Goal: Task Accomplishment & Management: Use online tool/utility

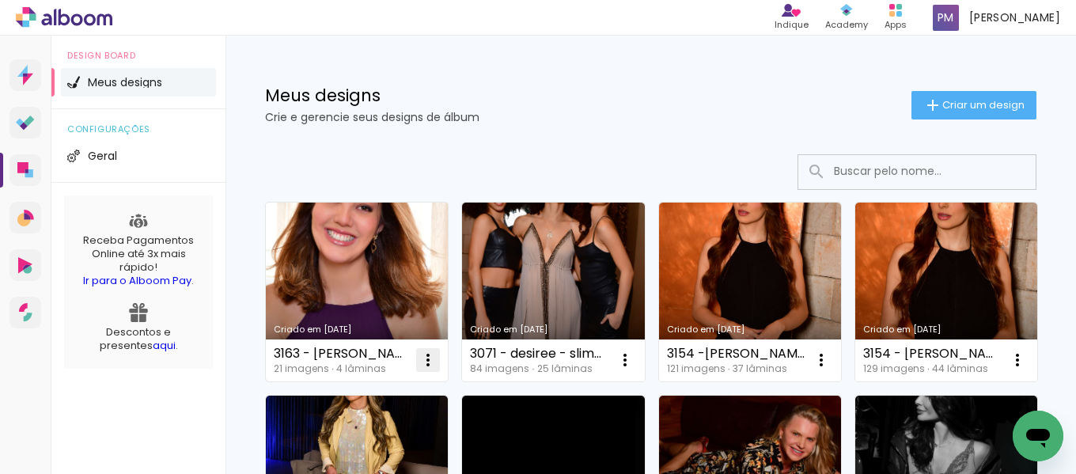
click at [428, 357] on iron-icon at bounding box center [428, 360] width 19 height 19
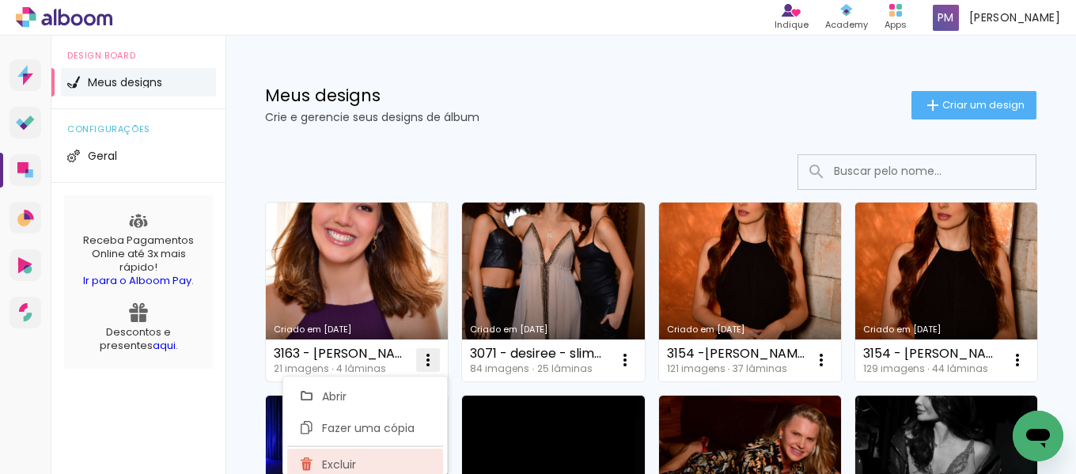
click at [343, 459] on span "Excluir" at bounding box center [339, 464] width 34 height 11
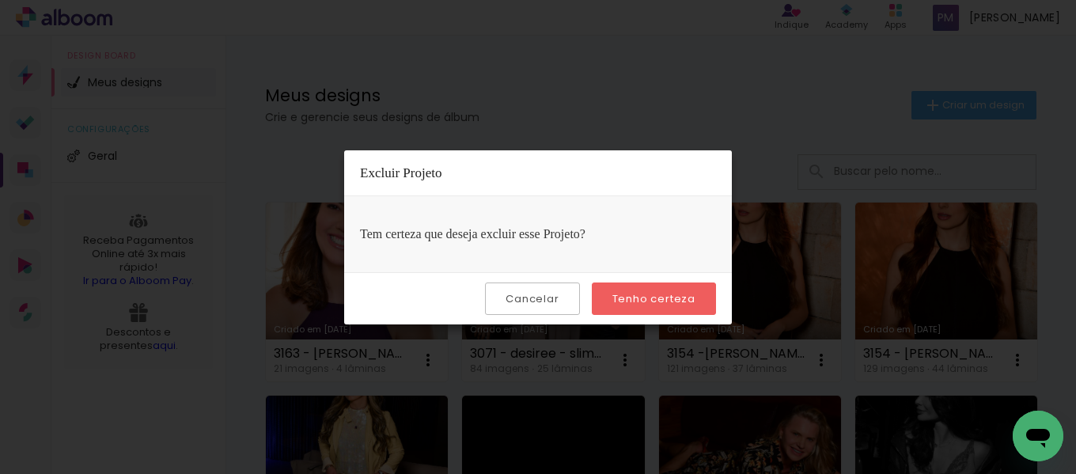
click at [536, 297] on paper-button "Tenho certeza" at bounding box center [654, 299] width 124 height 32
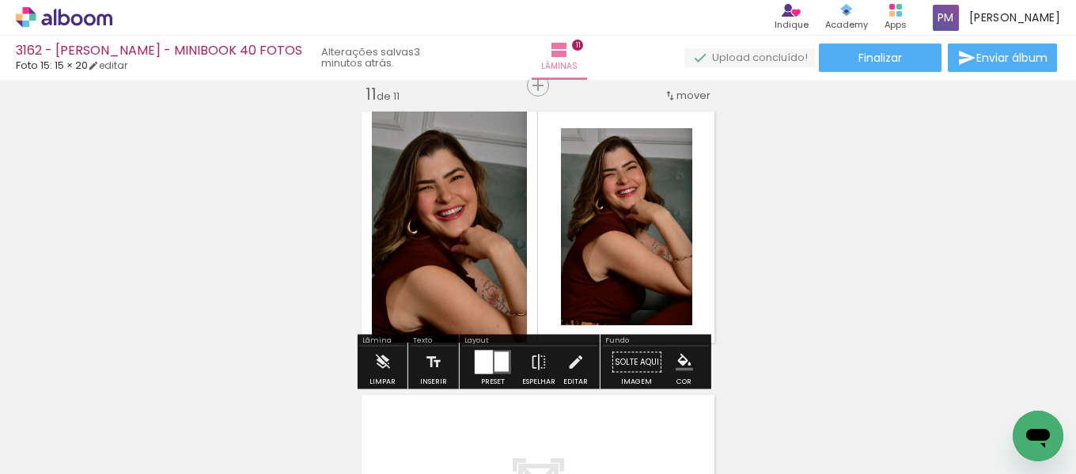
scroll to position [0, 1651]
click at [0, 0] on slot "P&B" at bounding box center [0, 0] width 0 height 0
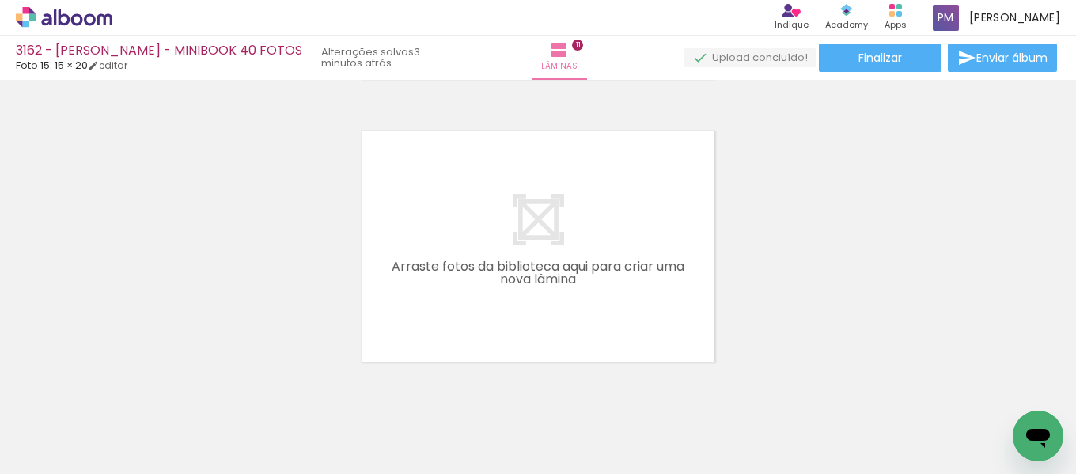
scroll to position [0, 2052]
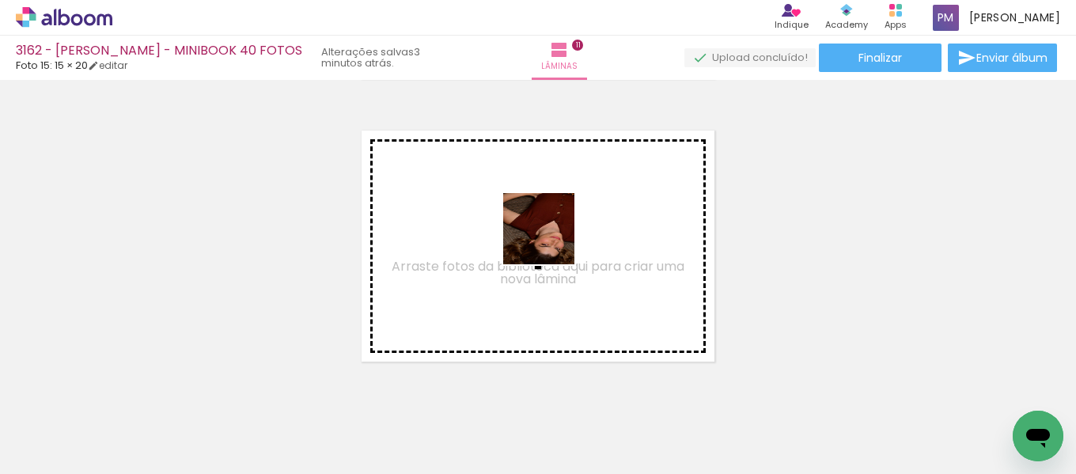
drag, startPoint x: 771, startPoint y: 408, endPoint x: 457, endPoint y: 393, distance: 313.8
click at [505, 230] on quentale-workspace at bounding box center [538, 237] width 1076 height 474
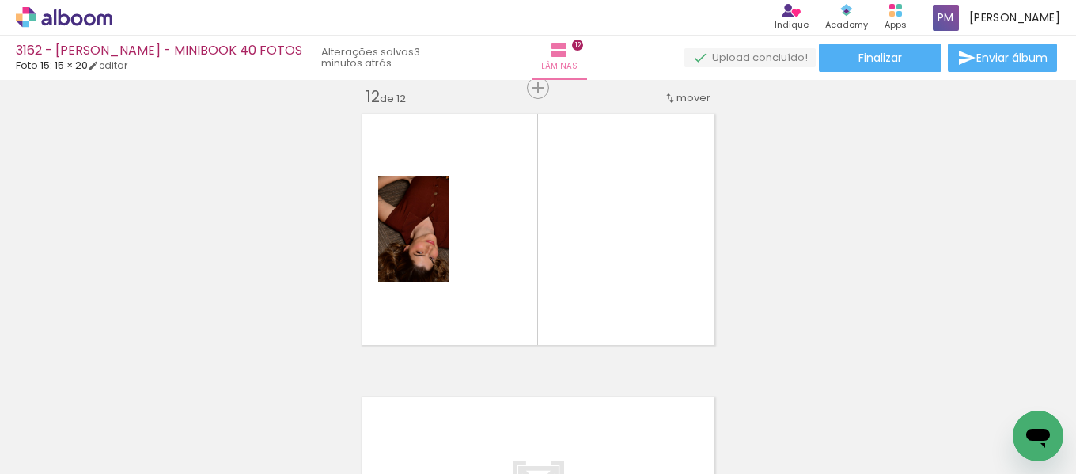
scroll to position [3137, 0]
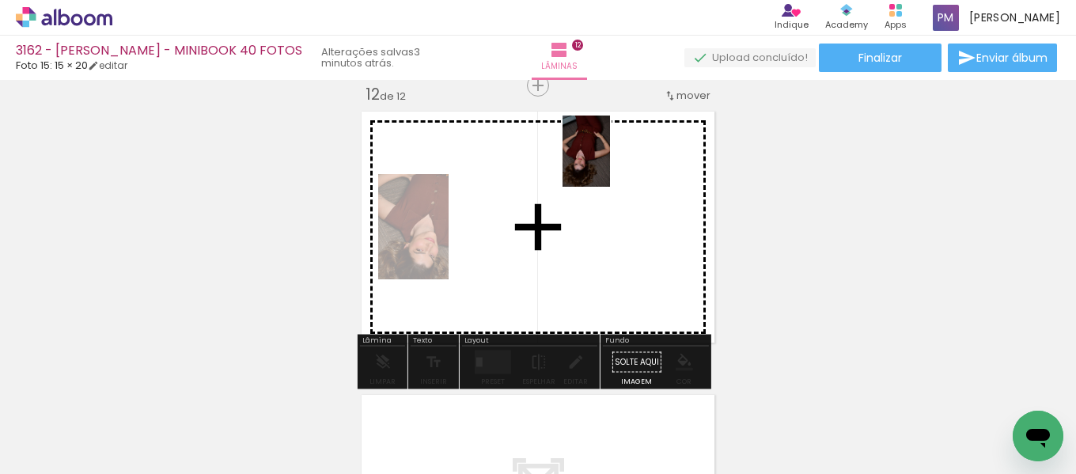
drag, startPoint x: 442, startPoint y: 408, endPoint x: 610, endPoint y: 163, distance: 297.0
click at [610, 163] on quentale-workspace at bounding box center [538, 237] width 1076 height 474
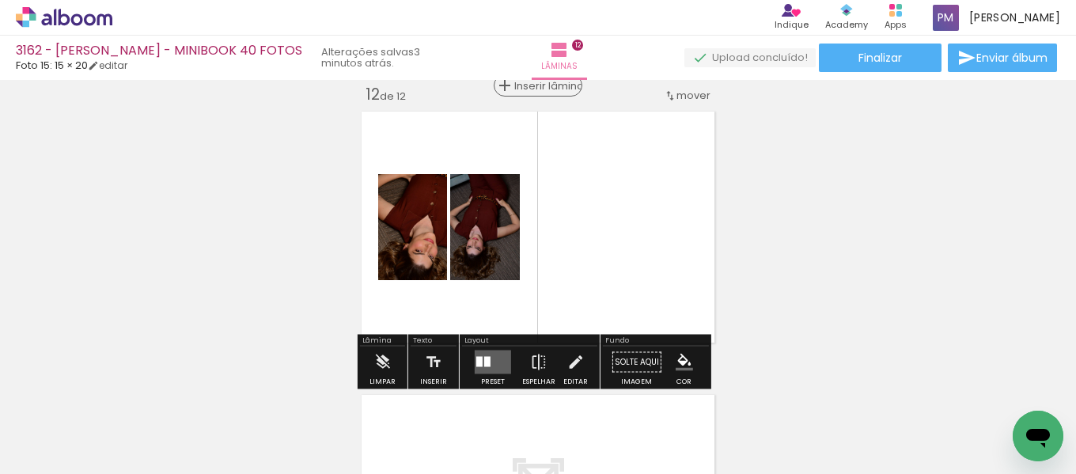
click at [537, 89] on span "Inserir lâmina" at bounding box center [545, 86] width 62 height 10
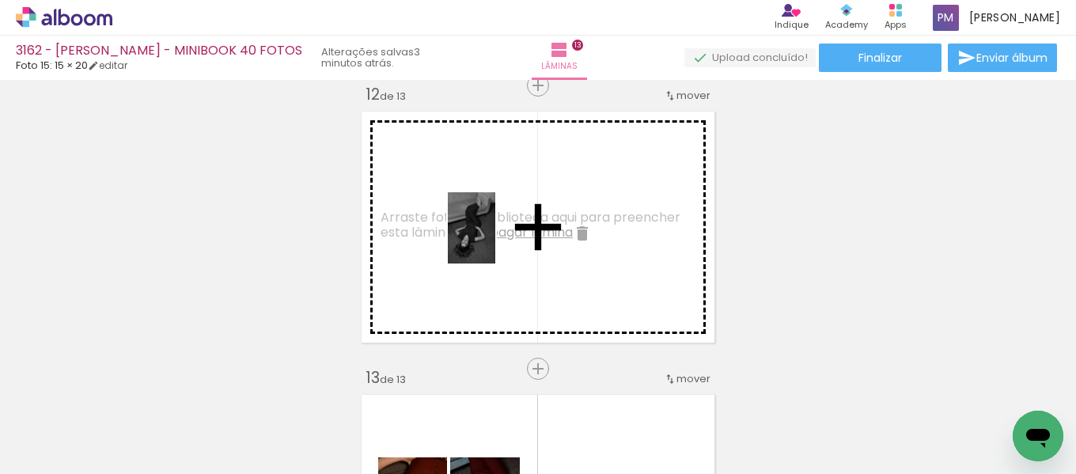
drag, startPoint x: 502, startPoint y: 435, endPoint x: 495, endPoint y: 240, distance: 194.8
click at [495, 240] on quentale-workspace at bounding box center [538, 237] width 1076 height 474
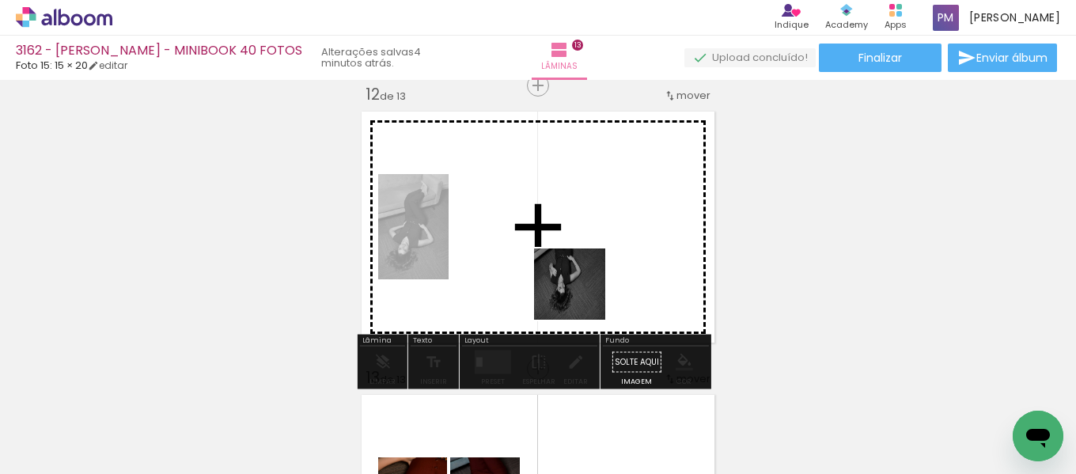
drag, startPoint x: 593, startPoint y: 419, endPoint x: 704, endPoint y: 461, distance: 119.2
click at [602, 195] on quentale-workspace at bounding box center [538, 237] width 1076 height 474
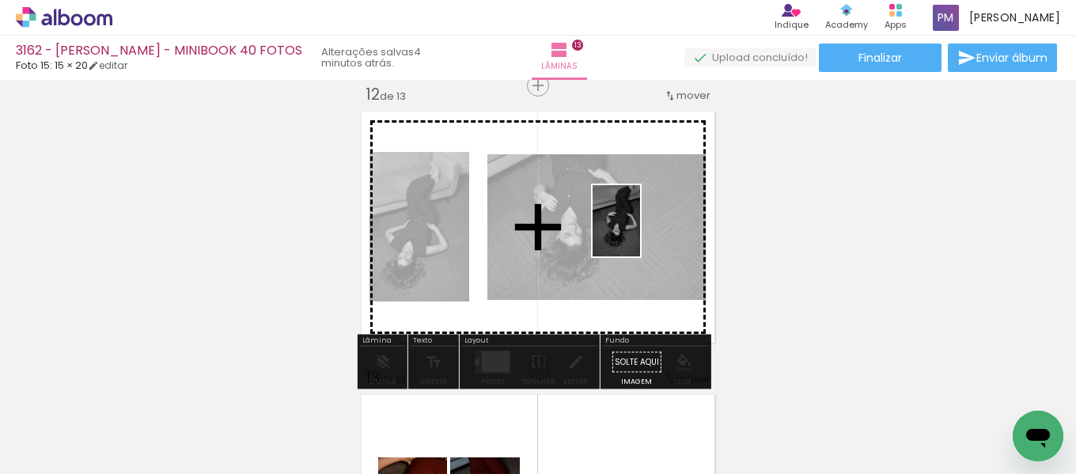
drag, startPoint x: 672, startPoint y: 425, endPoint x: 640, endPoint y: 233, distance: 194.9
click at [640, 233] on quentale-workspace at bounding box center [538, 237] width 1076 height 474
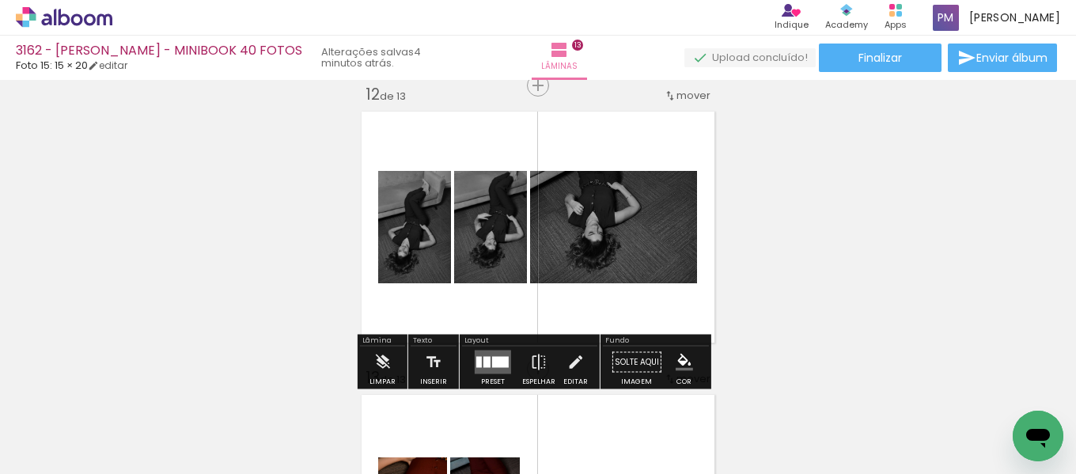
click at [488, 361] on quentale-layouter at bounding box center [493, 363] width 36 height 24
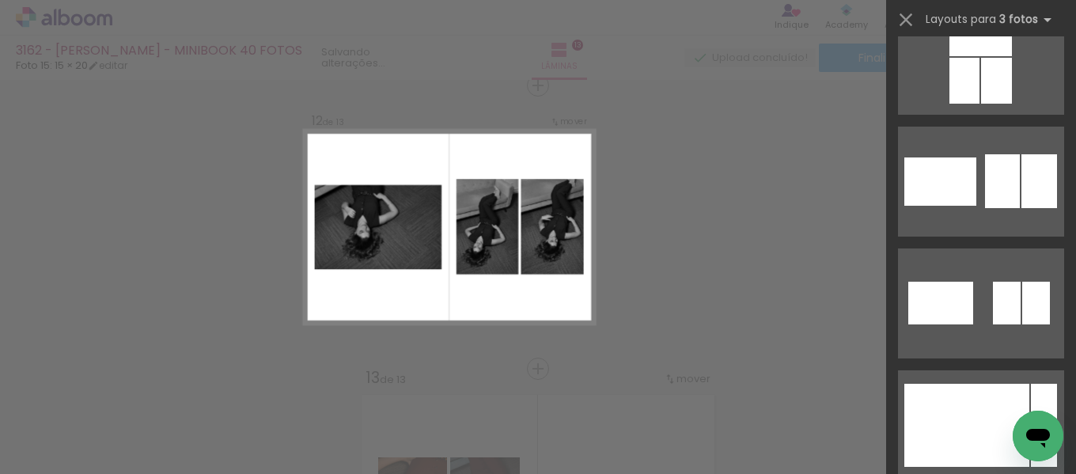
scroll to position [3166, 0]
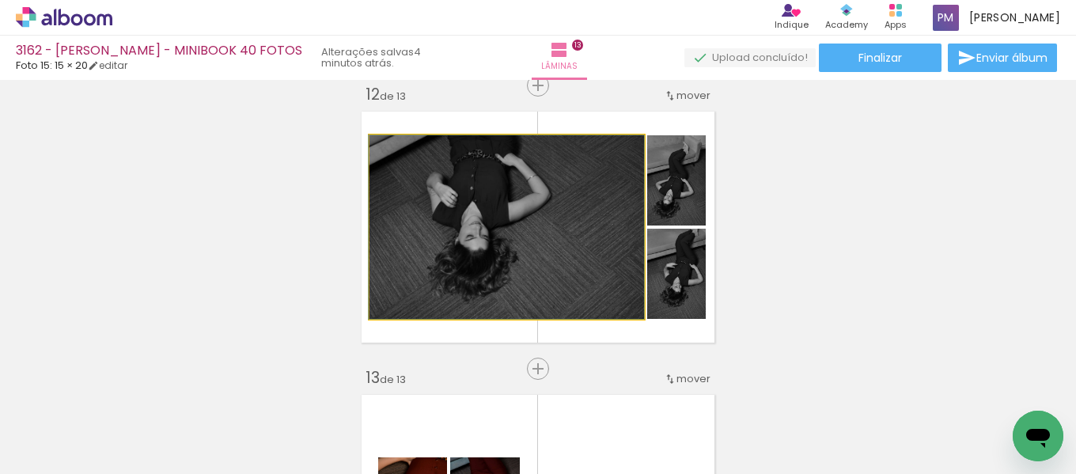
click at [490, 284] on quentale-photo at bounding box center [507, 227] width 275 height 184
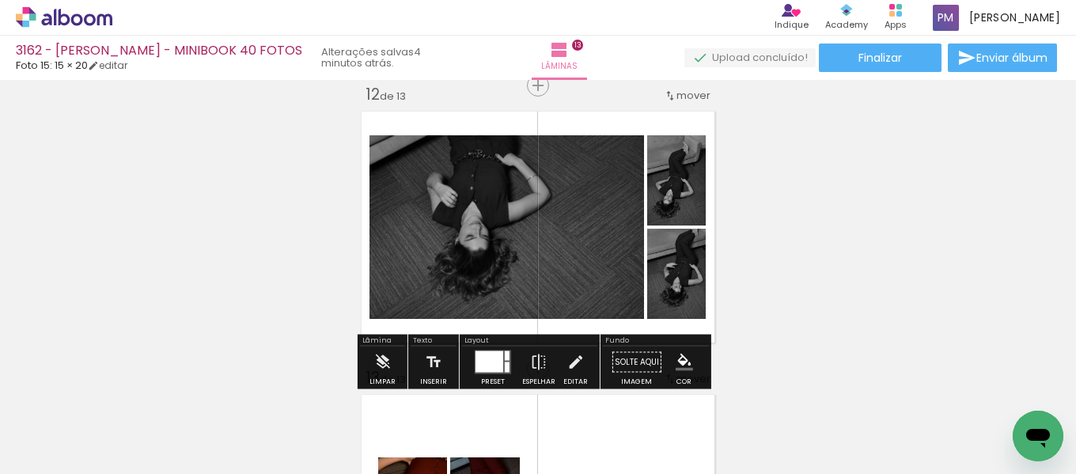
click at [459, 230] on quentale-photo at bounding box center [507, 227] width 275 height 184
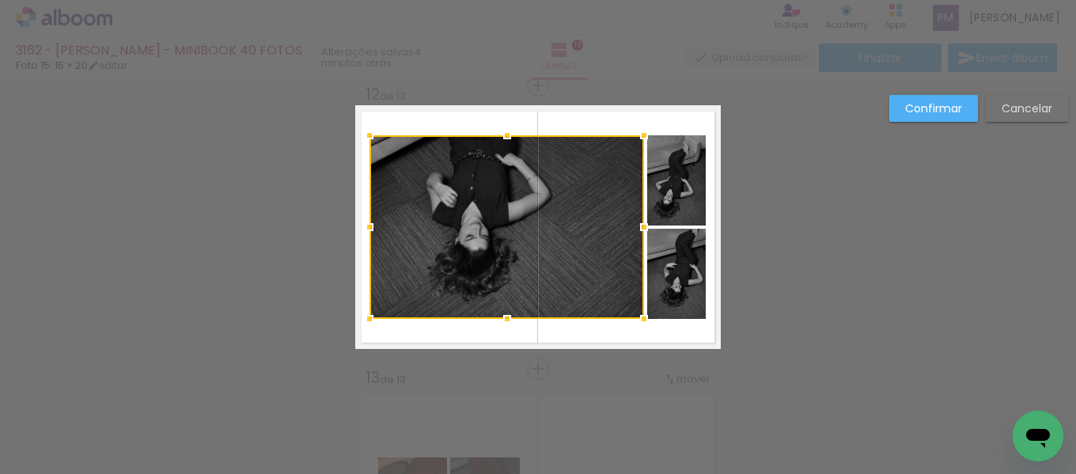
drag, startPoint x: 1027, startPoint y: 101, endPoint x: 871, endPoint y: 113, distance: 156.4
click at [0, 0] on slot "Cancelar" at bounding box center [0, 0] width 0 height 0
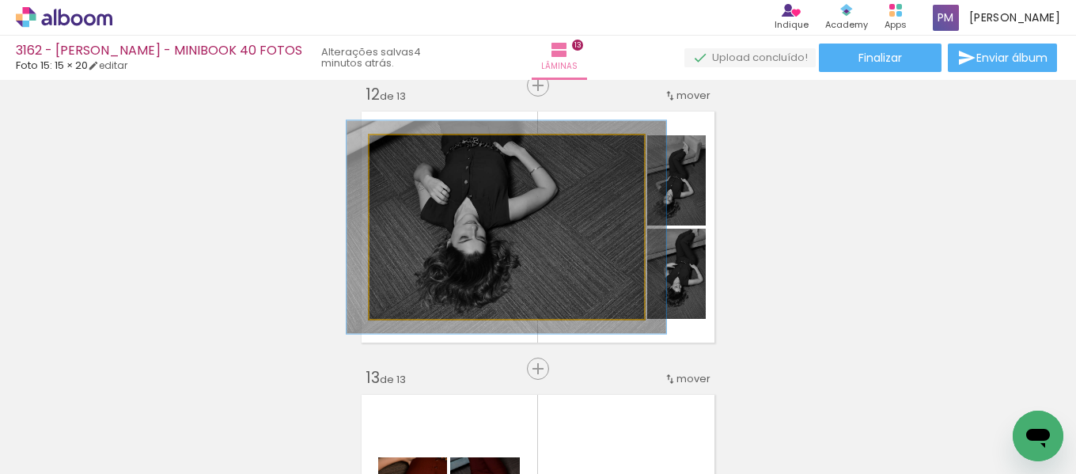
drag, startPoint x: 394, startPoint y: 154, endPoint x: 403, endPoint y: 153, distance: 8.7
type paper-slider "116"
click at [403, 153] on div at bounding box center [415, 151] width 25 height 25
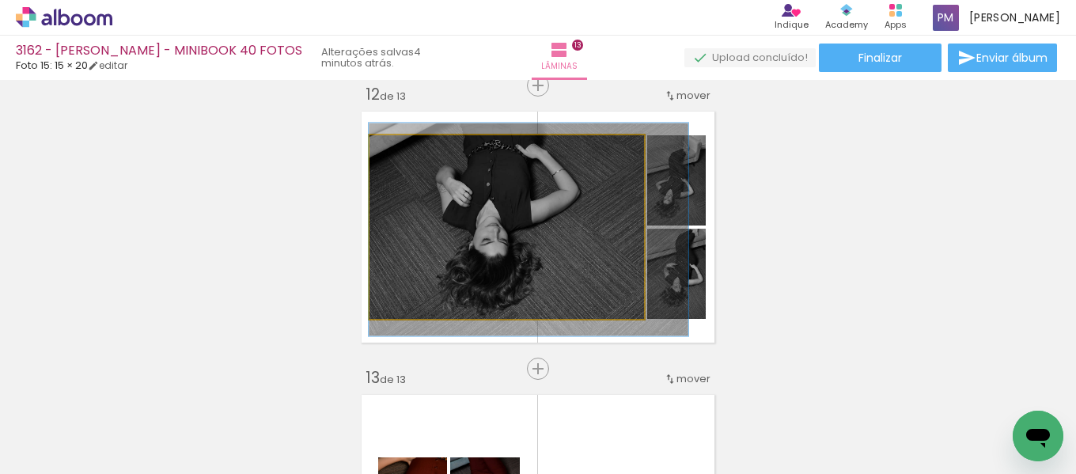
drag, startPoint x: 408, startPoint y: 216, endPoint x: 503, endPoint y: 219, distance: 95.8
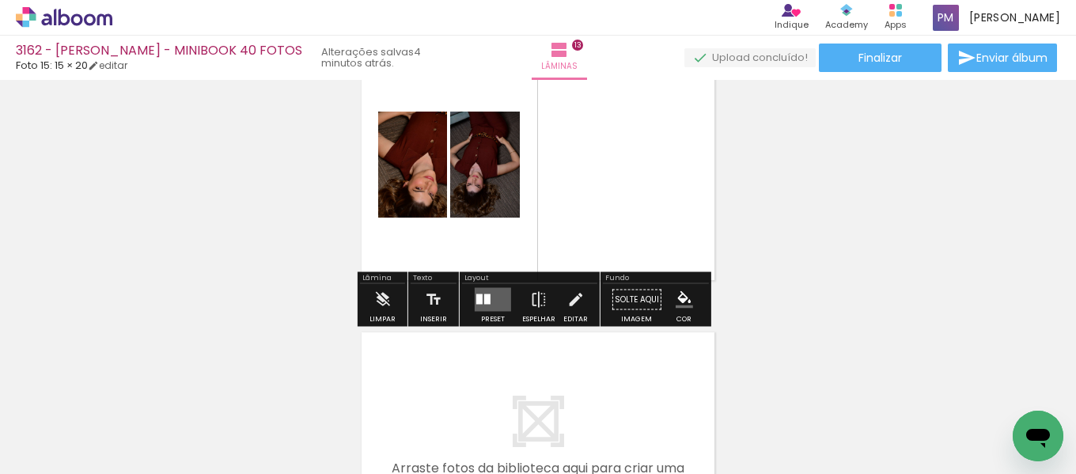
scroll to position [3533, 0]
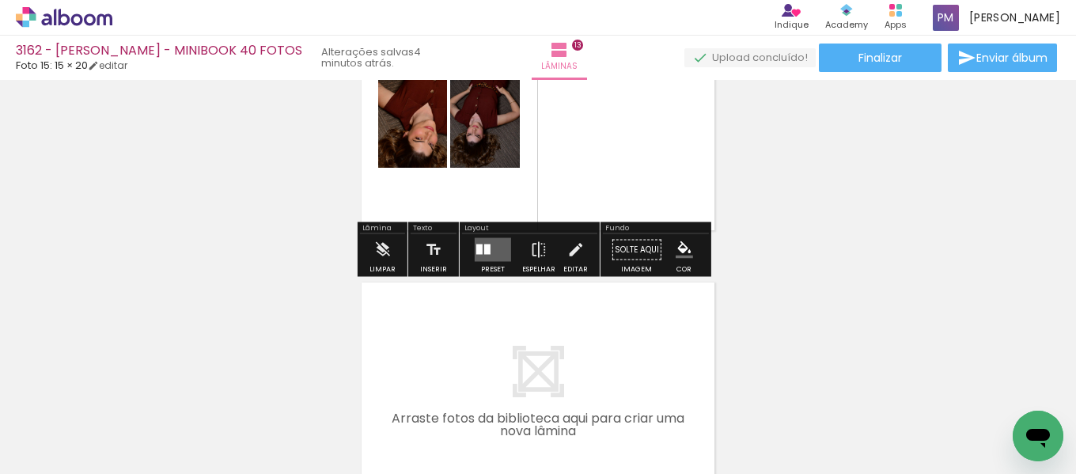
click at [490, 249] on quentale-layouter at bounding box center [493, 250] width 36 height 24
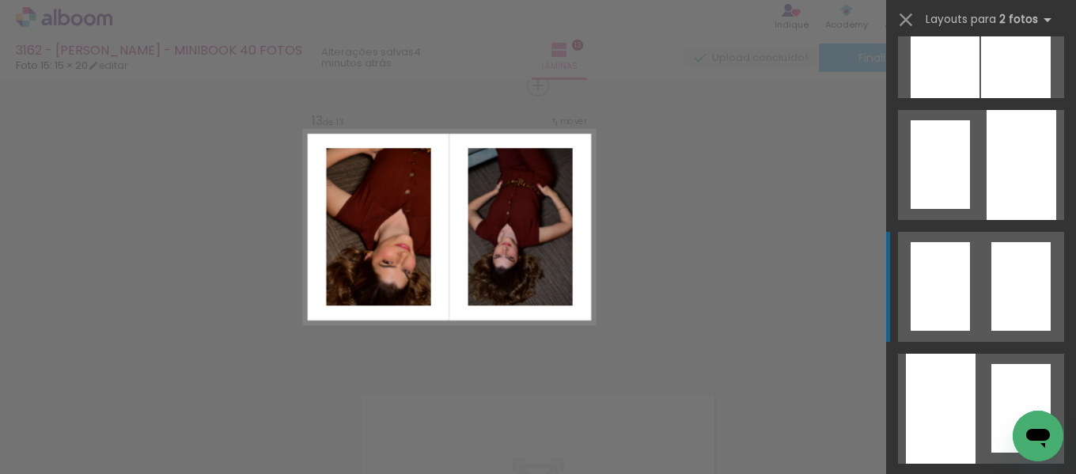
scroll to position [924, 0]
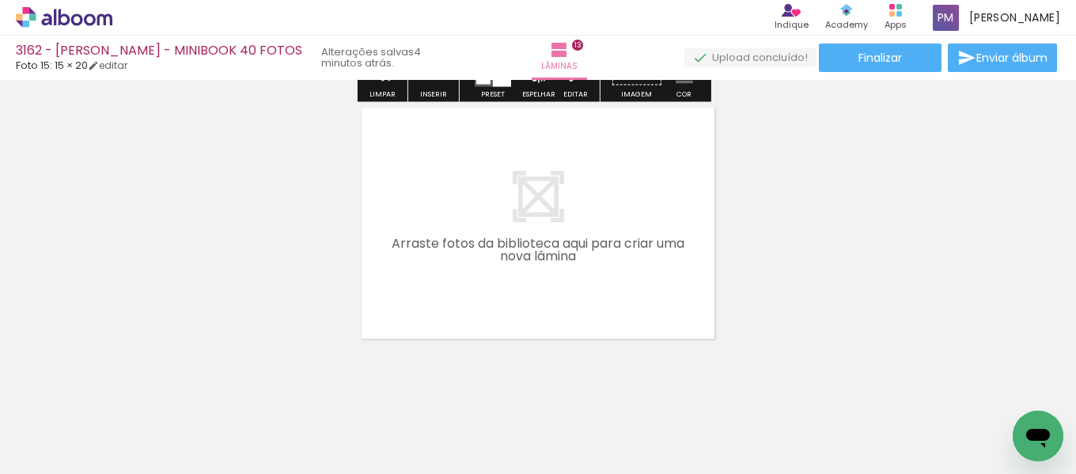
scroll to position [3733, 0]
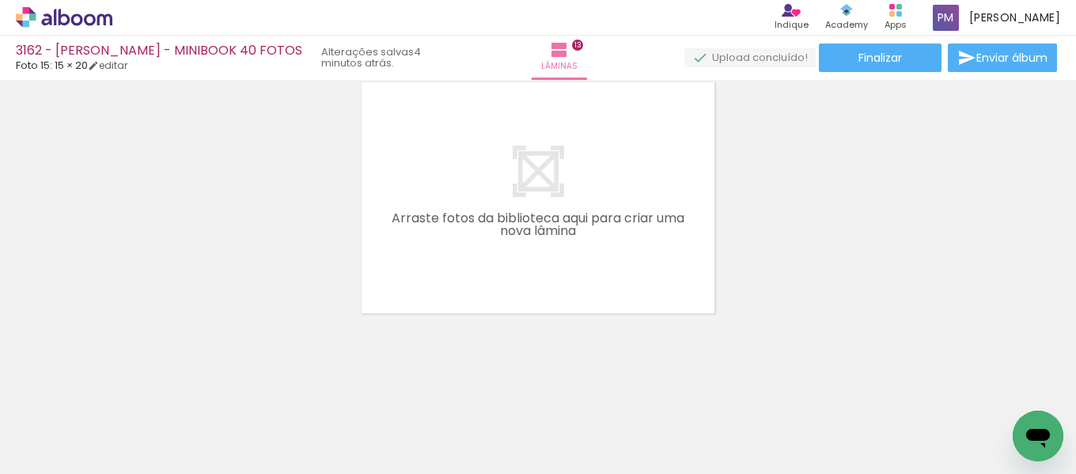
drag, startPoint x: 804, startPoint y: 462, endPoint x: 825, endPoint y: 463, distance: 20.6
click at [130, 464] on iron-horizontal-list at bounding box center [114, 424] width 32 height 99
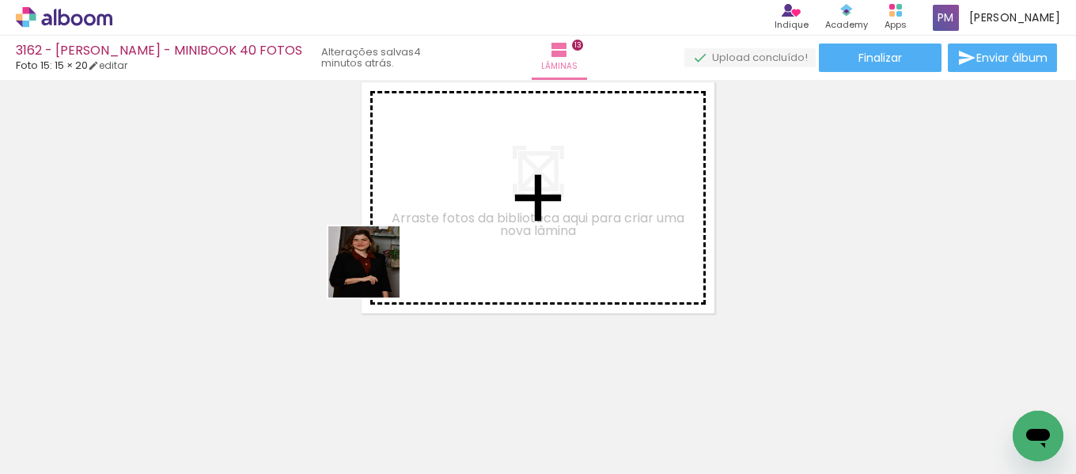
drag, startPoint x: 328, startPoint y: 443, endPoint x: 355, endPoint y: 456, distance: 29.7
click at [374, 275] on quentale-workspace at bounding box center [538, 237] width 1076 height 474
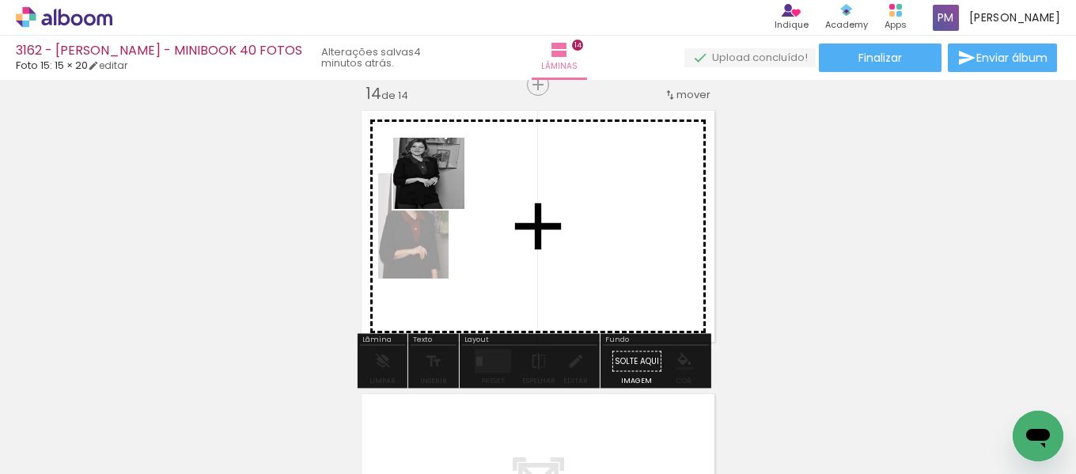
drag, startPoint x: 441, startPoint y: 185, endPoint x: 442, endPoint y: 263, distance: 77.6
click at [445, 184] on quentale-workspace at bounding box center [538, 237] width 1076 height 474
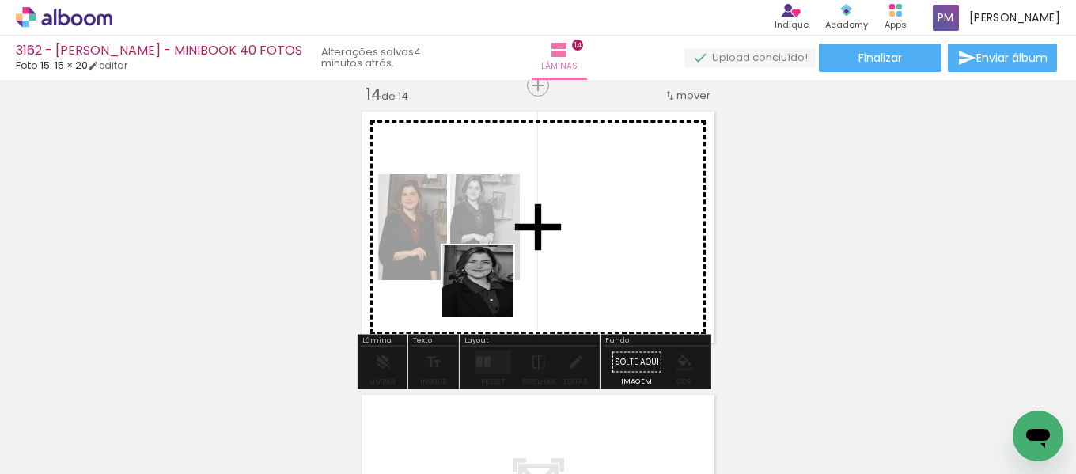
drag, startPoint x: 479, startPoint y: 419, endPoint x: 483, endPoint y: 339, distance: 80.8
click at [496, 253] on quentale-workspace at bounding box center [538, 237] width 1076 height 474
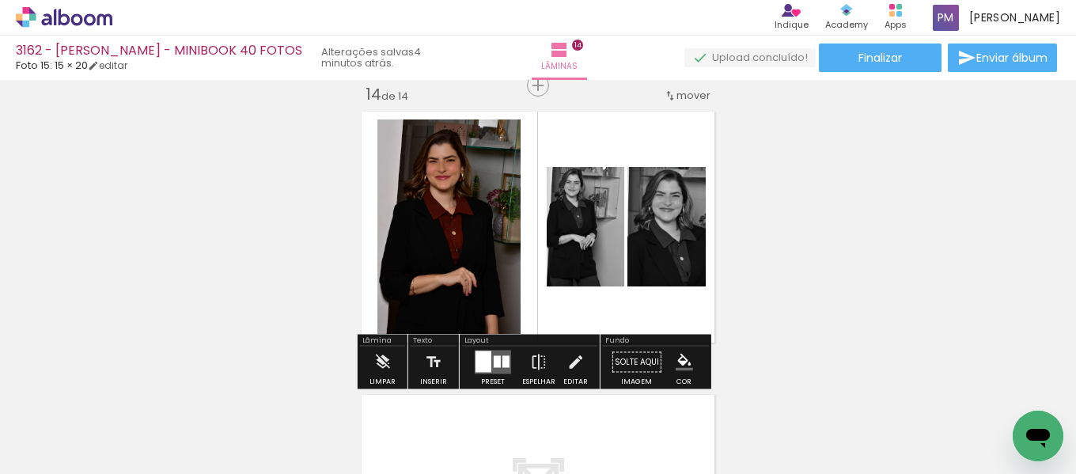
click at [476, 357] on div at bounding box center [484, 361] width 16 height 21
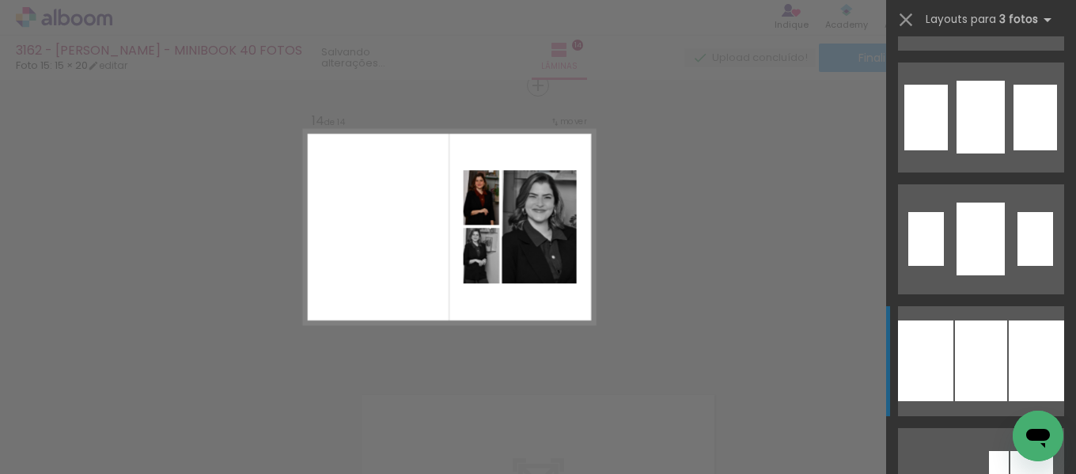
scroll to position [1714, 0]
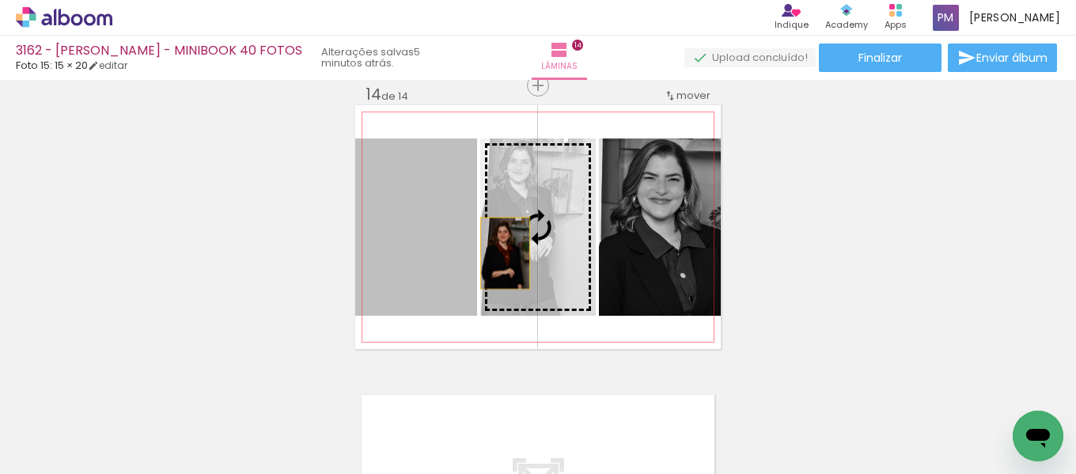
drag, startPoint x: 417, startPoint y: 239, endPoint x: 507, endPoint y: 253, distance: 90.6
click at [0, 0] on slot at bounding box center [0, 0] width 0 height 0
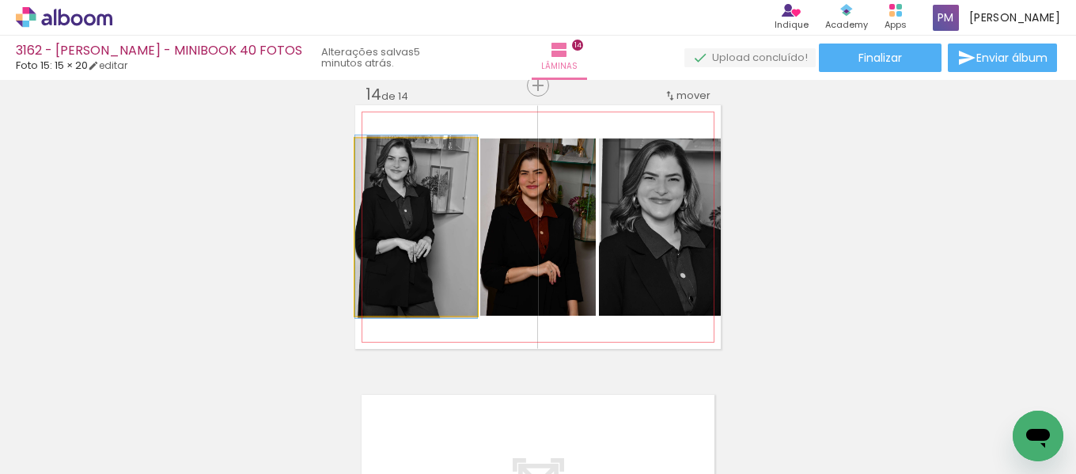
drag, startPoint x: 374, startPoint y: 240, endPoint x: 400, endPoint y: 240, distance: 25.3
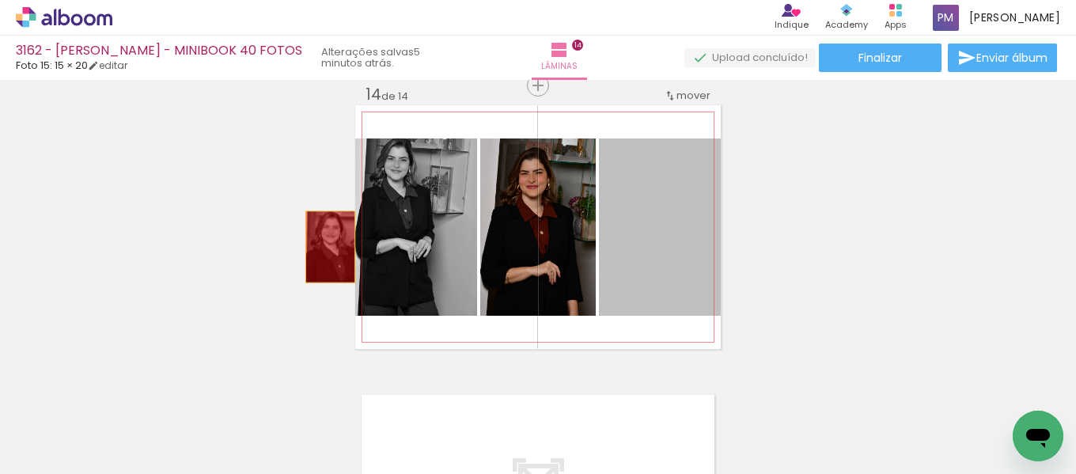
drag, startPoint x: 625, startPoint y: 247, endPoint x: 324, endPoint y: 247, distance: 300.7
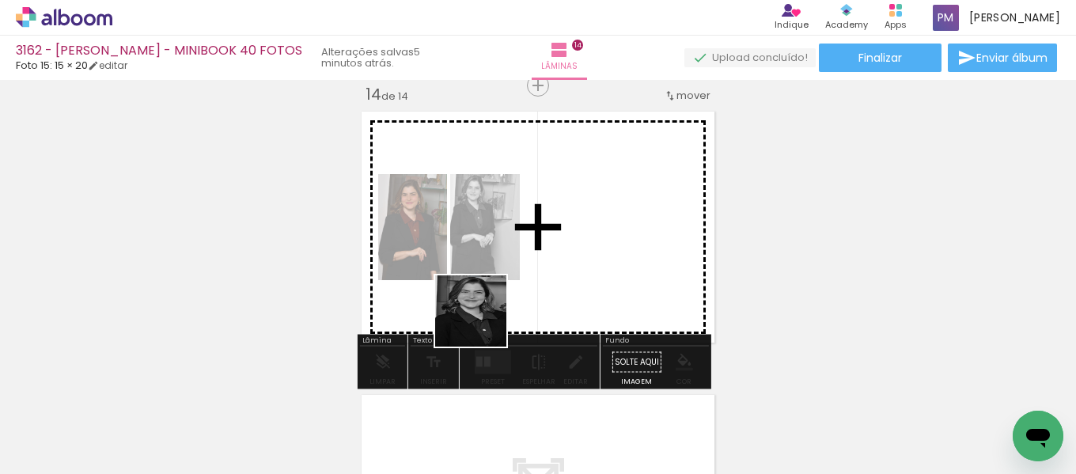
drag, startPoint x: 483, startPoint y: 323, endPoint x: 496, endPoint y: 256, distance: 67.8
click at [496, 256] on quentale-workspace at bounding box center [538, 237] width 1076 height 474
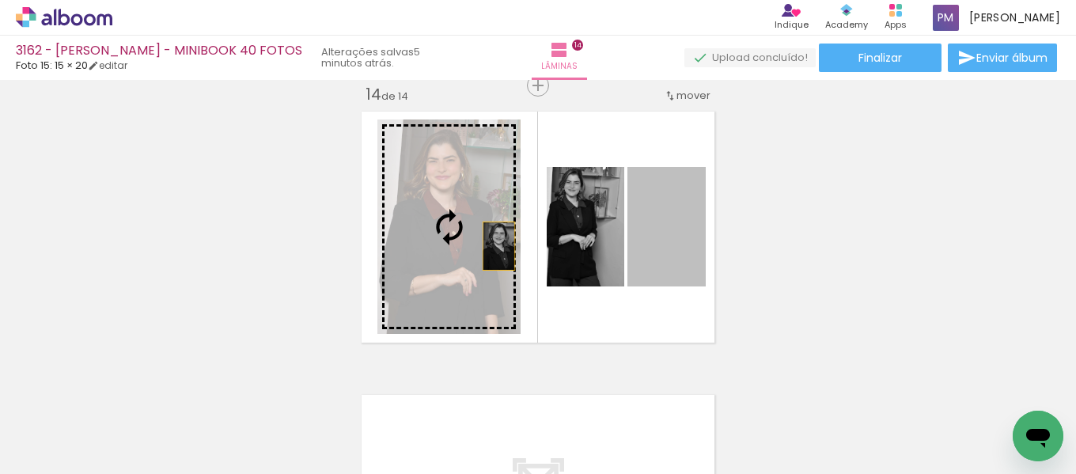
drag, startPoint x: 680, startPoint y: 256, endPoint x: 488, endPoint y: 246, distance: 192.6
click at [0, 0] on slot at bounding box center [0, 0] width 0 height 0
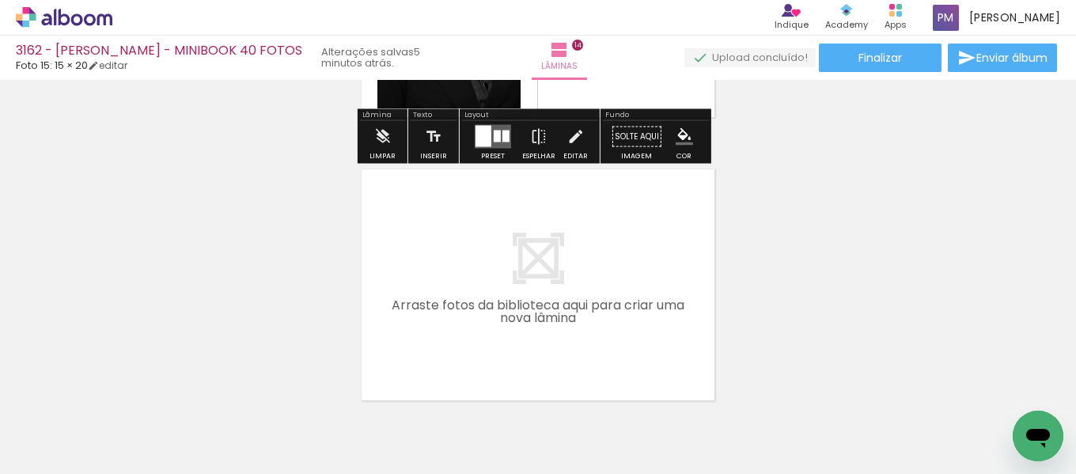
scroll to position [3968, 0]
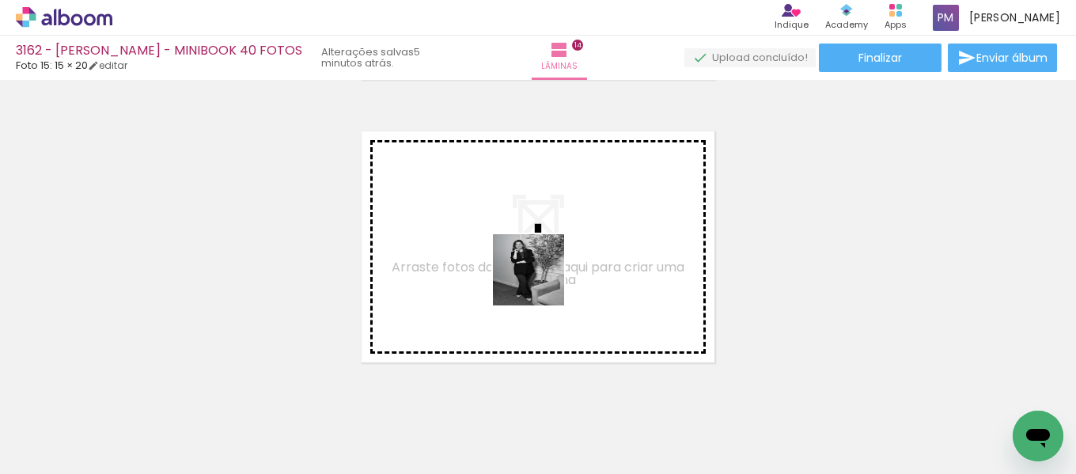
drag, startPoint x: 545, startPoint y: 421, endPoint x: 615, endPoint y: 423, distance: 70.5
click at [541, 281] on quentale-workspace at bounding box center [538, 237] width 1076 height 474
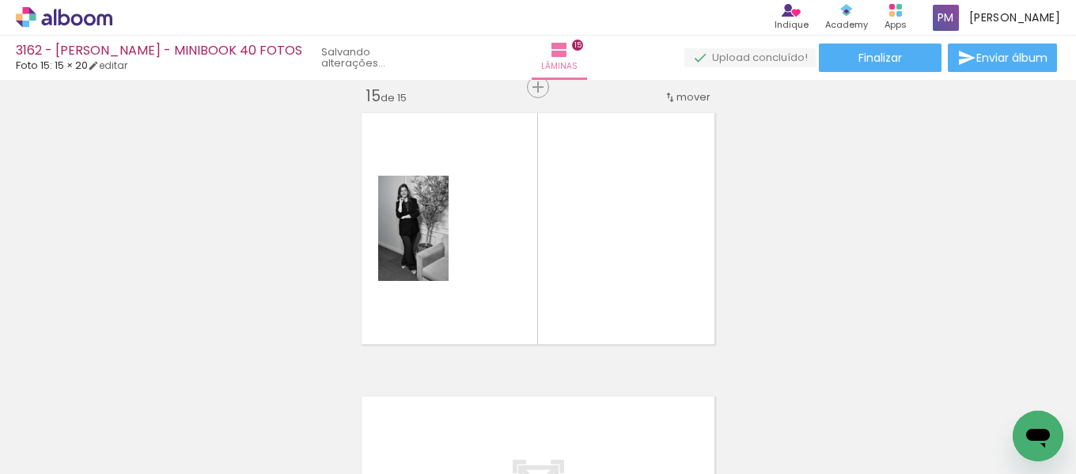
scroll to position [3987, 0]
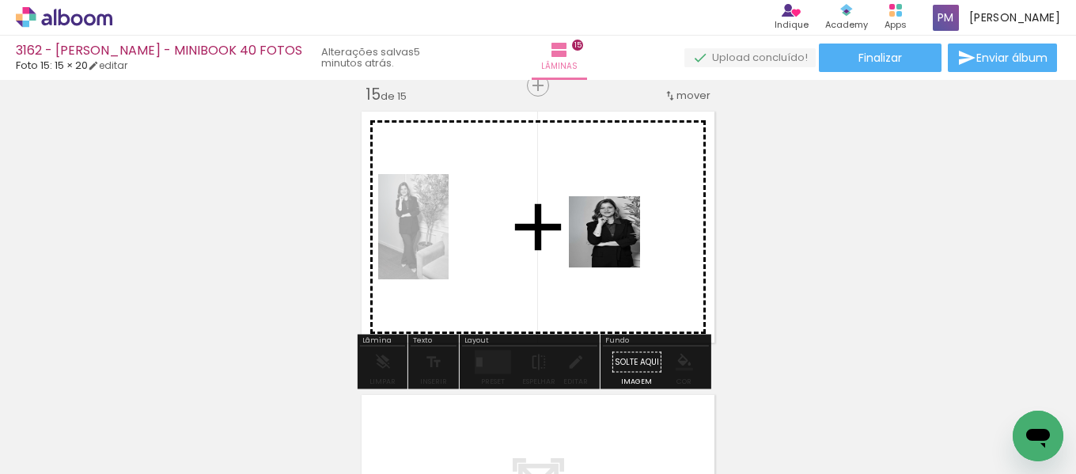
drag, startPoint x: 632, startPoint y: 362, endPoint x: 614, endPoint y: 242, distance: 120.9
click at [614, 242] on quentale-workspace at bounding box center [538, 237] width 1076 height 474
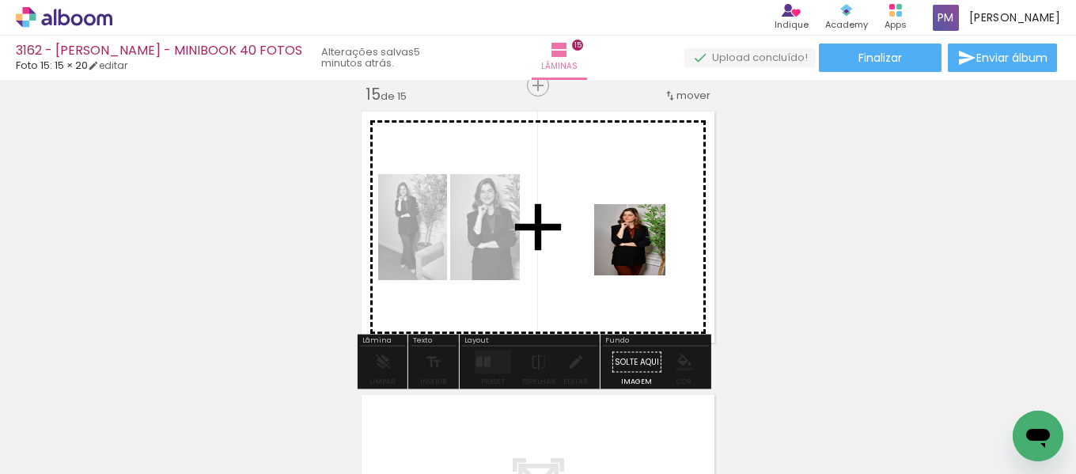
drag, startPoint x: 755, startPoint y: 403, endPoint x: 580, endPoint y: 361, distance: 179.9
click at [639, 250] on quentale-workspace at bounding box center [538, 237] width 1076 height 474
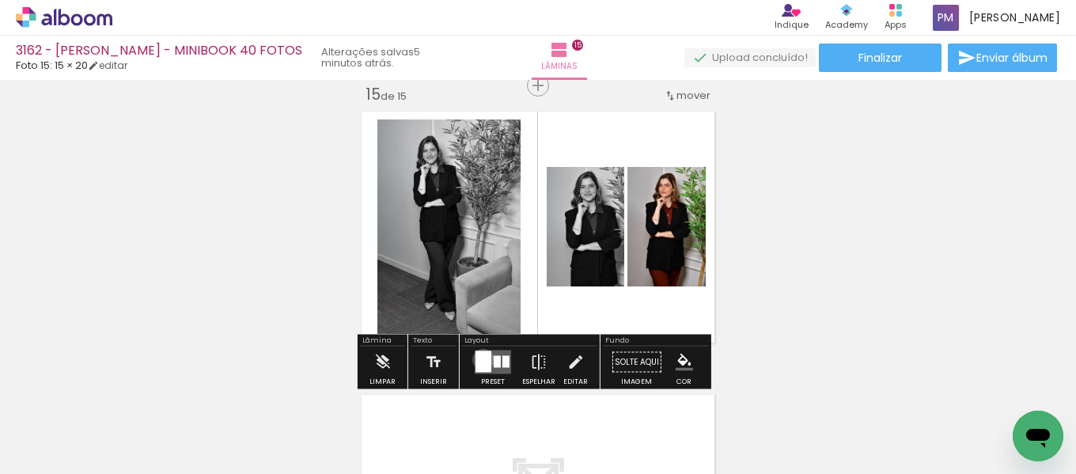
click at [480, 359] on div at bounding box center [484, 361] width 16 height 21
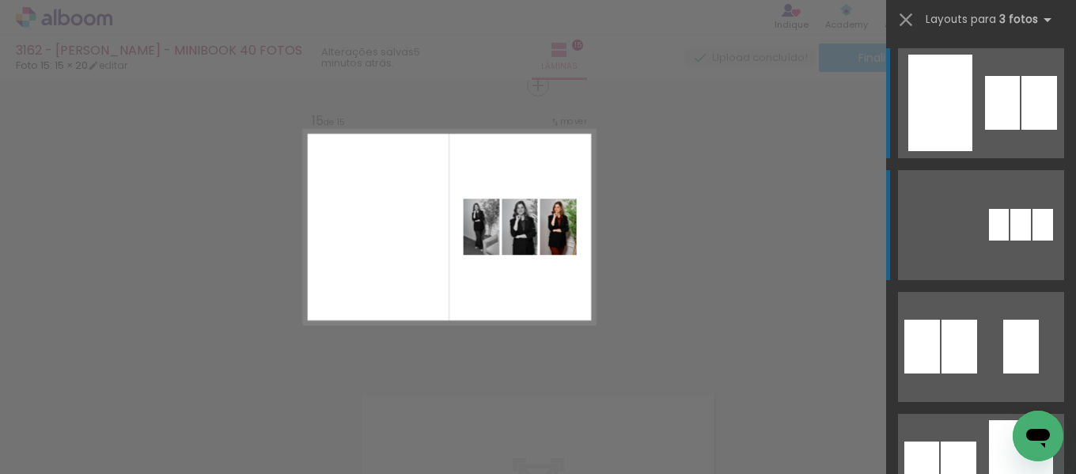
scroll to position [396, 0]
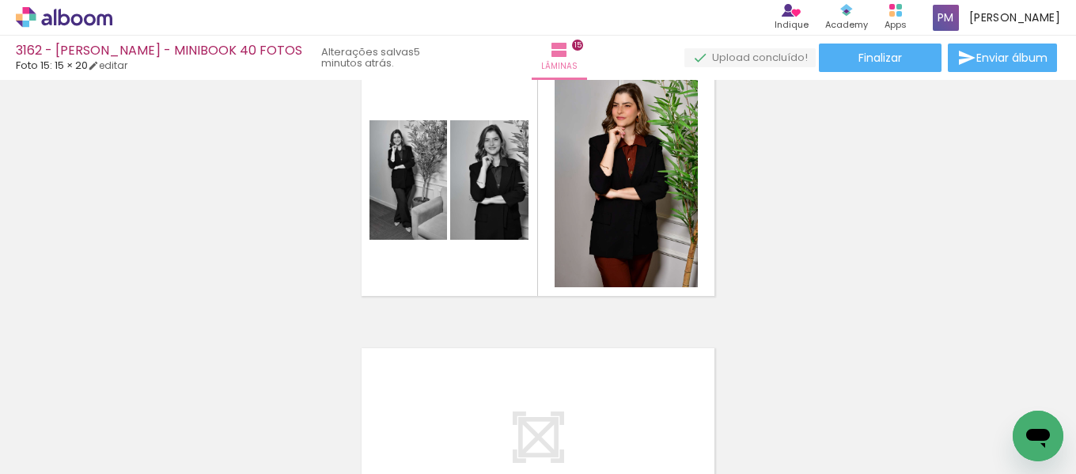
scroll to position [4168, 0]
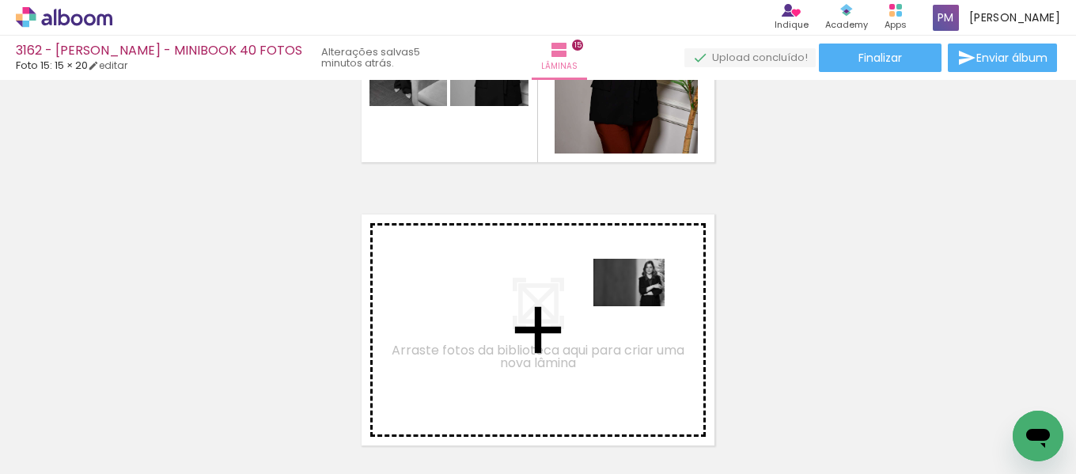
drag, startPoint x: 821, startPoint y: 412, endPoint x: 638, endPoint y: 308, distance: 210.6
click at [638, 308] on quentale-workspace at bounding box center [538, 237] width 1076 height 474
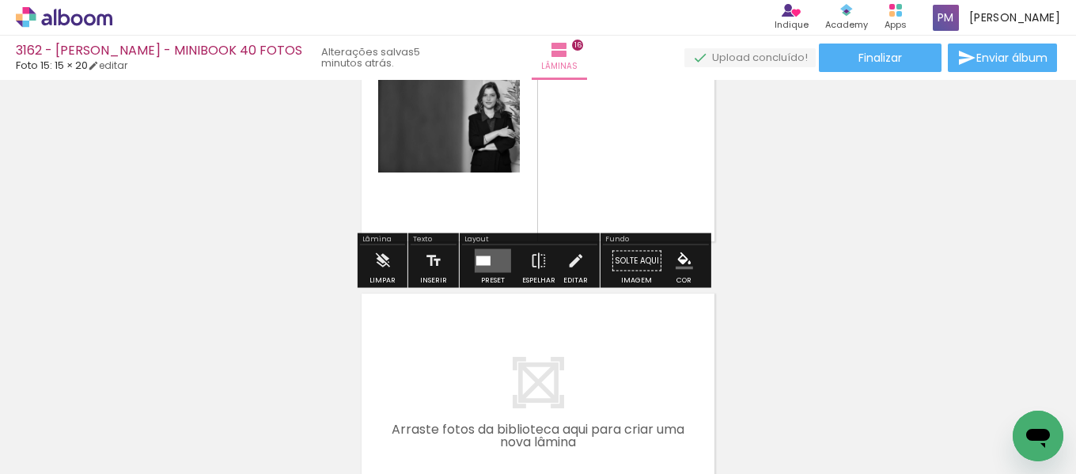
scroll to position [4403, 0]
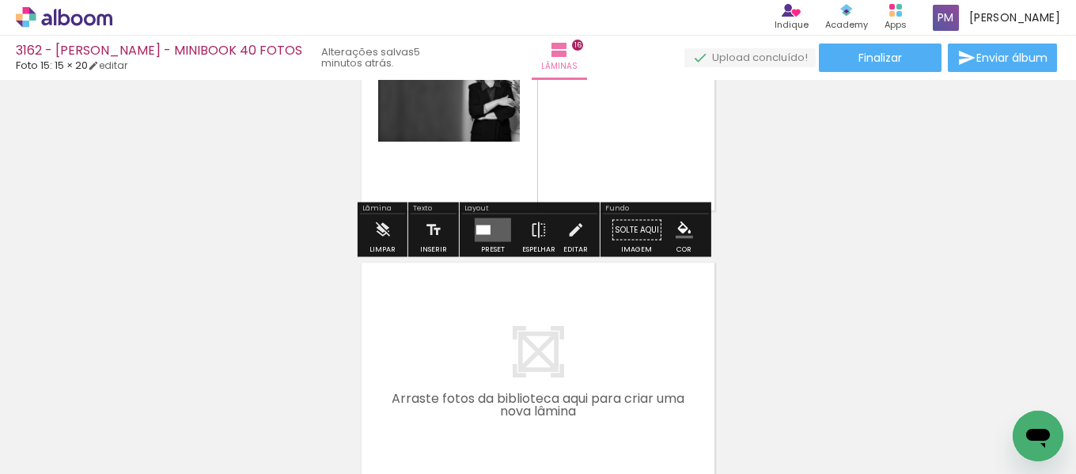
click at [472, 229] on div at bounding box center [493, 230] width 43 height 32
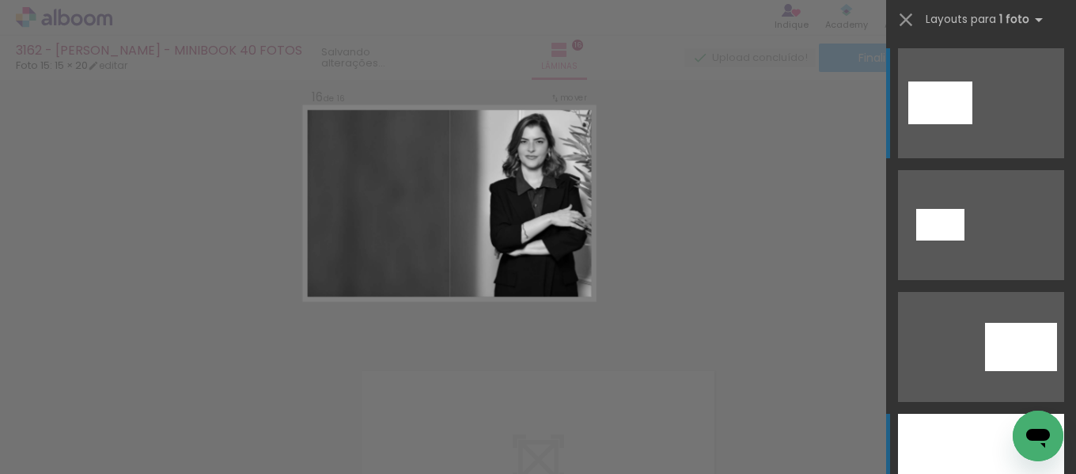
scroll to position [4271, 0]
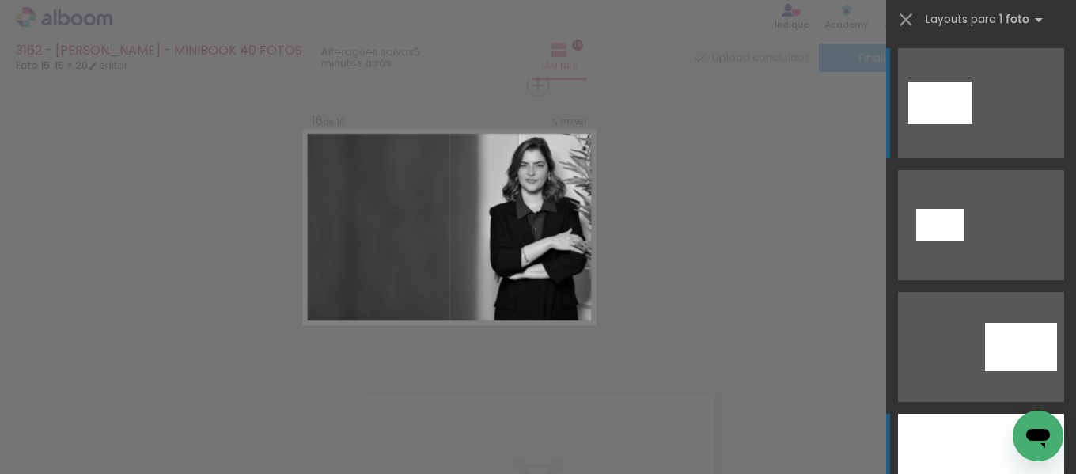
click at [977, 445] on div at bounding box center [981, 469] width 166 height 110
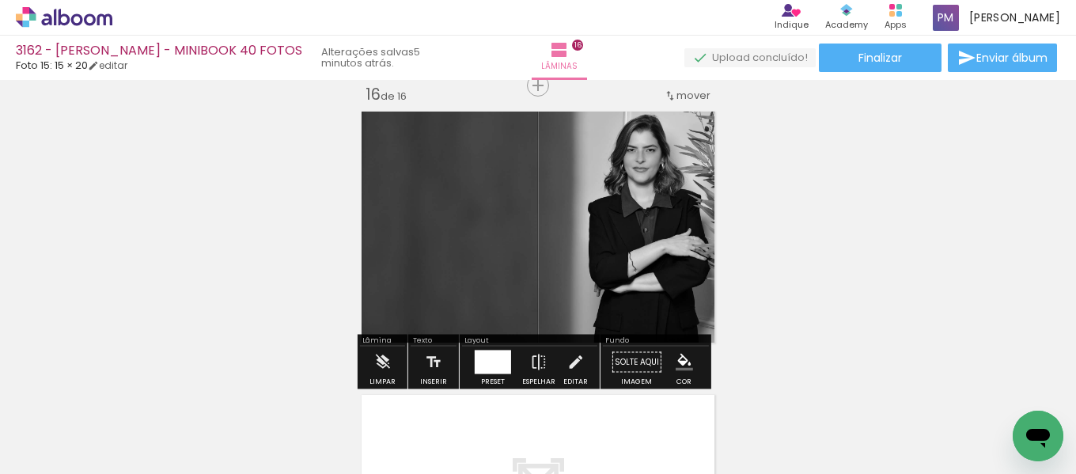
scroll to position [4403, 0]
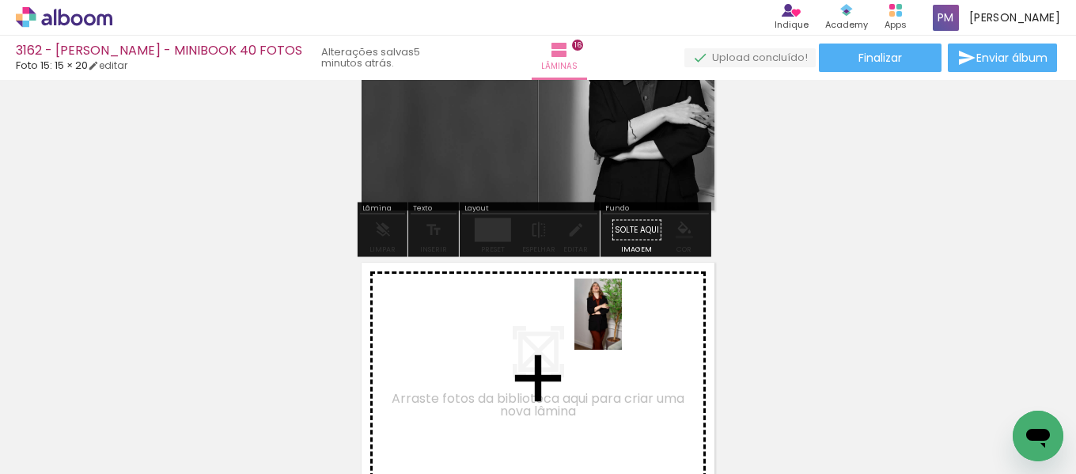
drag, startPoint x: 816, startPoint y: 369, endPoint x: 1030, endPoint y: 366, distance: 213.7
click at [620, 323] on quentale-workspace at bounding box center [538, 237] width 1076 height 474
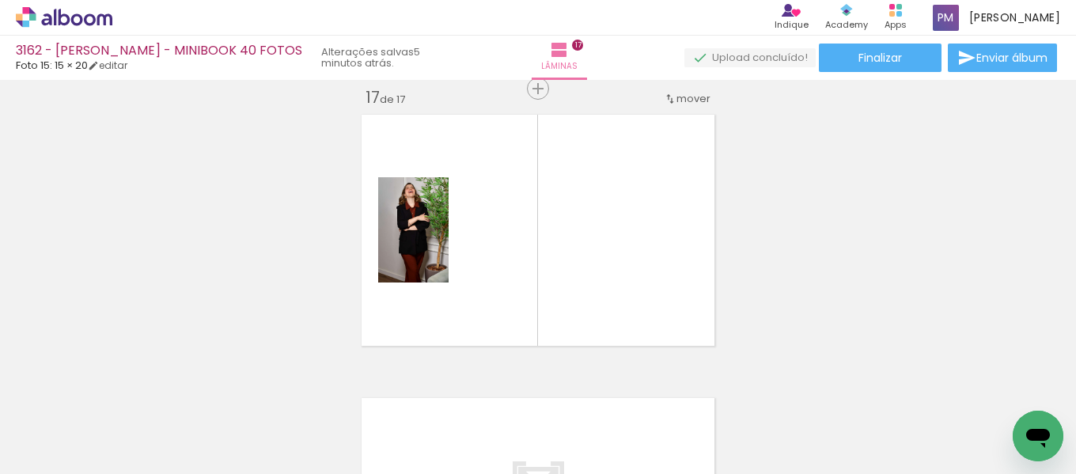
scroll to position [4554, 0]
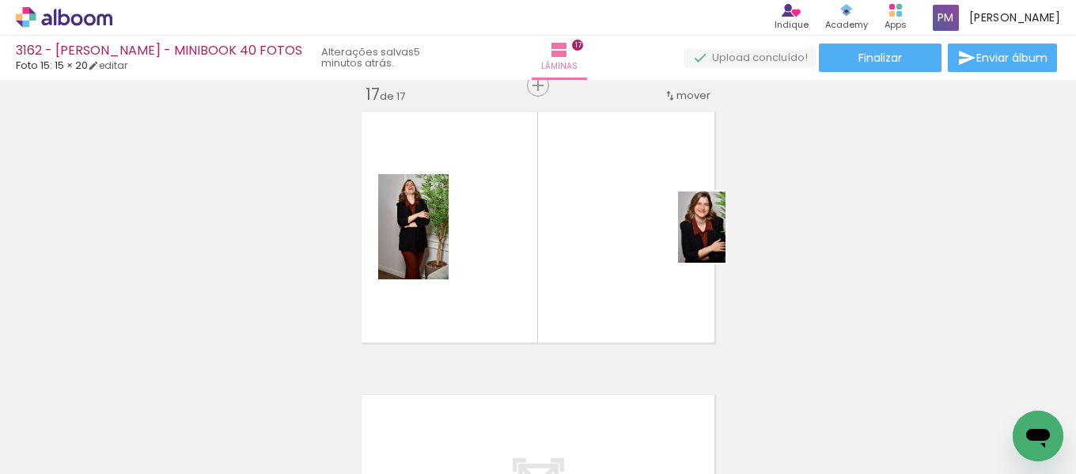
drag, startPoint x: 1015, startPoint y: 390, endPoint x: 644, endPoint y: 295, distance: 383.1
click at [720, 238] on quentale-workspace at bounding box center [538, 237] width 1076 height 474
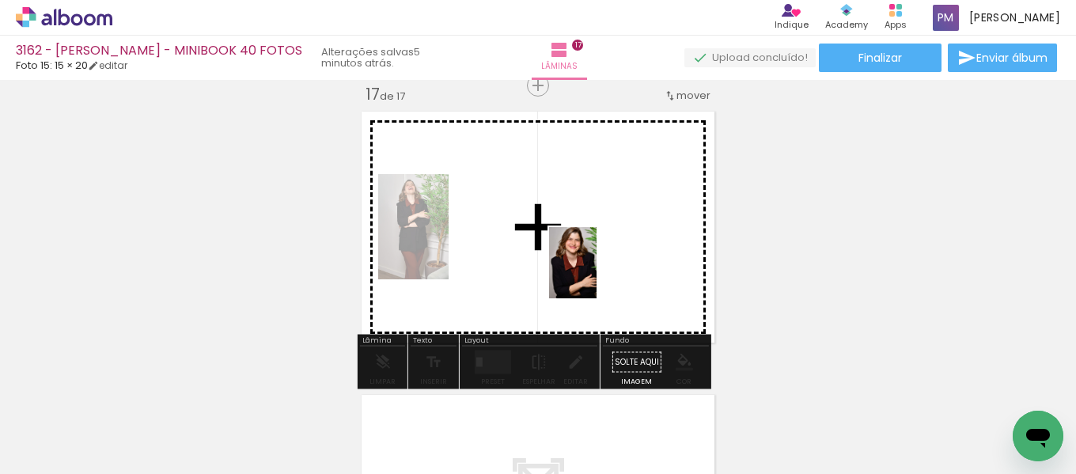
drag, startPoint x: 998, startPoint y: 397, endPoint x: 579, endPoint y: 309, distance: 428.0
click at [594, 274] on quentale-workspace at bounding box center [538, 237] width 1076 height 474
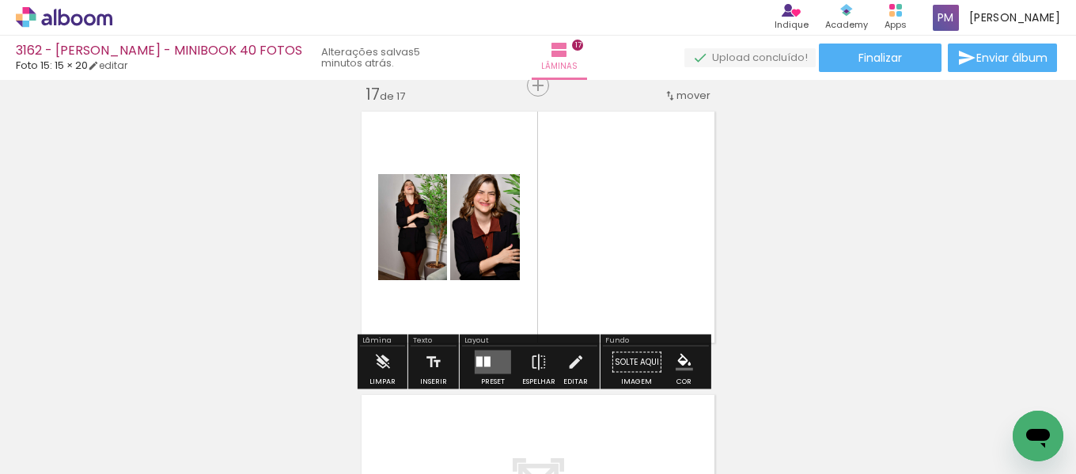
click at [485, 351] on quentale-layouter at bounding box center [493, 363] width 36 height 24
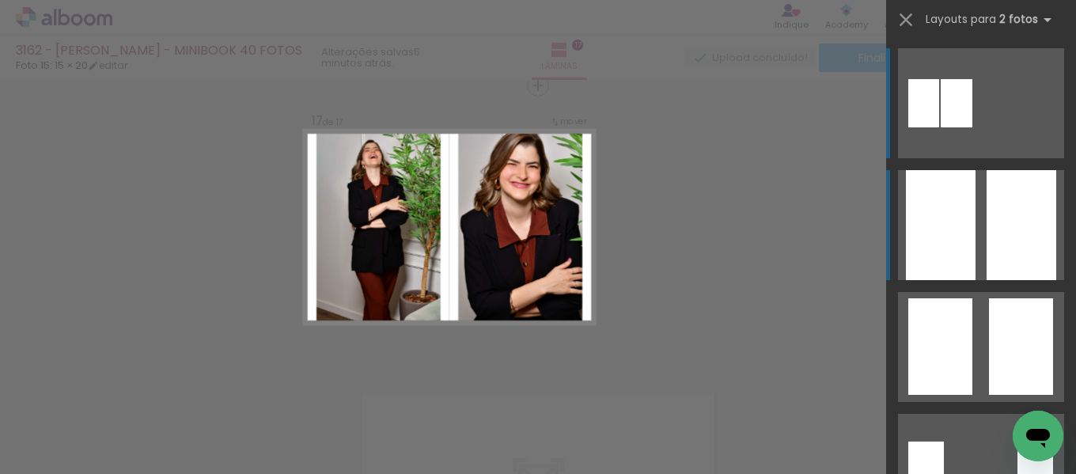
click at [1008, 243] on div at bounding box center [1022, 225] width 70 height 110
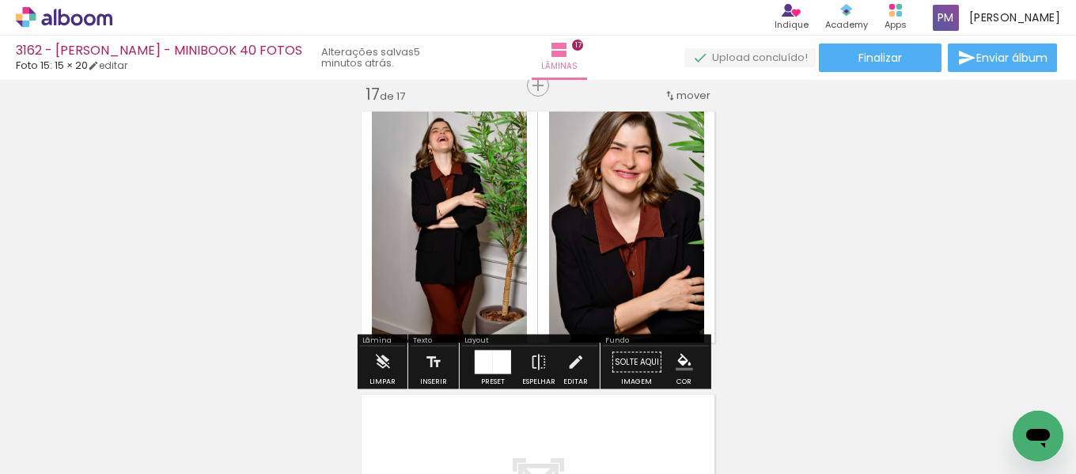
click at [865, 59] on span "Finalizar" at bounding box center [881, 57] width 44 height 11
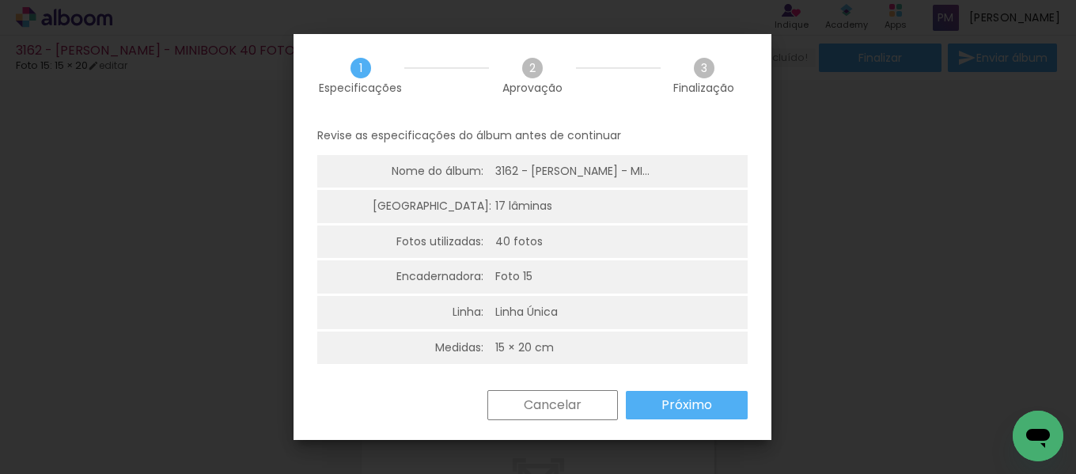
click at [704, 416] on paper-button "Próximo" at bounding box center [687, 405] width 122 height 28
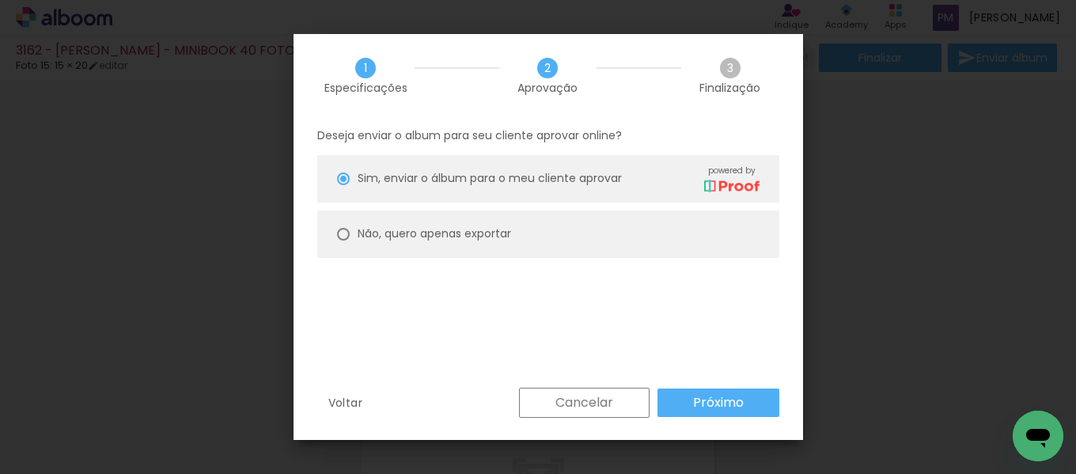
click at [0, 0] on slot "Não, quero apenas exportar" at bounding box center [0, 0] width 0 height 0
type paper-radio-button "on"
drag, startPoint x: 734, startPoint y: 402, endPoint x: 717, endPoint y: 423, distance: 27.6
click at [0, 0] on slot "Próximo" at bounding box center [0, 0] width 0 height 0
type input "Alta, 300 DPI"
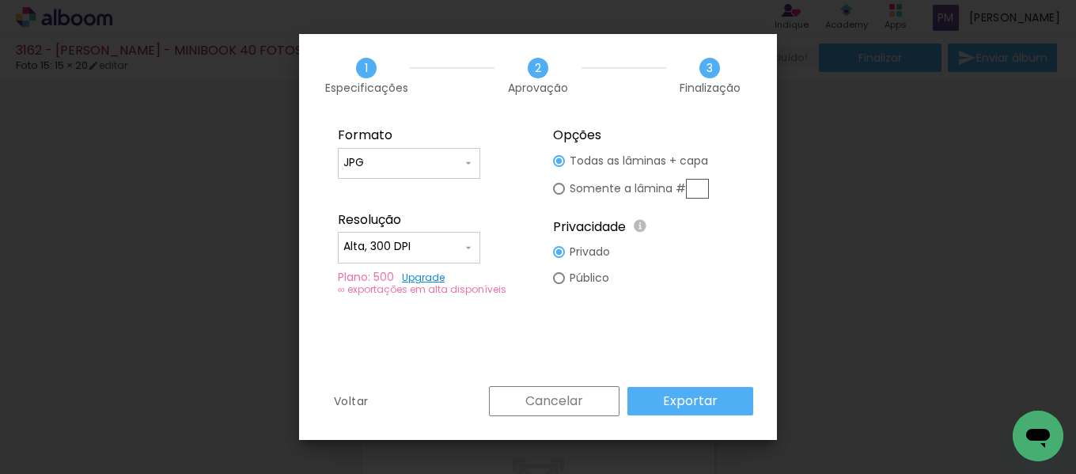
click at [0, 0] on slot "Exportar" at bounding box center [0, 0] width 0 height 0
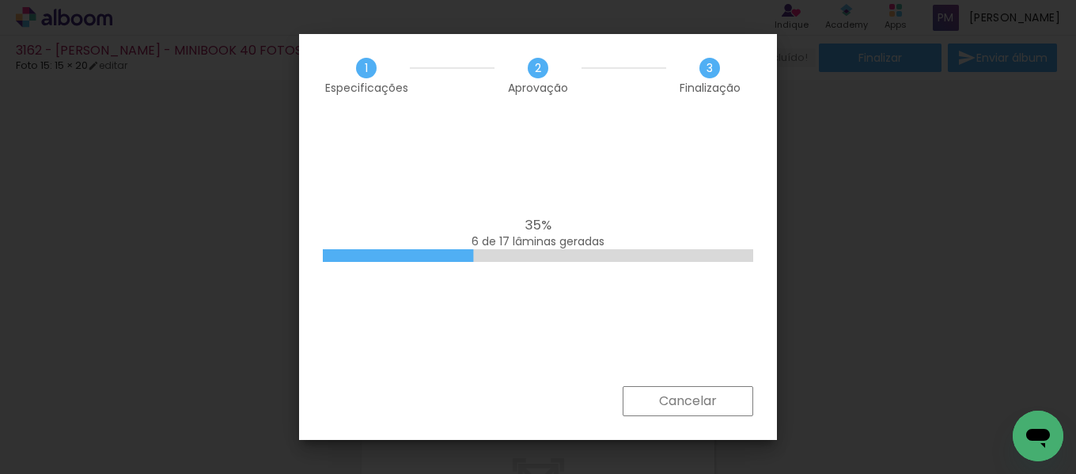
scroll to position [0, 2604]
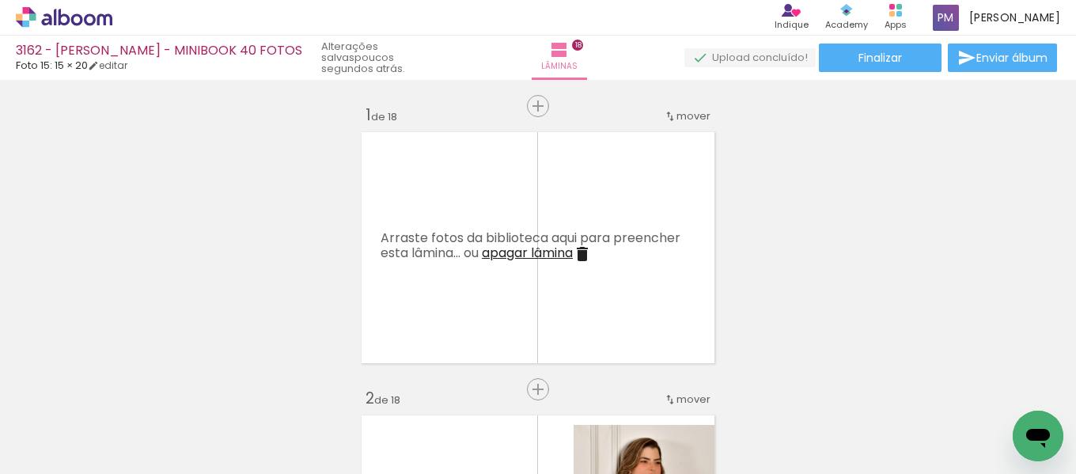
scroll to position [0, 2604]
drag, startPoint x: 951, startPoint y: 461, endPoint x: 1023, endPoint y: 457, distance: 71.4
click at [0, 0] on slot at bounding box center [0, 0] width 0 height 0
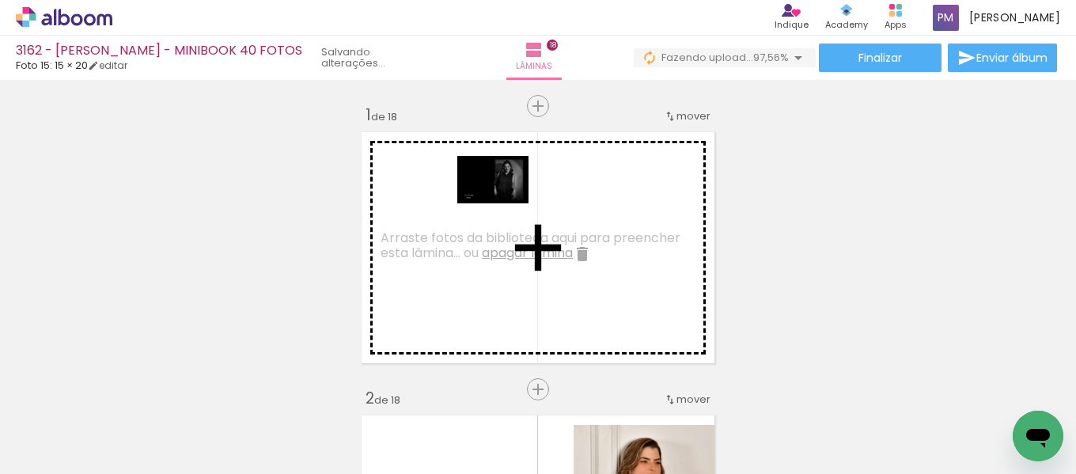
drag, startPoint x: 1043, startPoint y: 407, endPoint x: 699, endPoint y: 316, distance: 356.1
click at [507, 205] on quentale-workspace at bounding box center [538, 237] width 1076 height 474
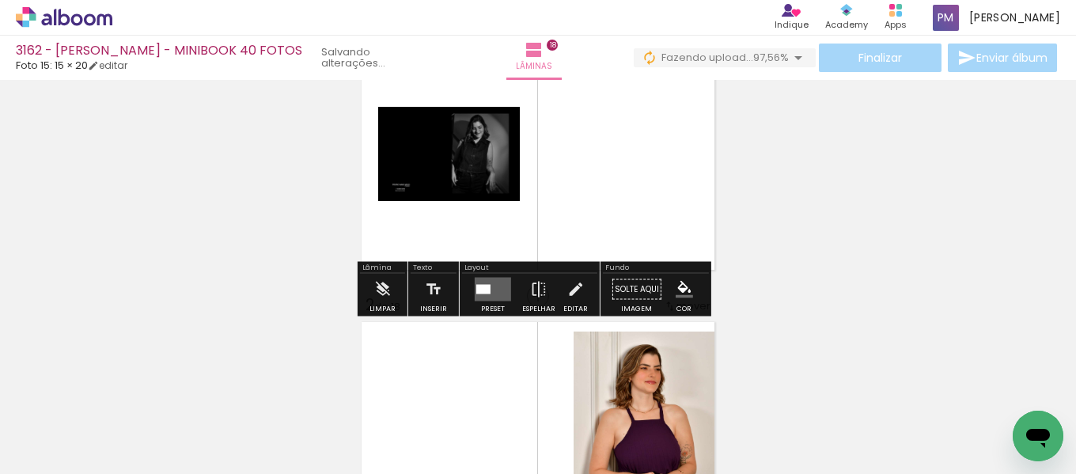
scroll to position [132, 0]
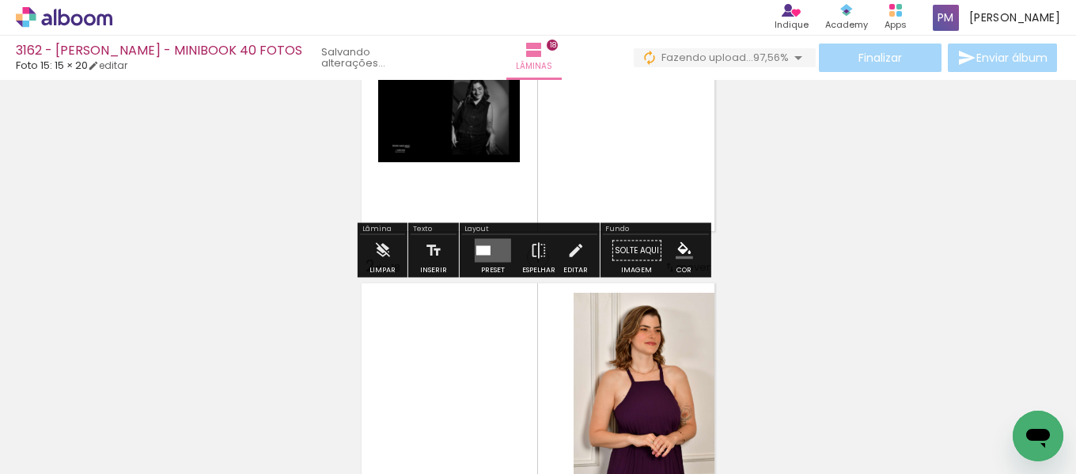
click at [489, 261] on quentale-layouter at bounding box center [493, 251] width 36 height 24
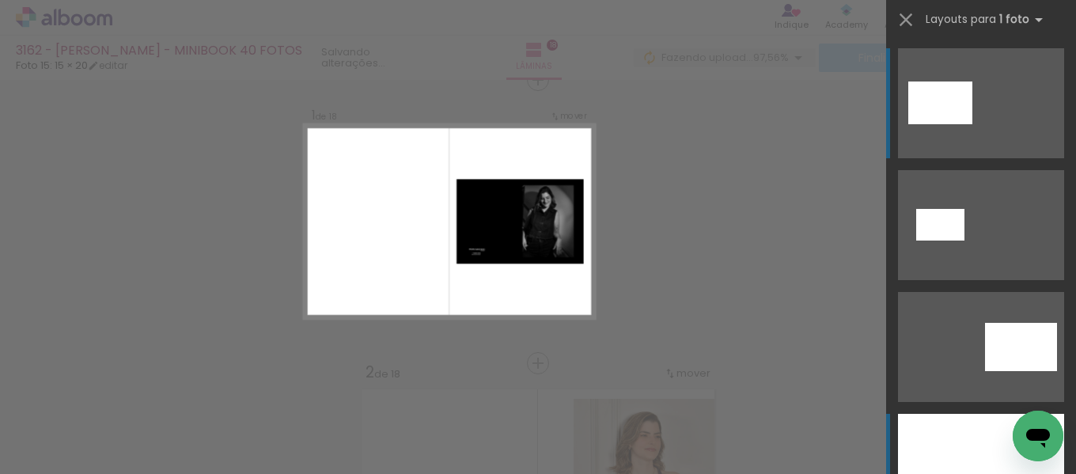
scroll to position [21, 0]
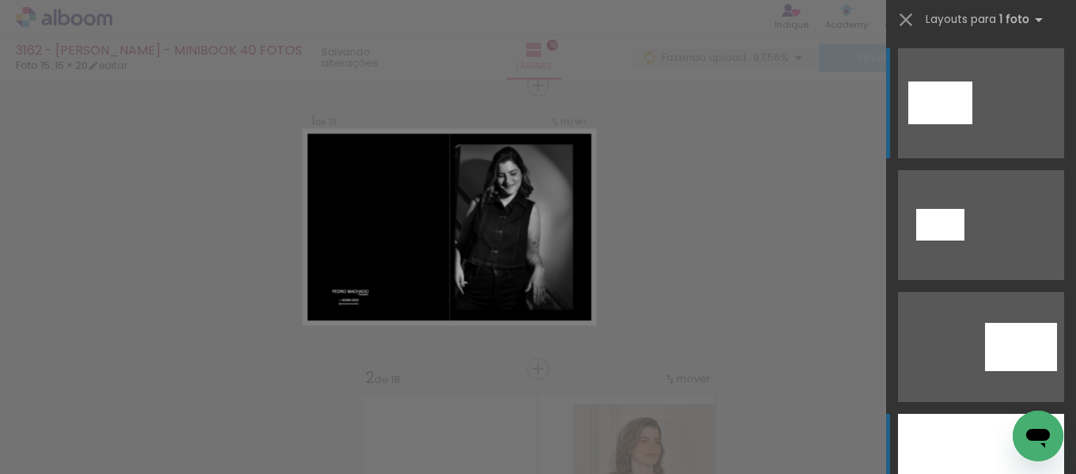
click at [967, 432] on div at bounding box center [981, 469] width 166 height 110
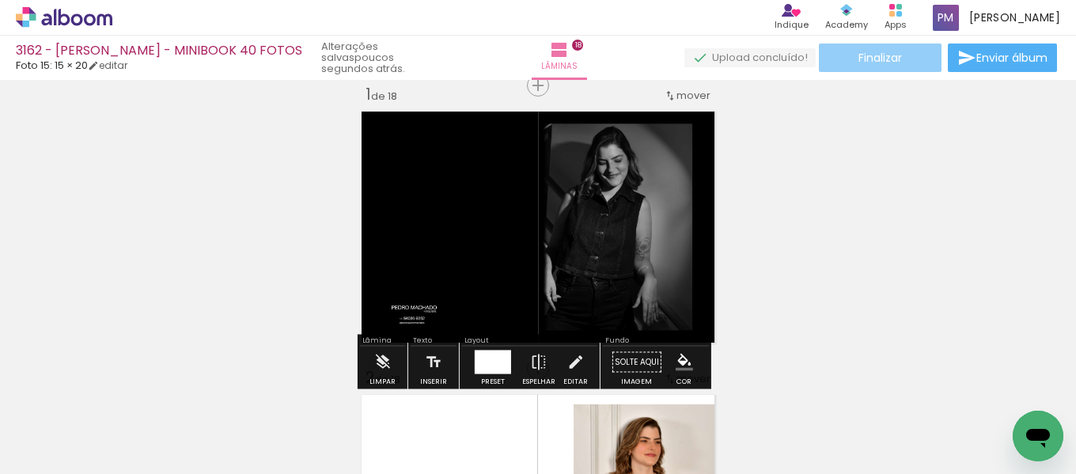
click at [863, 60] on span "Finalizar" at bounding box center [881, 57] width 44 height 11
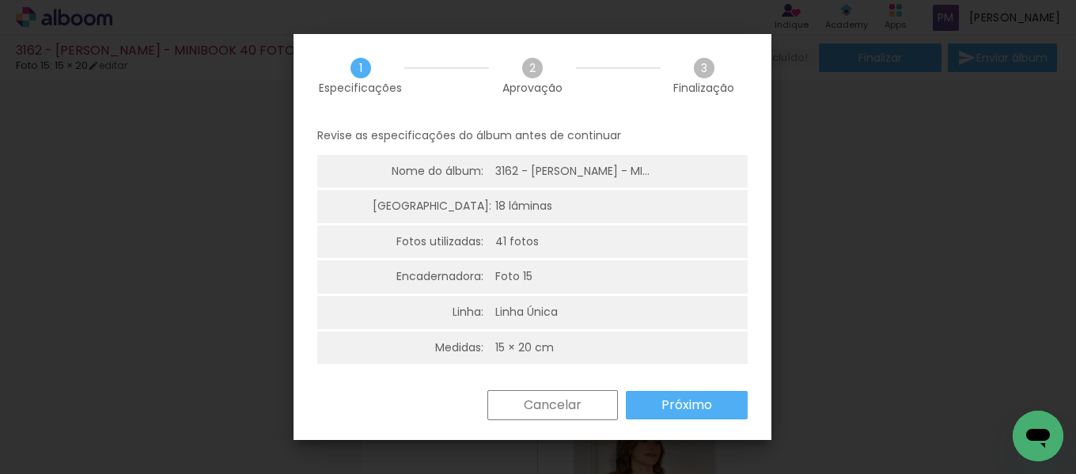
click at [670, 393] on paper-button "Próximo" at bounding box center [687, 405] width 122 height 28
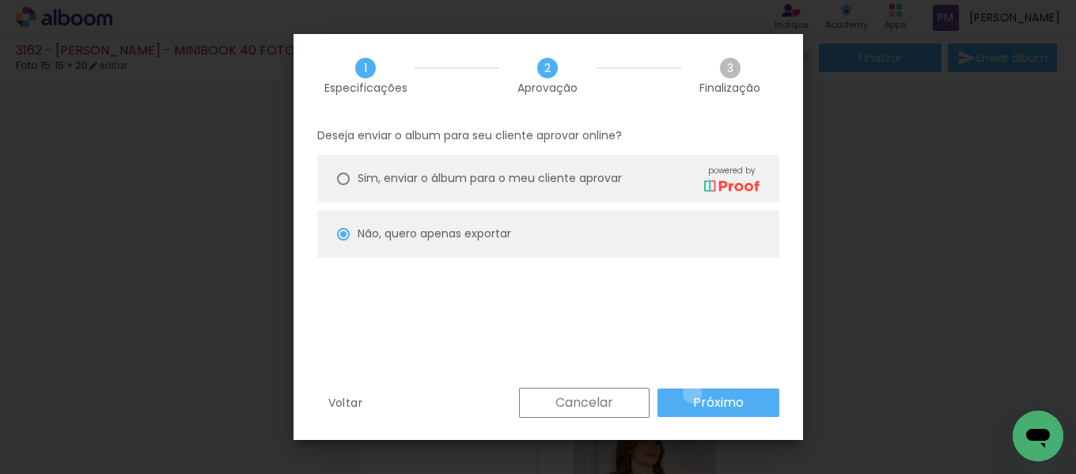
click at [693, 393] on paper-button "Próximo" at bounding box center [719, 403] width 122 height 28
type input "Alta, 300 DPI"
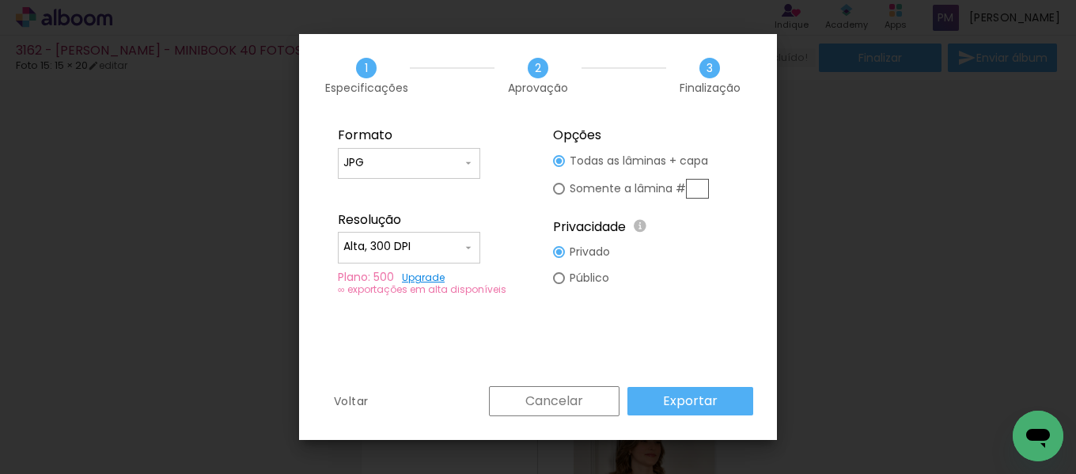
click at [439, 245] on input "Alta, 300 DPI" at bounding box center [402, 247] width 119 height 16
click at [438, 245] on paper-item "Alta, 300 DPI" at bounding box center [409, 245] width 142 height 32
click at [433, 280] on link "Upgrade" at bounding box center [423, 277] width 43 height 13
click at [0, 0] on slot "Exportar" at bounding box center [0, 0] width 0 height 0
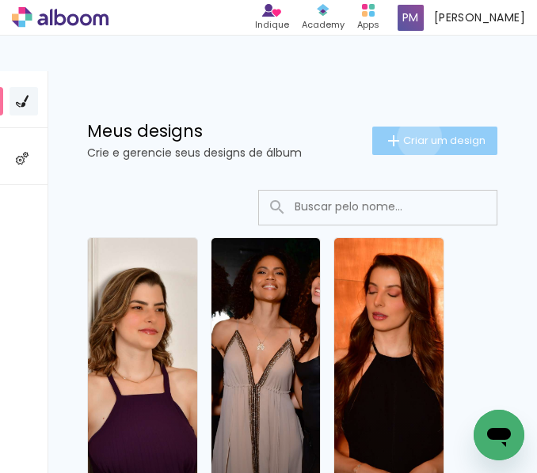
click at [404, 138] on span "Criar um design" at bounding box center [444, 140] width 82 height 10
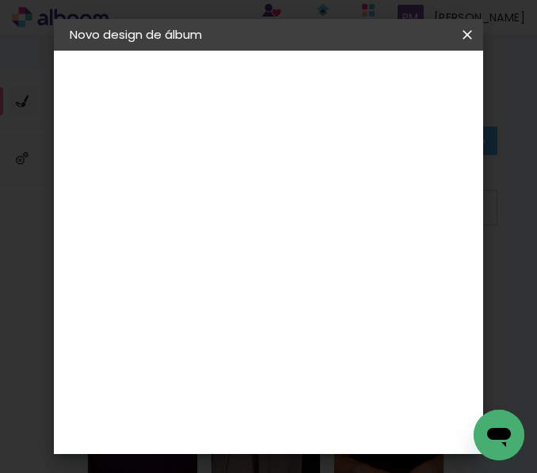
click at [328, 212] on input at bounding box center [328, 212] width 0 height 25
type input "3163 - JAQUELINE RESPLANDES - FITBOOK 20 FOTOS"
type paper-input "3163 - JAQUELINE RESPLANDES - FITBOOK 20 FOTOS"
click at [431, 92] on paper-button "Avançar" at bounding box center [452, 83] width 78 height 27
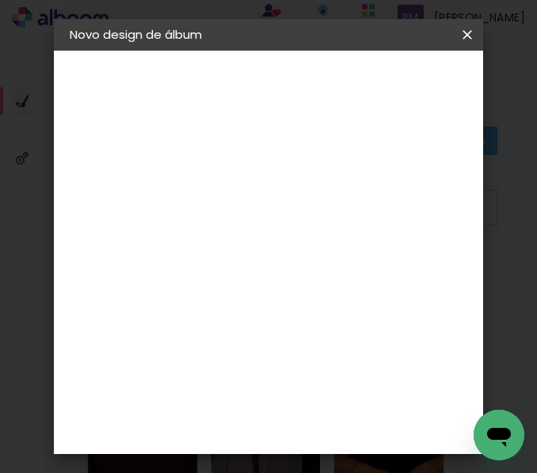
click at [273, 304] on input at bounding box center [288, 301] width 160 height 20
type input "15"
type paper-input "15"
click at [229, 365] on img at bounding box center [220, 360] width 19 height 19
click at [0, 0] on slot "Avançar" at bounding box center [0, 0] width 0 height 0
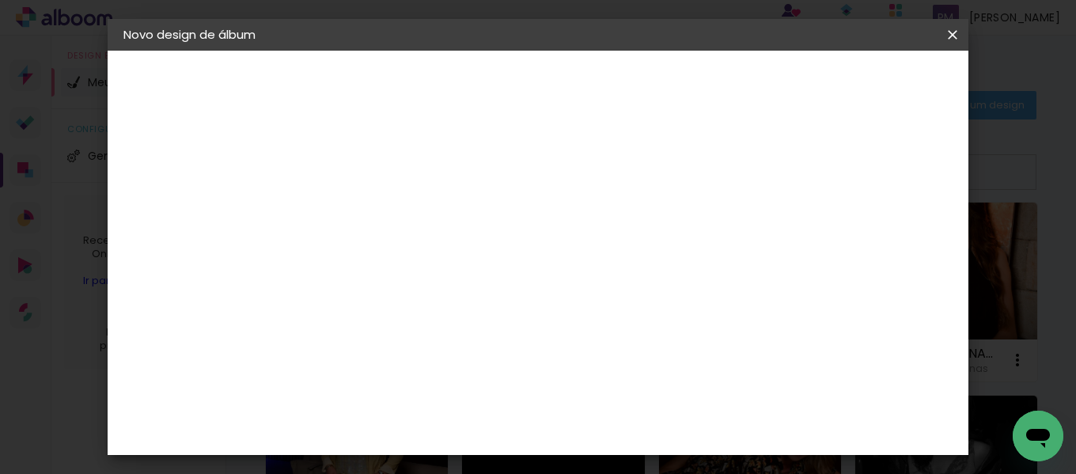
scroll to position [560, 0]
click at [0, 0] on slot "Avançar" at bounding box center [0, 0] width 0 height 0
click at [558, 79] on span "Iniciar design" at bounding box center [540, 89] width 36 height 22
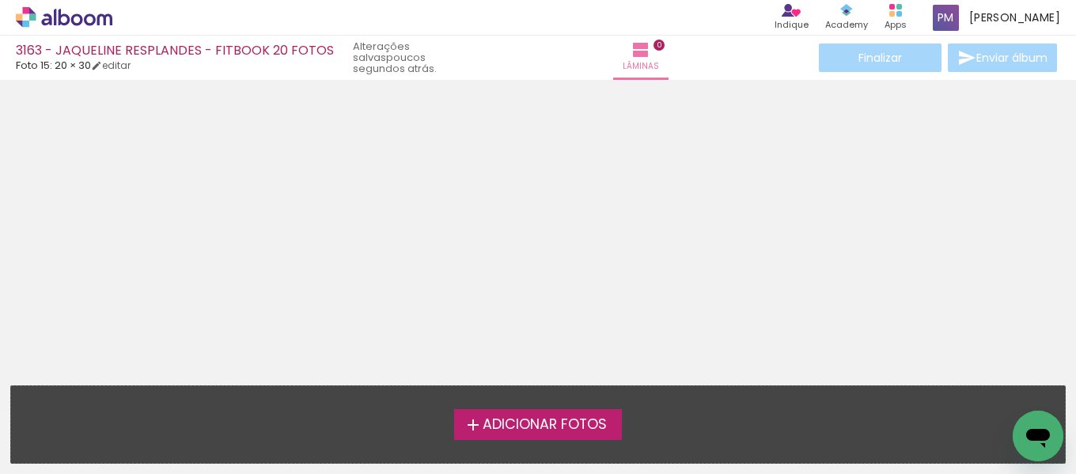
click at [507, 169] on div at bounding box center [538, 227] width 1076 height 284
click at [571, 418] on span "Adicionar Fotos" at bounding box center [545, 425] width 124 height 14
click at [0, 0] on input "file" at bounding box center [0, 0] width 0 height 0
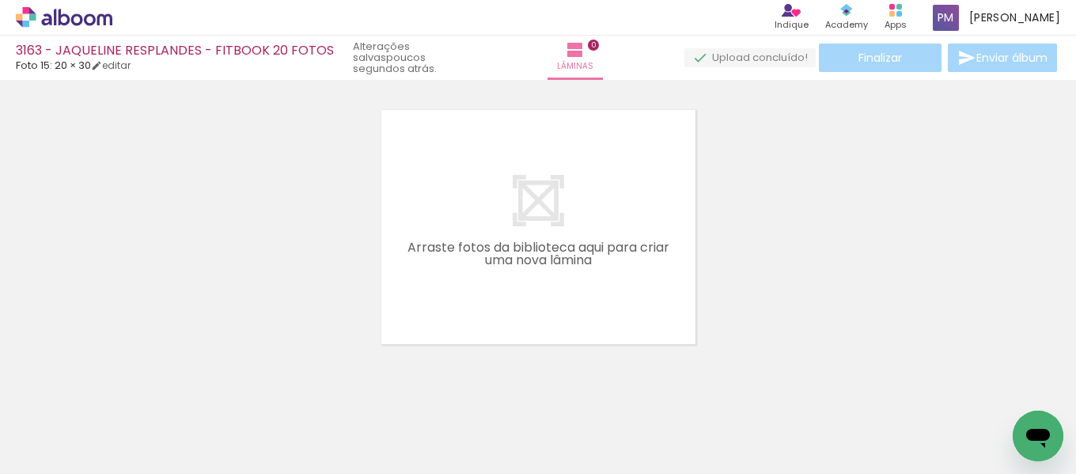
scroll to position [21, 0]
click at [67, 446] on span "Adicionar Fotos" at bounding box center [55, 452] width 47 height 17
click at [0, 0] on input "file" at bounding box center [0, 0] width 0 height 0
click at [534, 211] on quentale-workspace at bounding box center [538, 237] width 1076 height 474
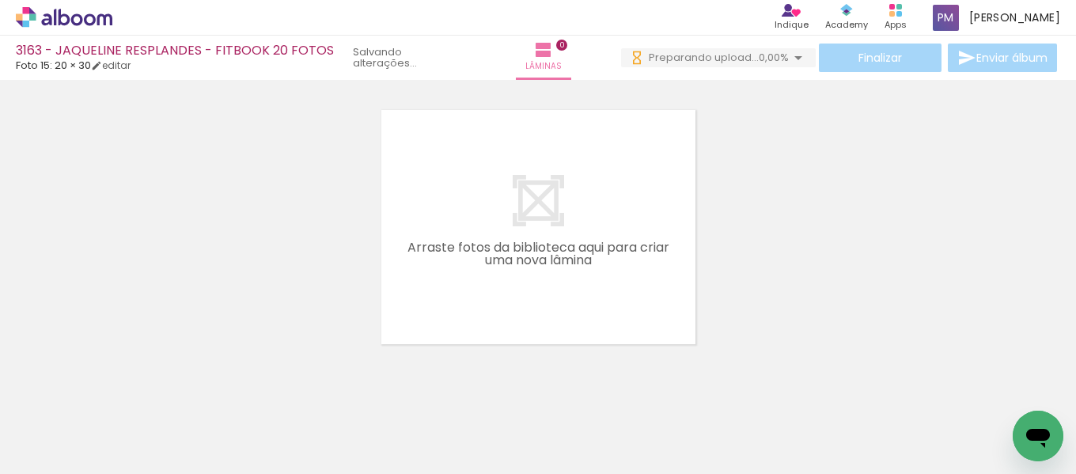
scroll to position [0, 1008]
click at [805, 298] on div at bounding box center [538, 207] width 1076 height 284
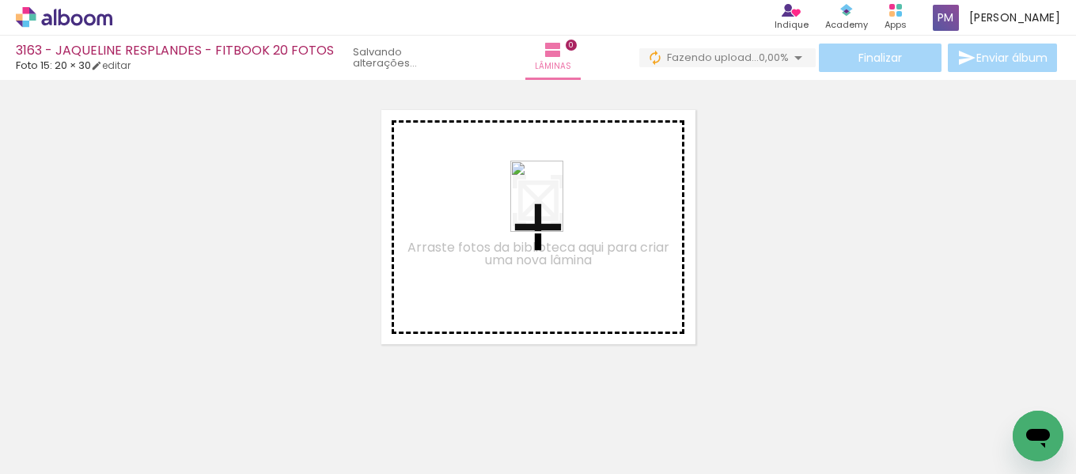
drag, startPoint x: 1007, startPoint y: 408, endPoint x: 545, endPoint y: 246, distance: 488.8
click at [552, 221] on quentale-workspace at bounding box center [538, 237] width 1076 height 474
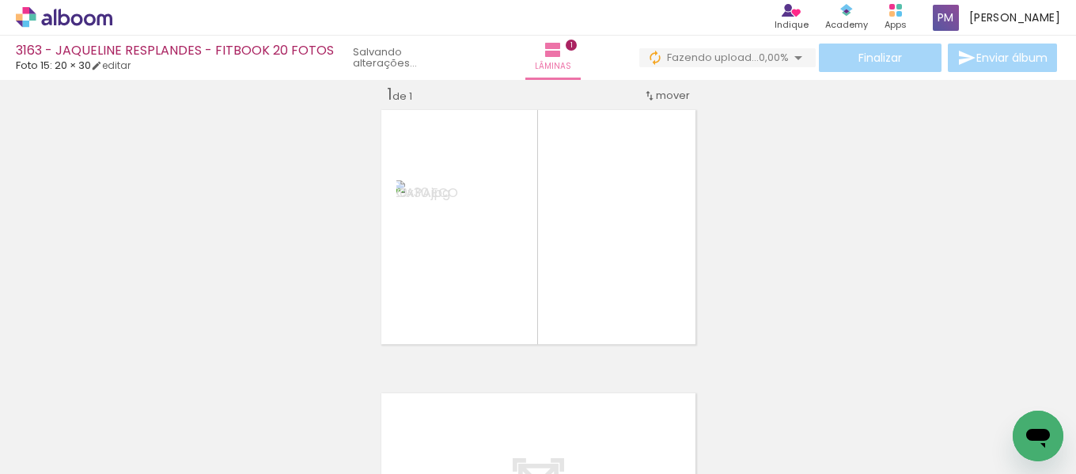
scroll to position [0, 0]
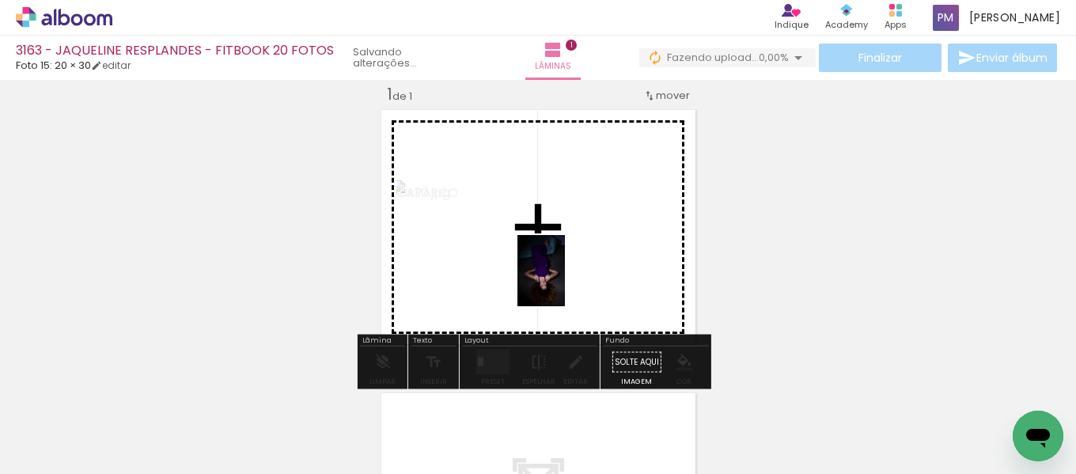
drag, startPoint x: 195, startPoint y: 405, endPoint x: 587, endPoint y: 273, distance: 413.5
click at [587, 273] on quentale-workspace at bounding box center [538, 237] width 1076 height 474
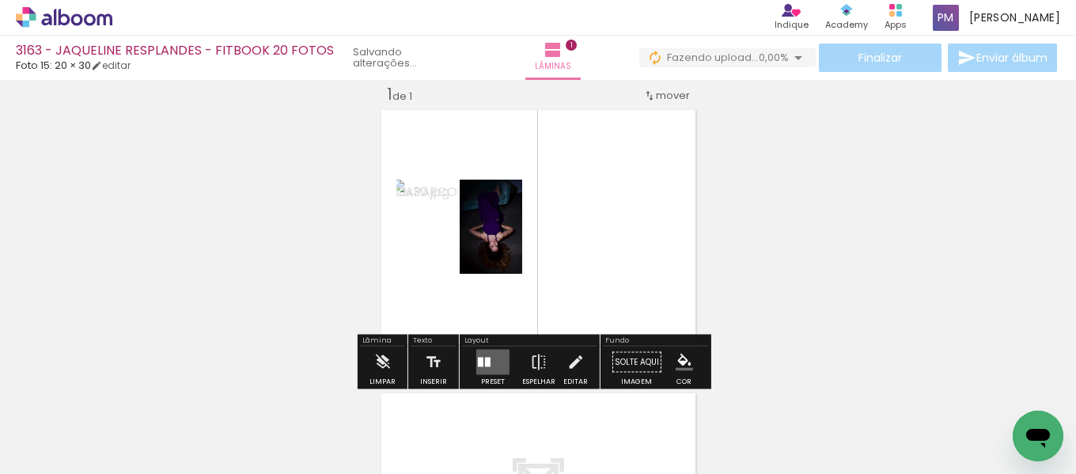
drag, startPoint x: 493, startPoint y: 366, endPoint x: 549, endPoint y: 327, distance: 68.3
click at [496, 364] on quentale-layouter at bounding box center [492, 362] width 33 height 25
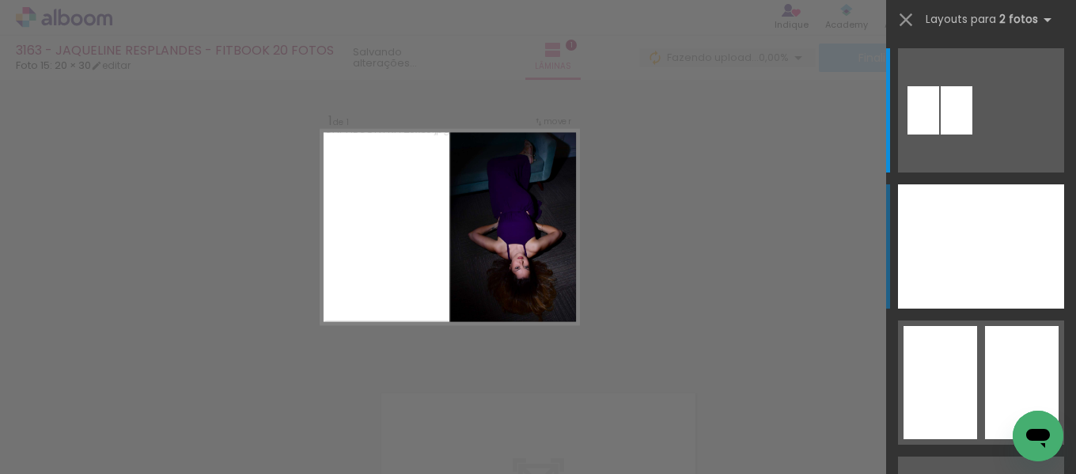
click at [941, 260] on div at bounding box center [939, 246] width 83 height 124
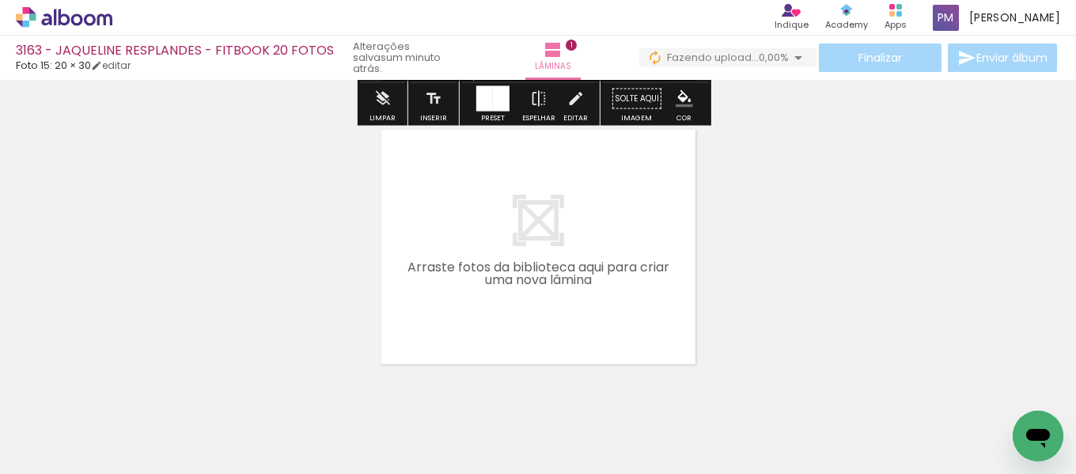
scroll to position [333, 0]
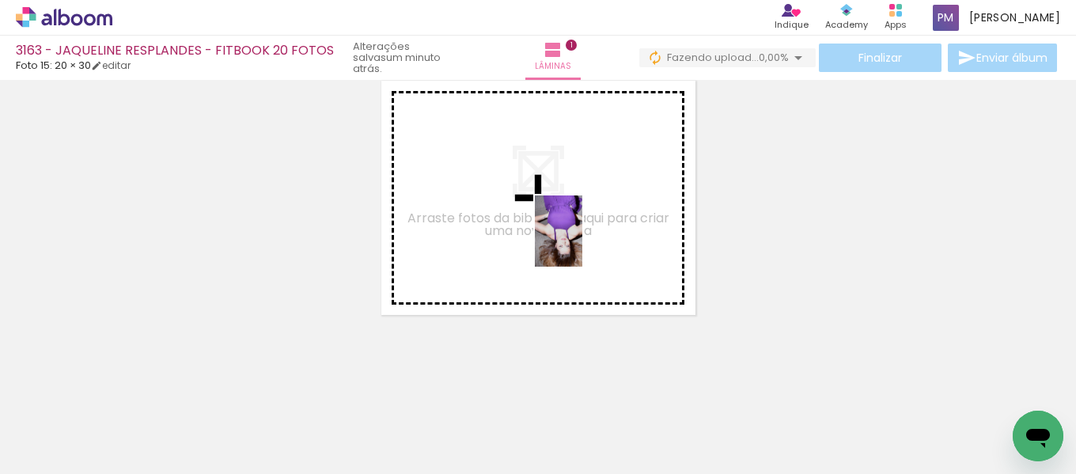
drag, startPoint x: 651, startPoint y: 419, endPoint x: 583, endPoint y: 243, distance: 189.4
click at [583, 243] on quentale-workspace at bounding box center [538, 237] width 1076 height 474
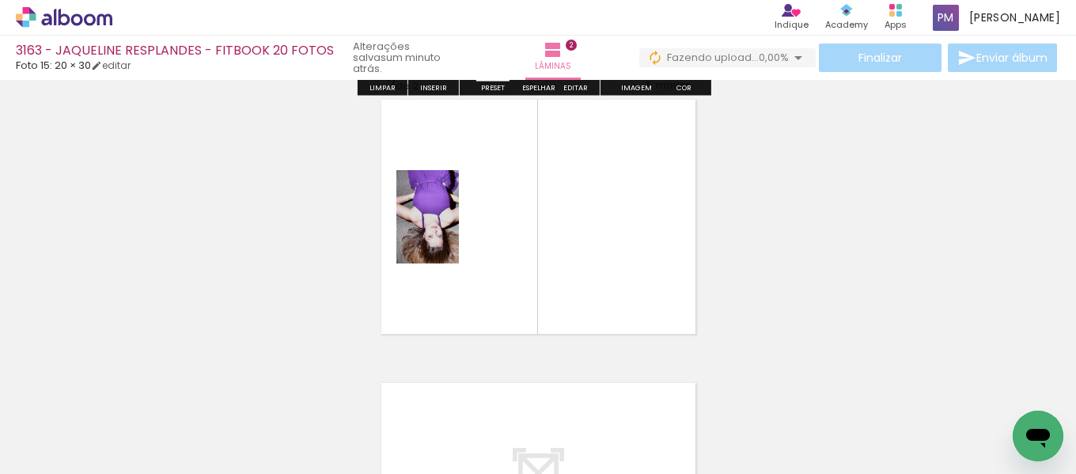
scroll to position [304, 0]
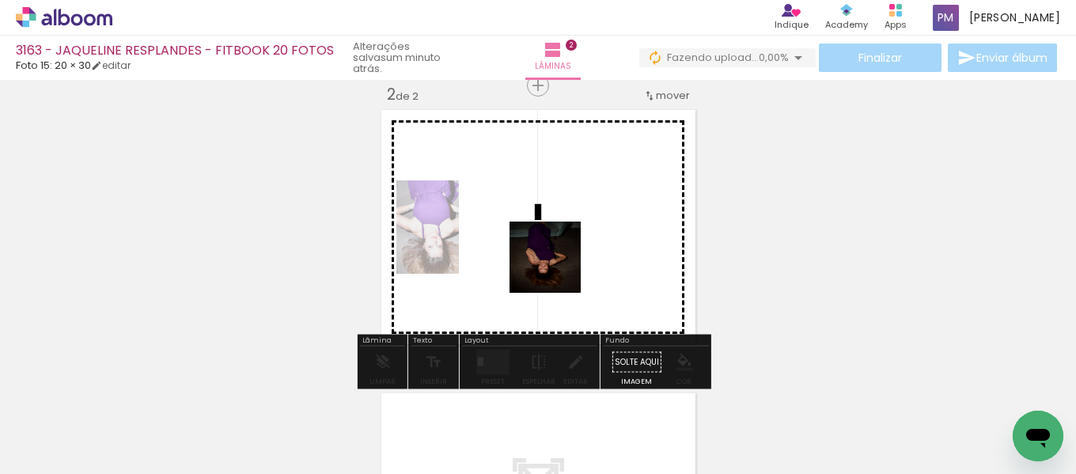
drag, startPoint x: 761, startPoint y: 419, endPoint x: 548, endPoint y: 269, distance: 260.8
click at [548, 269] on quentale-workspace at bounding box center [538, 237] width 1076 height 474
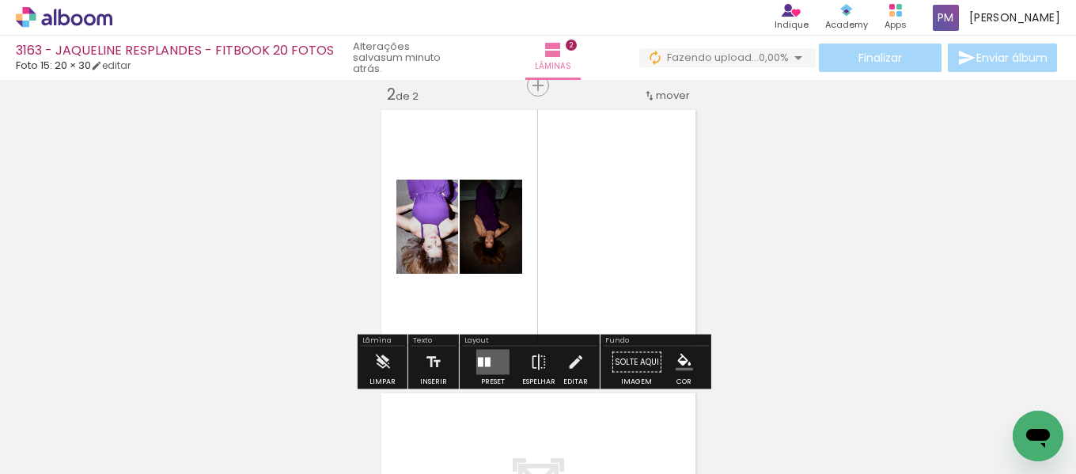
drag, startPoint x: 488, startPoint y: 359, endPoint x: 575, endPoint y: 296, distance: 107.2
click at [488, 351] on quentale-layouter at bounding box center [492, 362] width 33 height 25
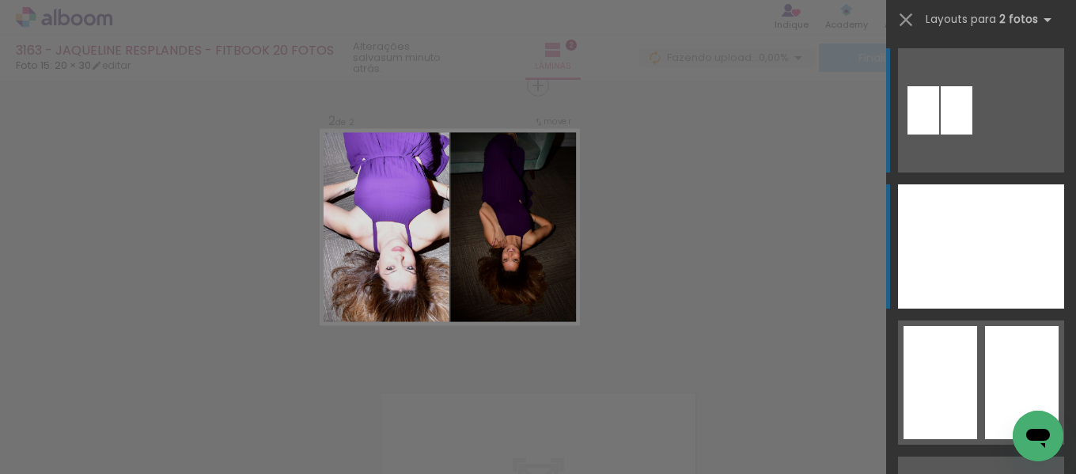
click at [951, 243] on div at bounding box center [939, 246] width 83 height 124
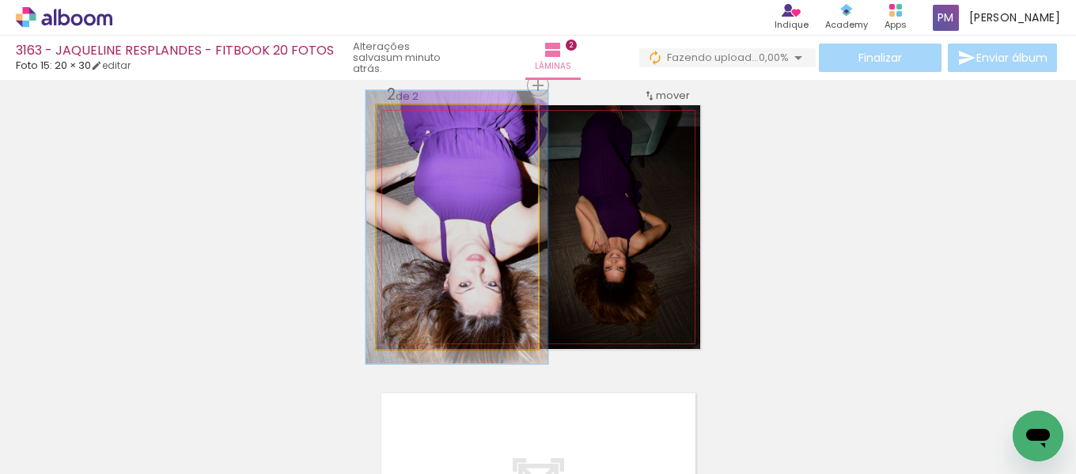
type paper-slider "112"
click at [422, 117] on div at bounding box center [420, 121] width 25 height 25
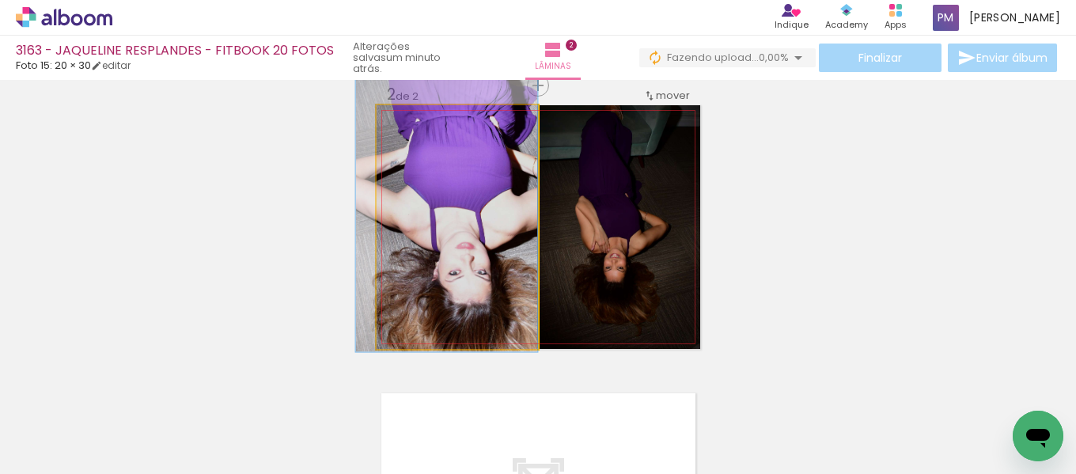
drag, startPoint x: 446, startPoint y: 248, endPoint x: 403, endPoint y: 236, distance: 44.4
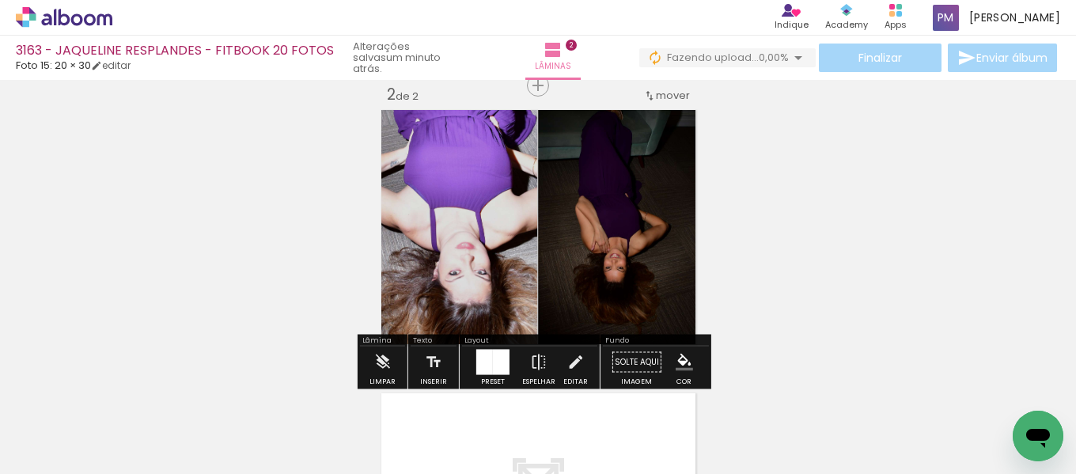
click at [818, 242] on div "Inserir lâmina 1 de 2 Inserir lâmina 2 de 2" at bounding box center [538, 207] width 1076 height 851
click at [816, 258] on div "Inserir lâmina 1 de 2 Inserir lâmina 2 de 2" at bounding box center [538, 207] width 1076 height 851
click at [0, 0] on slot "P&B" at bounding box center [0, 0] width 0 height 0
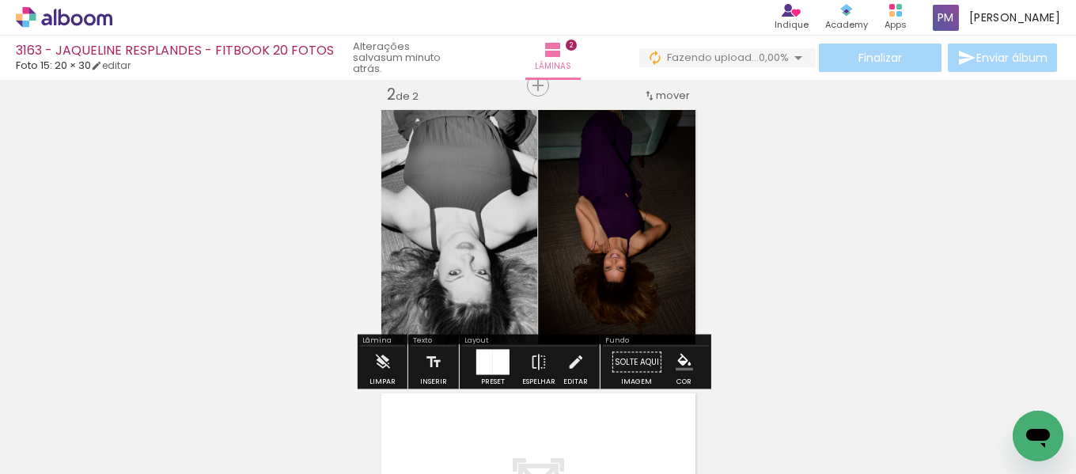
click at [0, 0] on slot "P&B" at bounding box center [0, 0] width 0 height 0
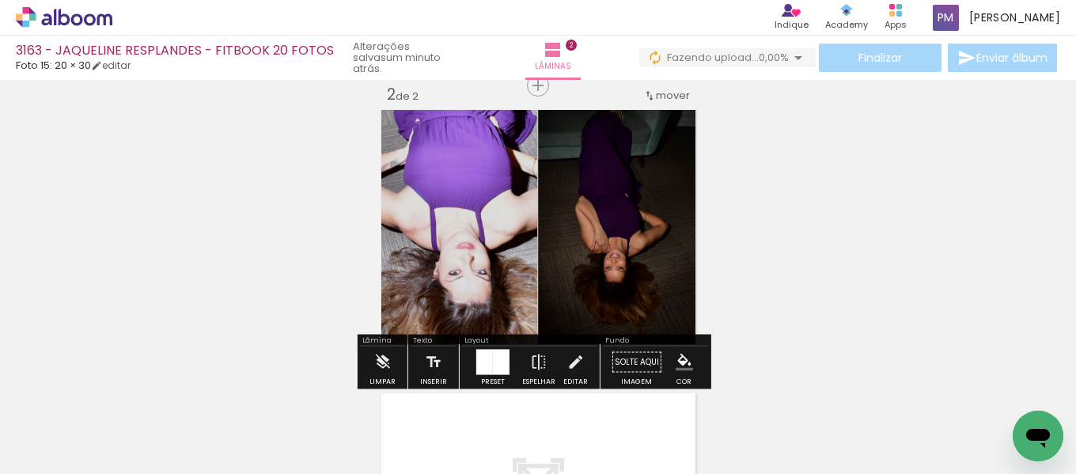
click at [712, 220] on div "Inserir lâmina 1 de 2 Inserir lâmina 2 de 2" at bounding box center [538, 207] width 1076 height 851
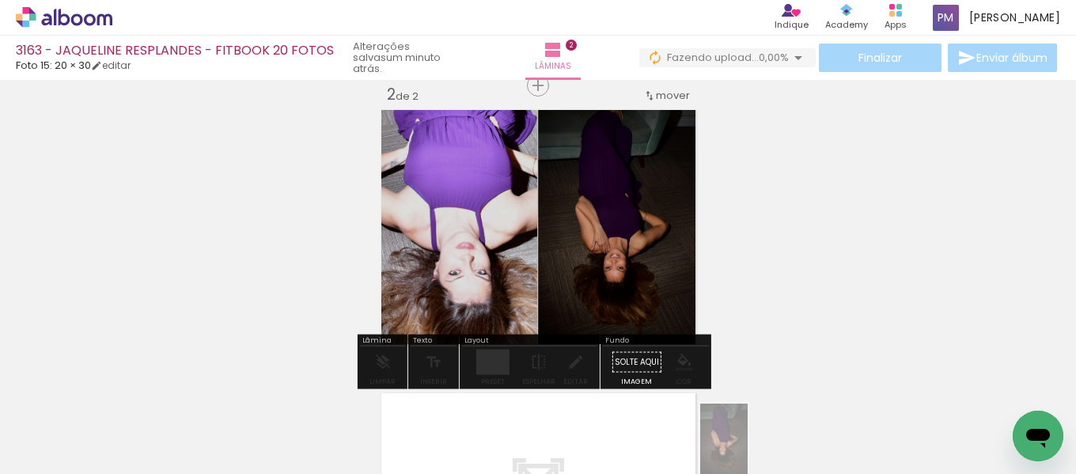
drag, startPoint x: 715, startPoint y: 460, endPoint x: 730, endPoint y: 451, distance: 16.7
click at [736, 446] on quentale-thumb at bounding box center [745, 420] width 89 height 91
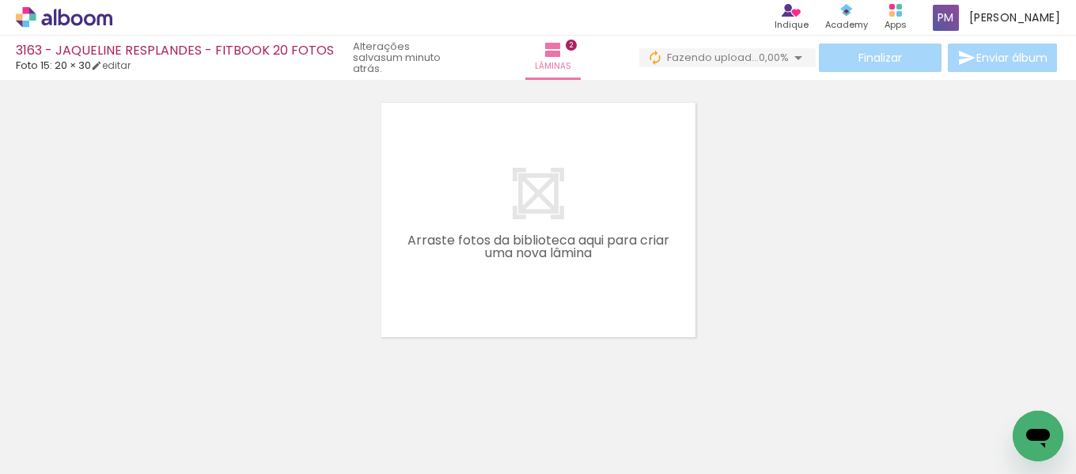
scroll to position [617, 0]
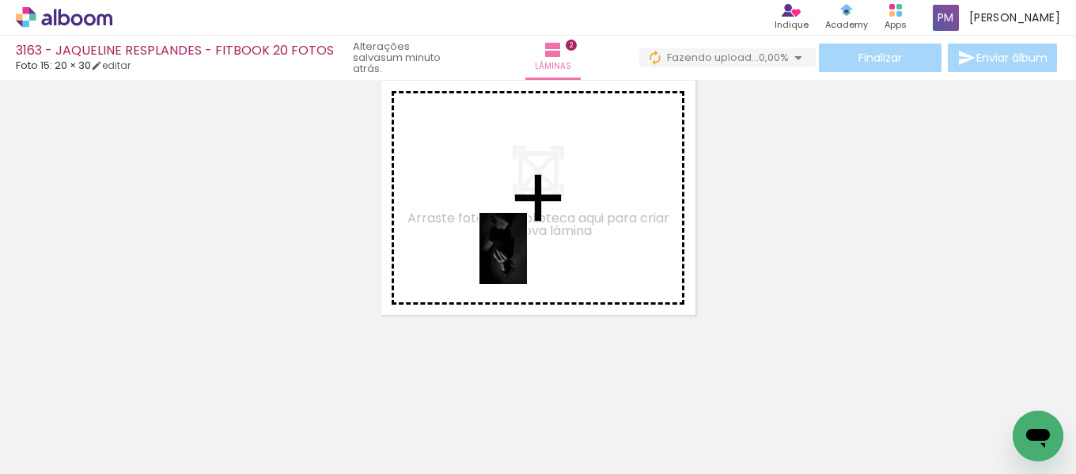
drag, startPoint x: 761, startPoint y: 359, endPoint x: 853, endPoint y: 427, distance: 114.3
click at [532, 257] on quentale-workspace at bounding box center [538, 237] width 1076 height 474
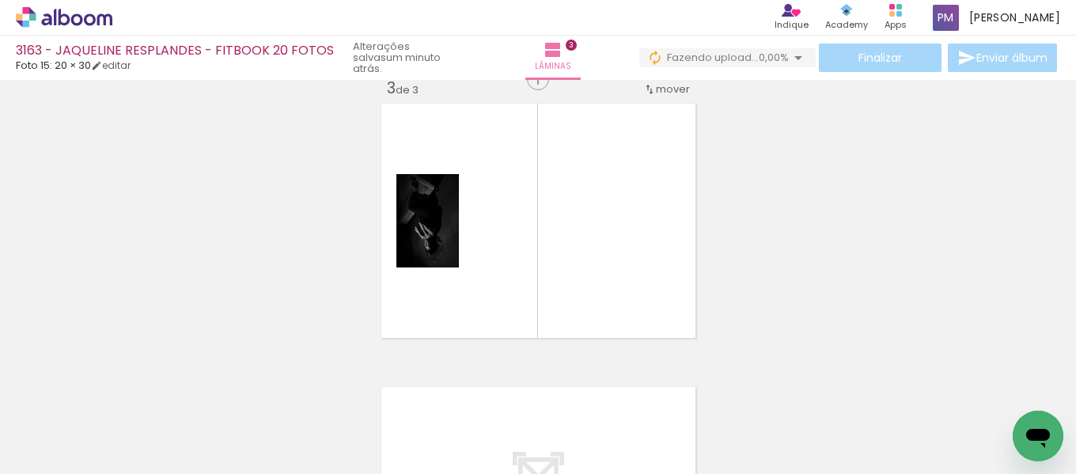
scroll to position [587, 0]
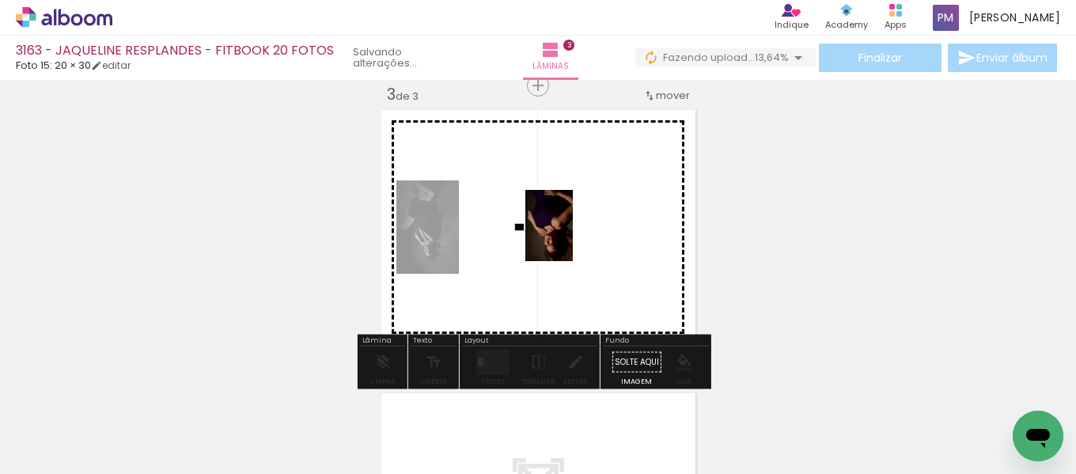
drag, startPoint x: 928, startPoint y: 411, endPoint x: 579, endPoint y: 405, distance: 349.1
click at [573, 241] on quentale-workspace at bounding box center [538, 237] width 1076 height 474
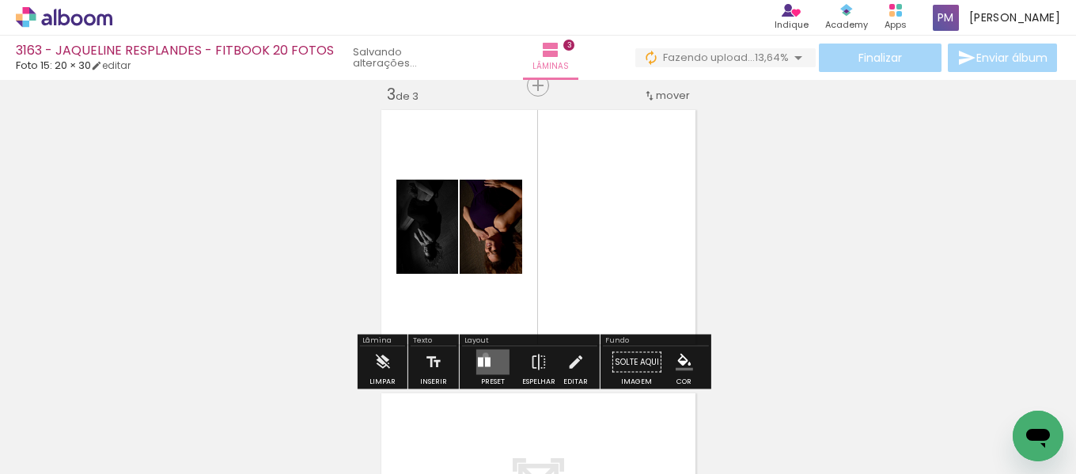
click at [482, 355] on quentale-layouter at bounding box center [492, 362] width 33 height 25
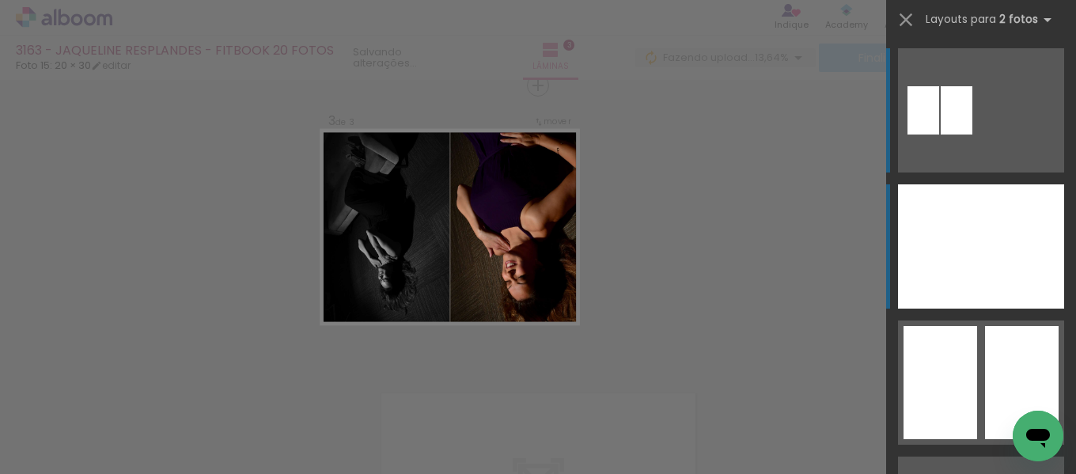
click at [936, 248] on div at bounding box center [939, 246] width 83 height 124
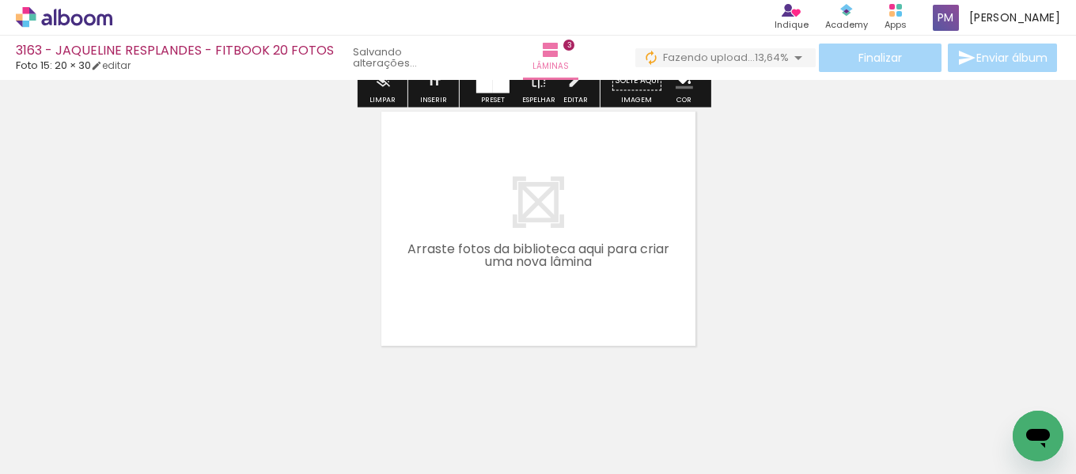
scroll to position [900, 0]
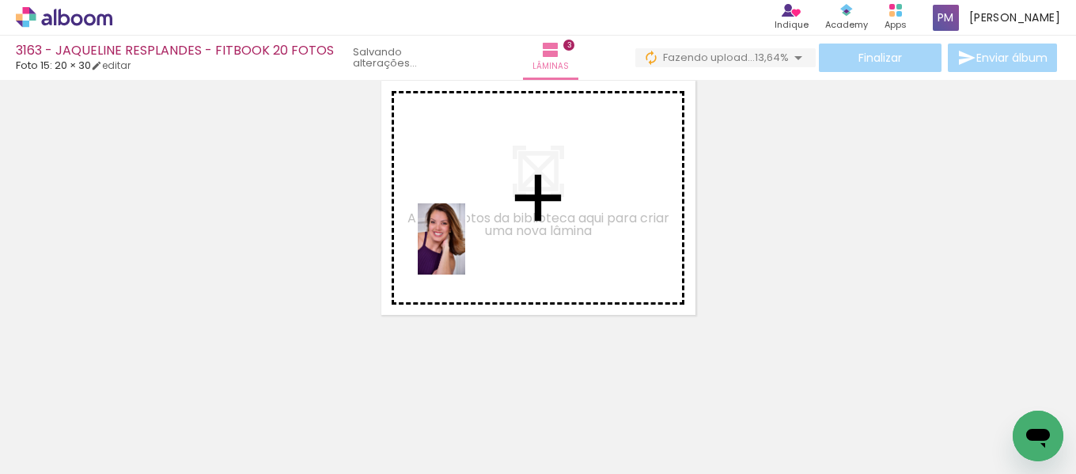
drag, startPoint x: 578, startPoint y: 425, endPoint x: 481, endPoint y: 286, distance: 169.5
click at [463, 251] on quentale-workspace at bounding box center [538, 237] width 1076 height 474
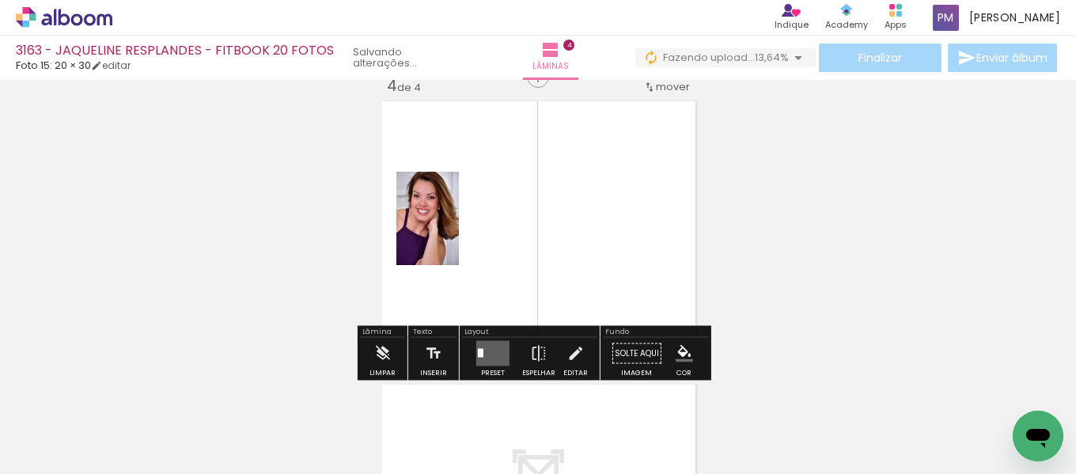
scroll to position [871, 0]
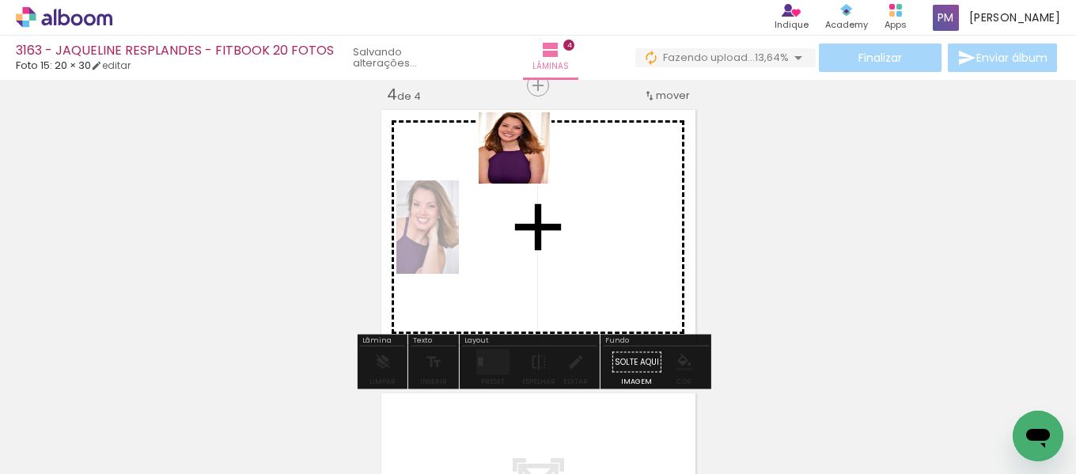
drag, startPoint x: 472, startPoint y: 289, endPoint x: 529, endPoint y: 156, distance: 144.7
click at [529, 156] on quentale-workspace at bounding box center [538, 237] width 1076 height 474
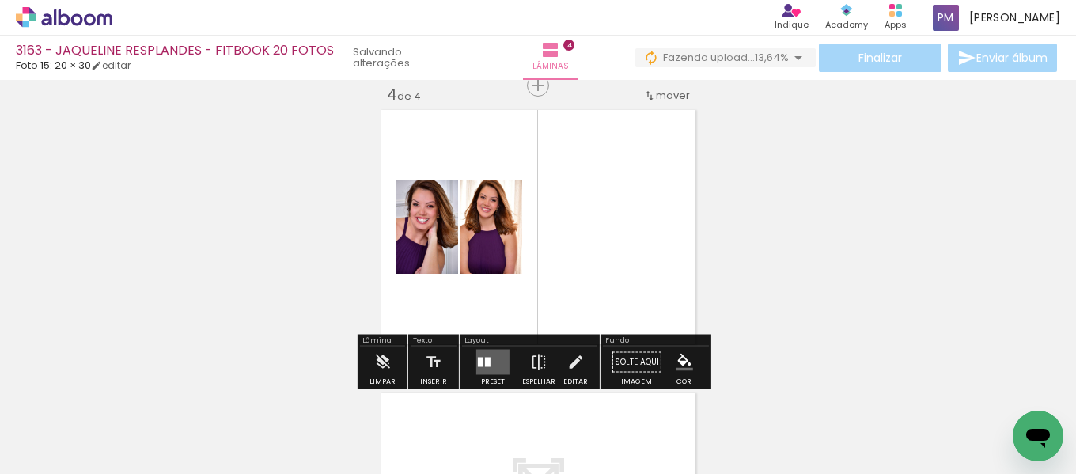
click at [488, 353] on quentale-layouter at bounding box center [492, 362] width 33 height 25
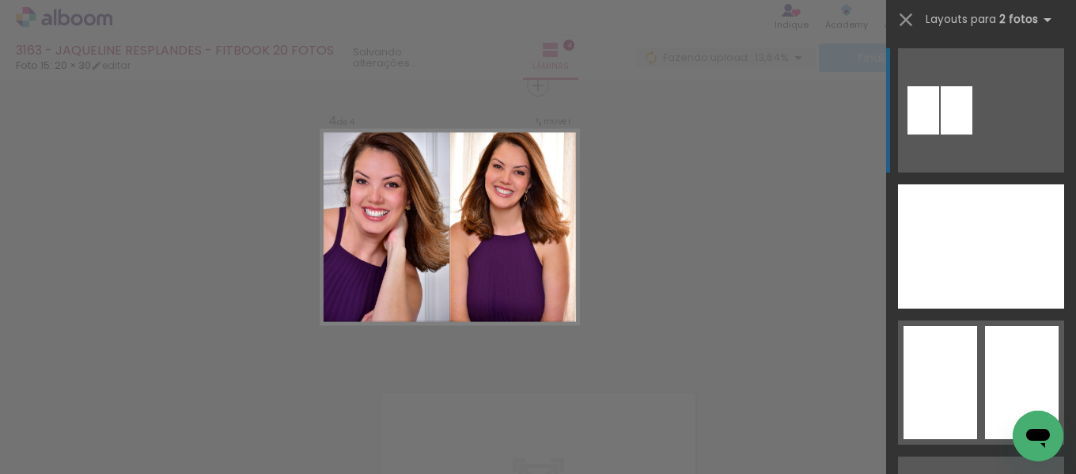
drag, startPoint x: 1013, startPoint y: 259, endPoint x: 838, endPoint y: 266, distance: 175.1
click at [1011, 259] on div at bounding box center [1022, 246] width 83 height 124
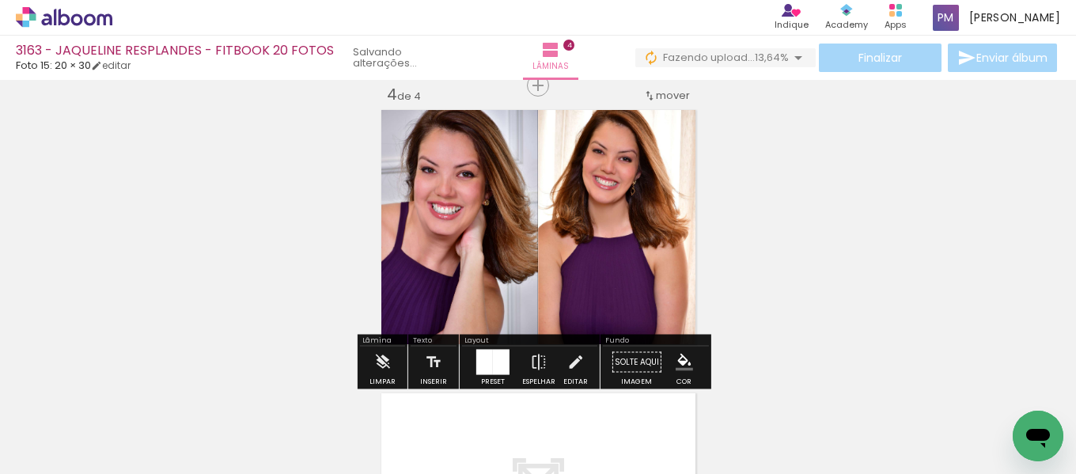
scroll to position [1003, 0]
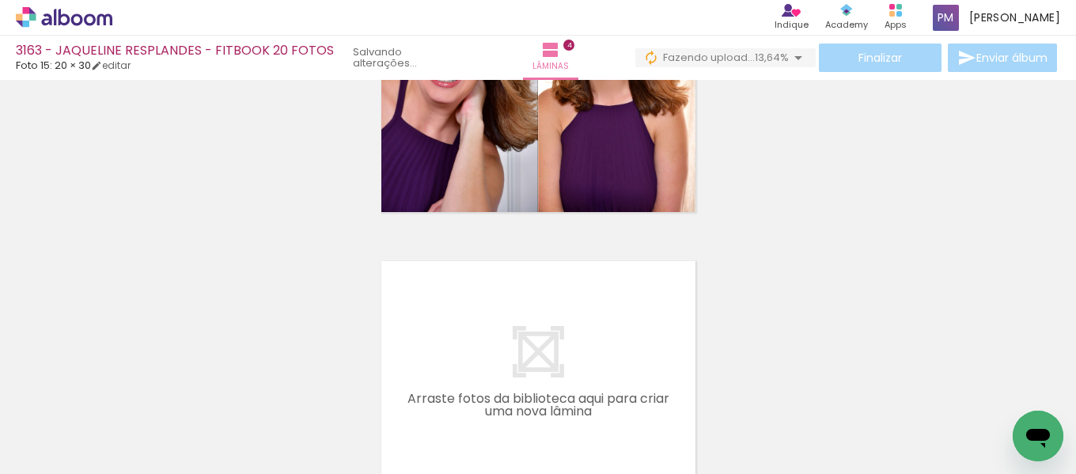
drag, startPoint x: 871, startPoint y: 204, endPoint x: 862, endPoint y: 226, distance: 23.4
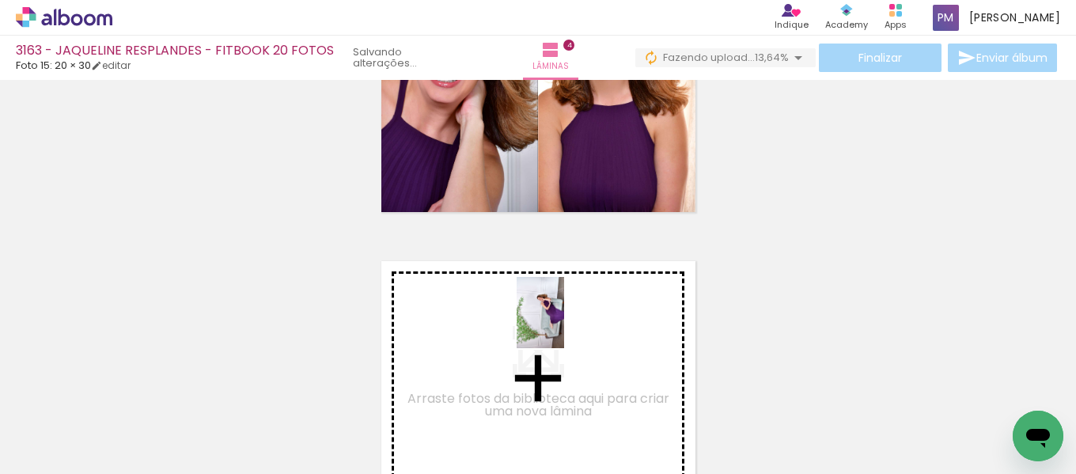
drag, startPoint x: 757, startPoint y: 422, endPoint x: 211, endPoint y: 408, distance: 547.1
click at [560, 324] on quentale-workspace at bounding box center [538, 237] width 1076 height 474
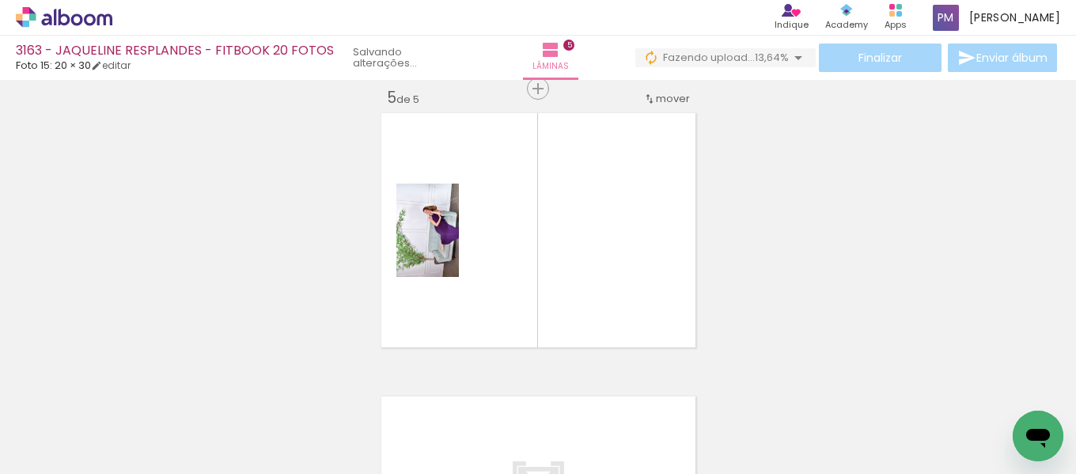
scroll to position [1154, 0]
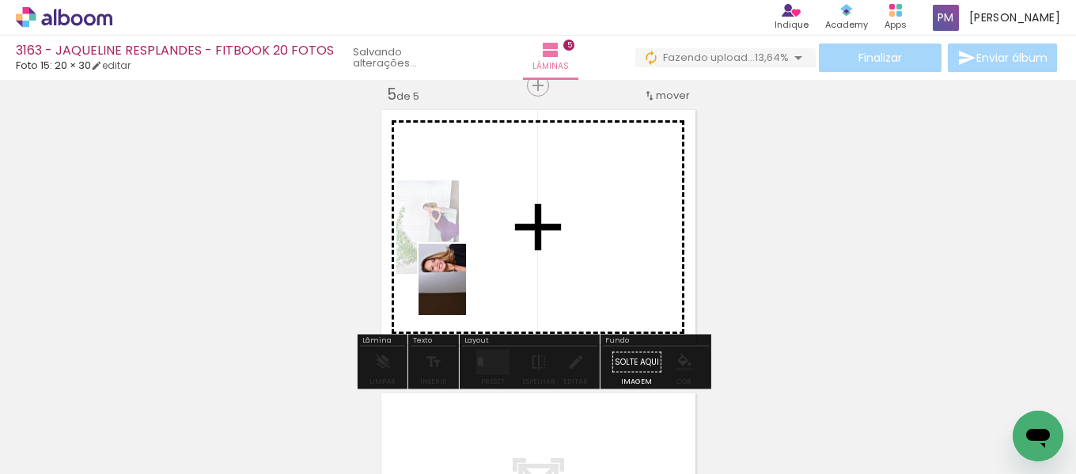
drag, startPoint x: 306, startPoint y: 427, endPoint x: 520, endPoint y: 322, distance: 237.9
click at [469, 290] on quentale-workspace at bounding box center [538, 237] width 1076 height 474
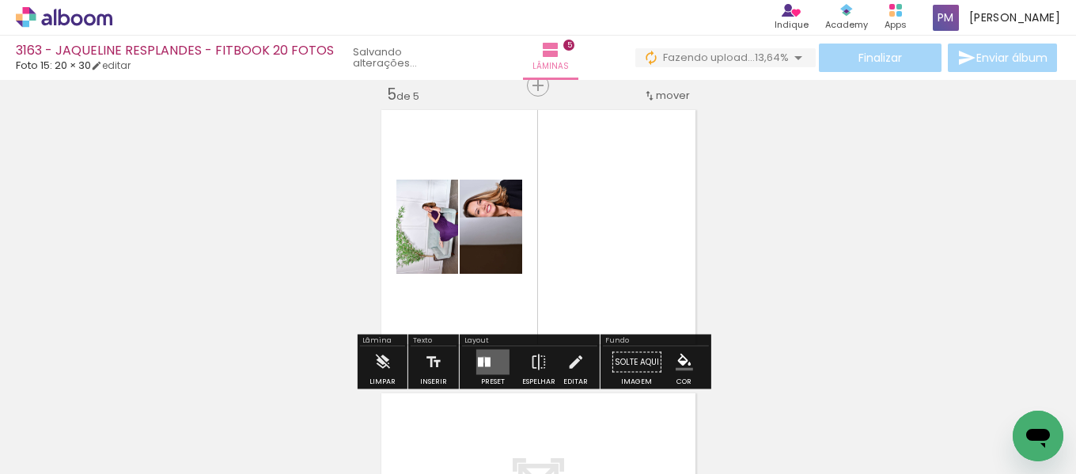
click at [480, 359] on quentale-layouter at bounding box center [492, 362] width 33 height 25
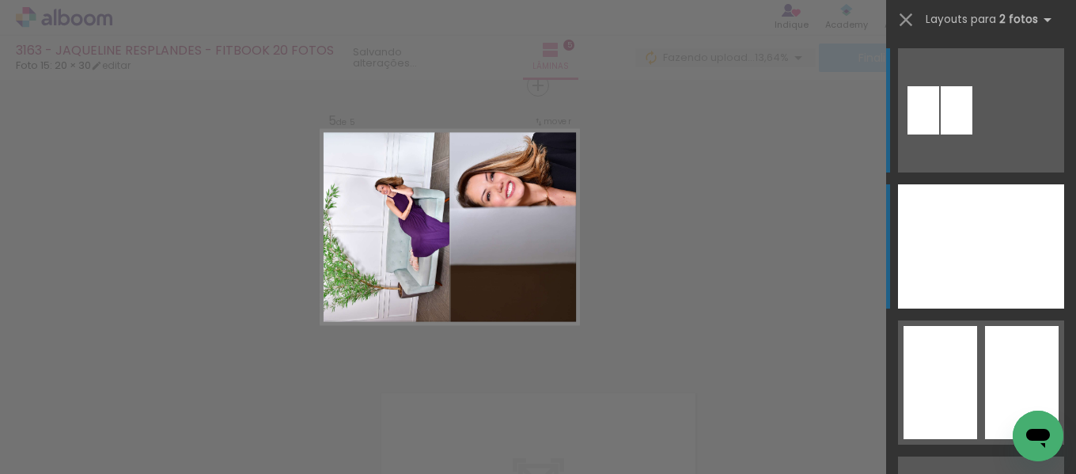
click at [954, 278] on div at bounding box center [939, 246] width 83 height 124
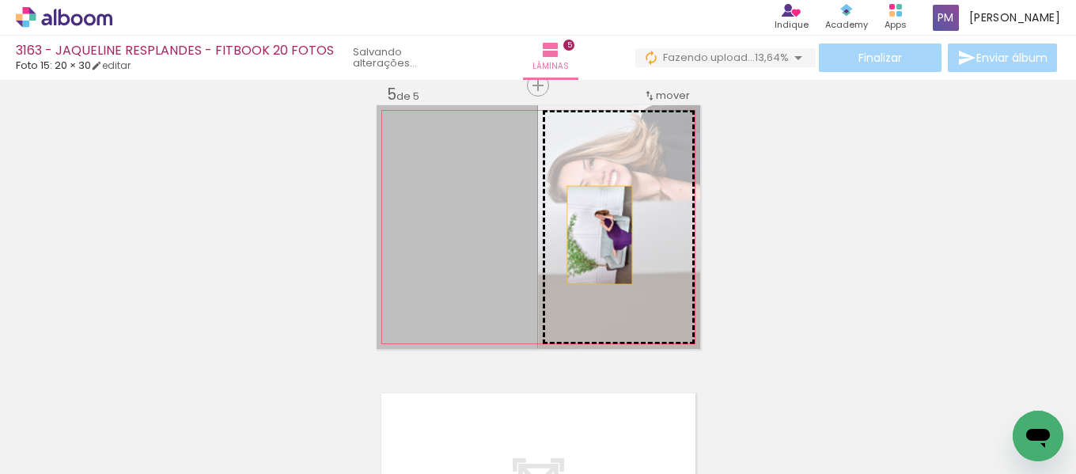
drag, startPoint x: 489, startPoint y: 225, endPoint x: 594, endPoint y: 235, distance: 105.0
click at [0, 0] on slot at bounding box center [0, 0] width 0 height 0
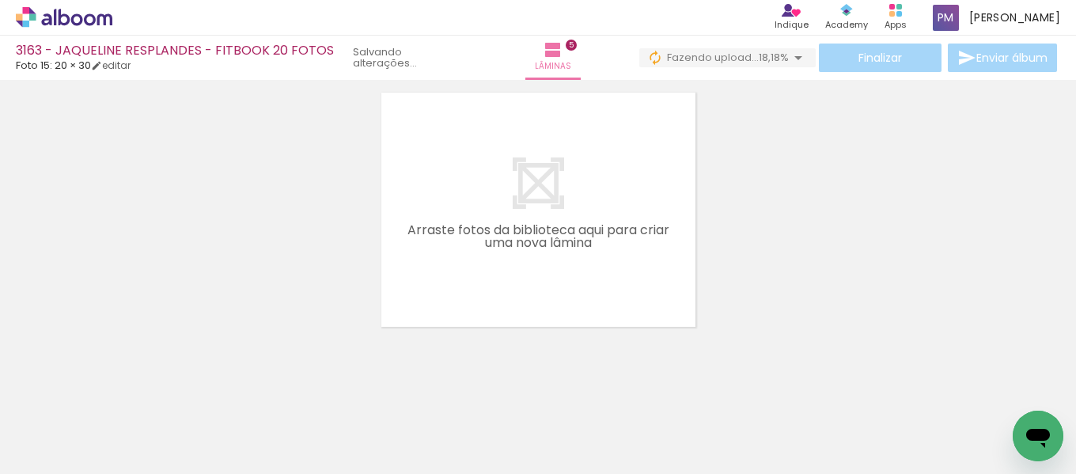
scroll to position [1467, 0]
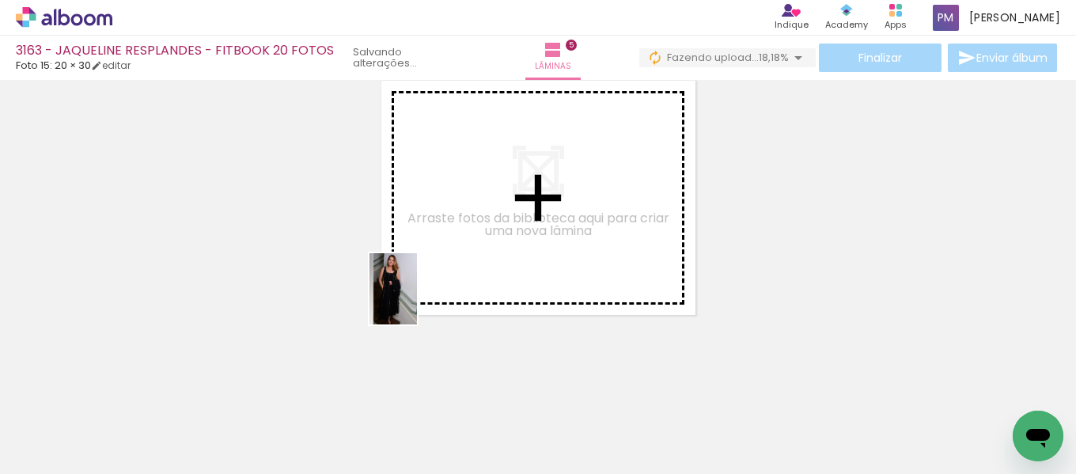
drag, startPoint x: 380, startPoint y: 413, endPoint x: 442, endPoint y: 256, distance: 168.4
click at [442, 256] on quentale-workspace at bounding box center [538, 237] width 1076 height 474
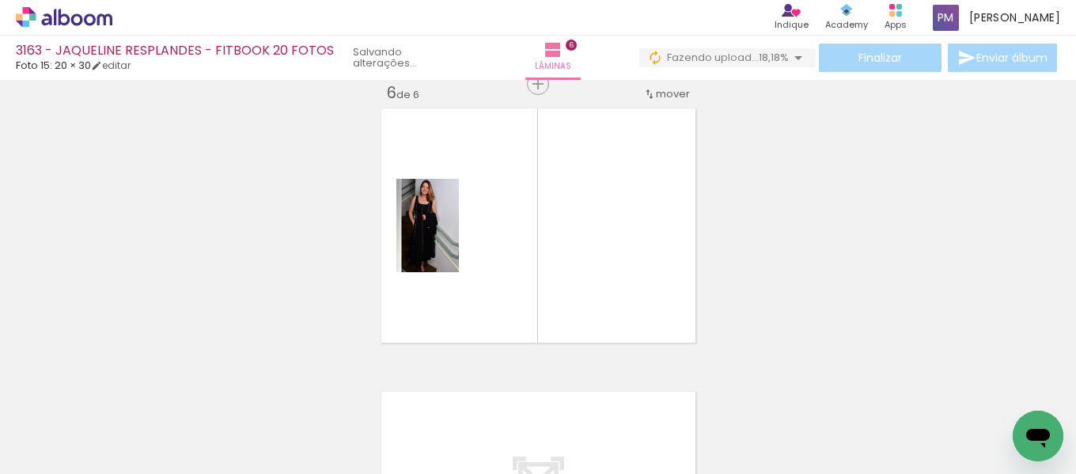
scroll to position [1437, 0]
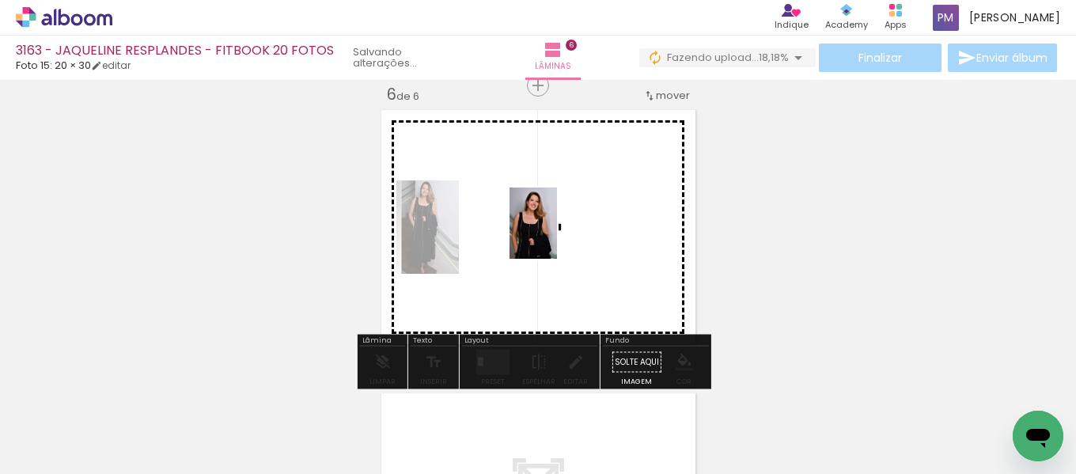
drag, startPoint x: 464, startPoint y: 404, endPoint x: 572, endPoint y: 310, distance: 143.6
click at [559, 235] on quentale-workspace at bounding box center [538, 237] width 1076 height 474
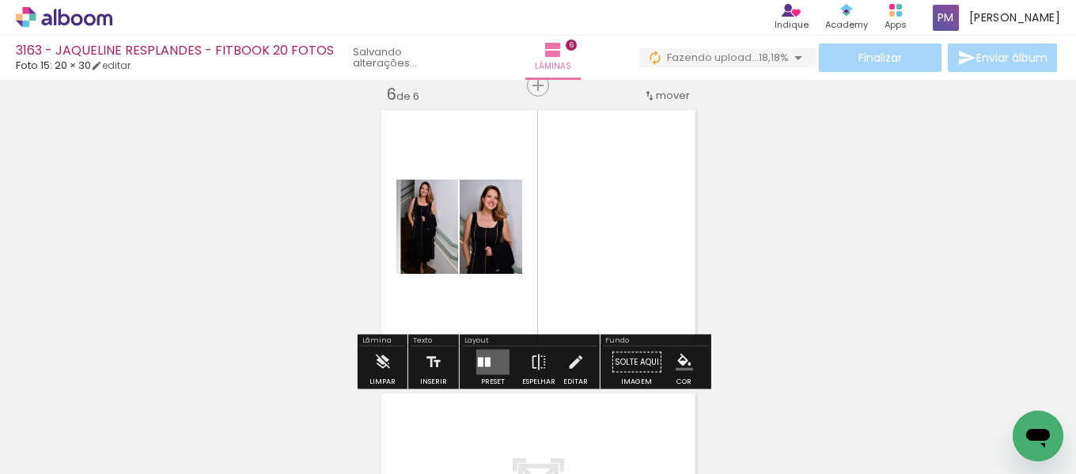
click at [488, 355] on quentale-layouter at bounding box center [492, 362] width 33 height 25
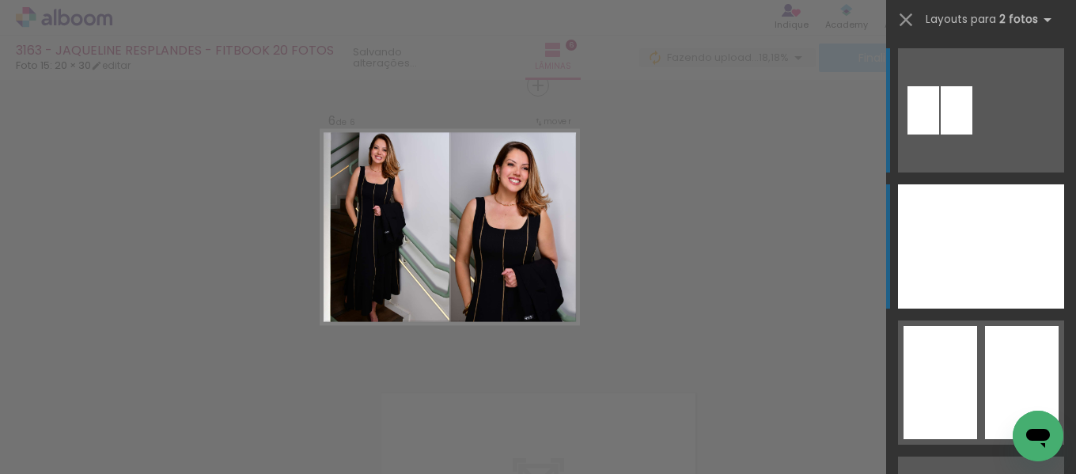
drag, startPoint x: 994, startPoint y: 229, endPoint x: 956, endPoint y: 230, distance: 38.0
click at [994, 230] on div at bounding box center [1022, 246] width 83 height 124
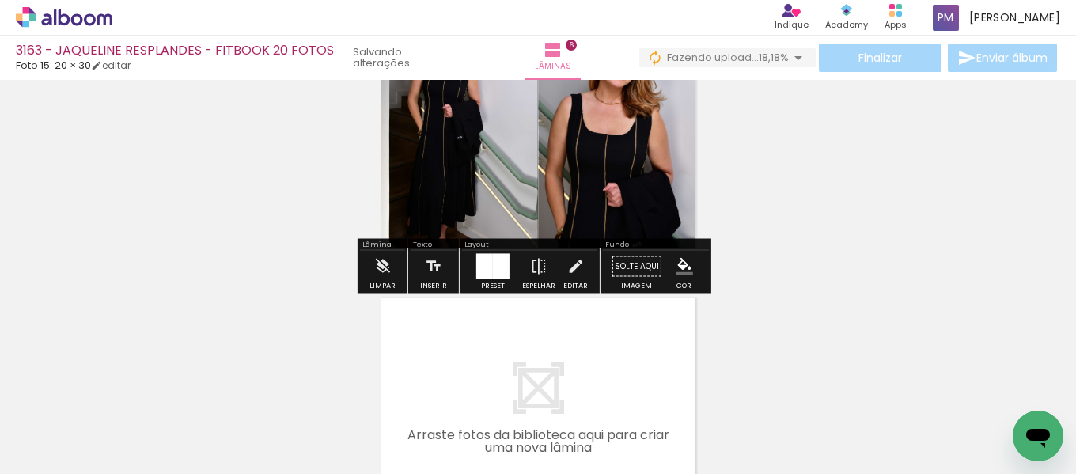
scroll to position [1701, 0]
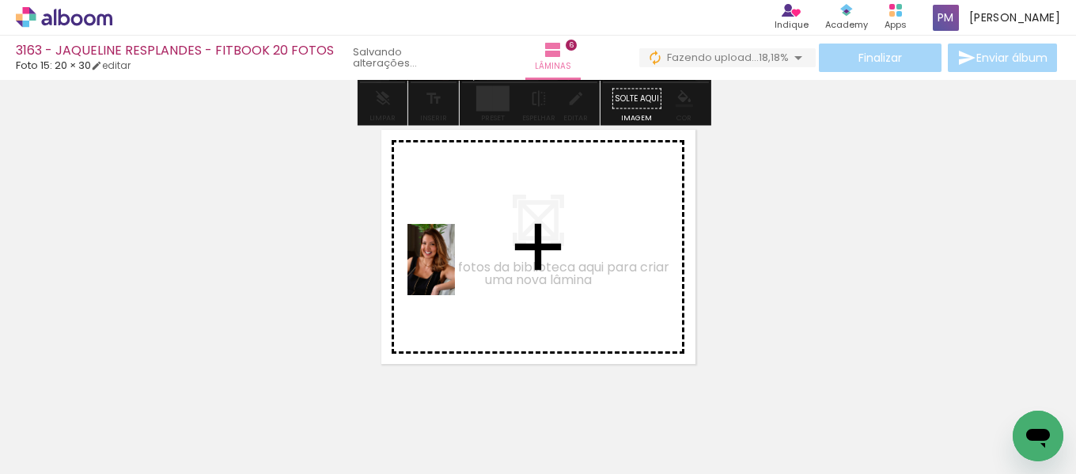
drag, startPoint x: 529, startPoint y: 415, endPoint x: 472, endPoint y: 263, distance: 162.3
click at [472, 263] on quentale-workspace at bounding box center [538, 237] width 1076 height 474
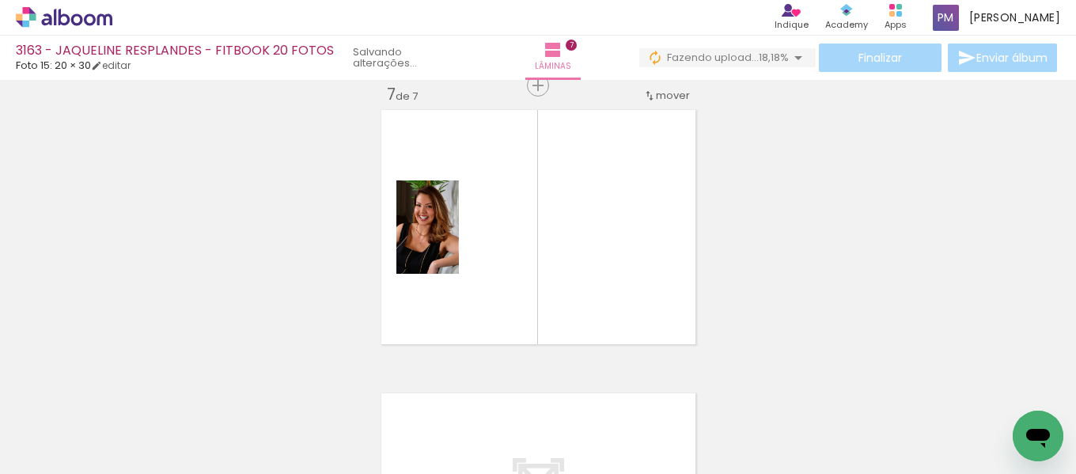
scroll to position [0, 305]
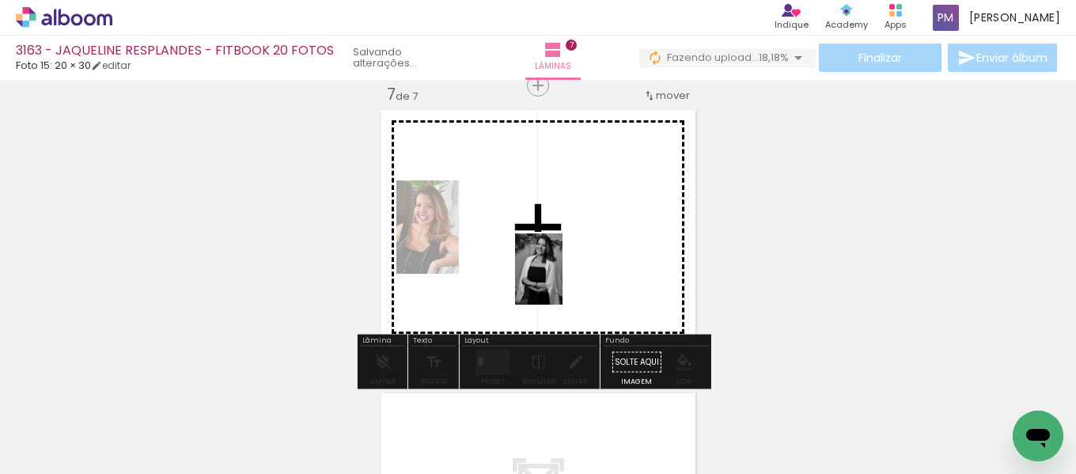
drag, startPoint x: 567, startPoint y: 438, endPoint x: 571, endPoint y: 245, distance: 193.9
click at [571, 245] on quentale-workspace at bounding box center [538, 237] width 1076 height 474
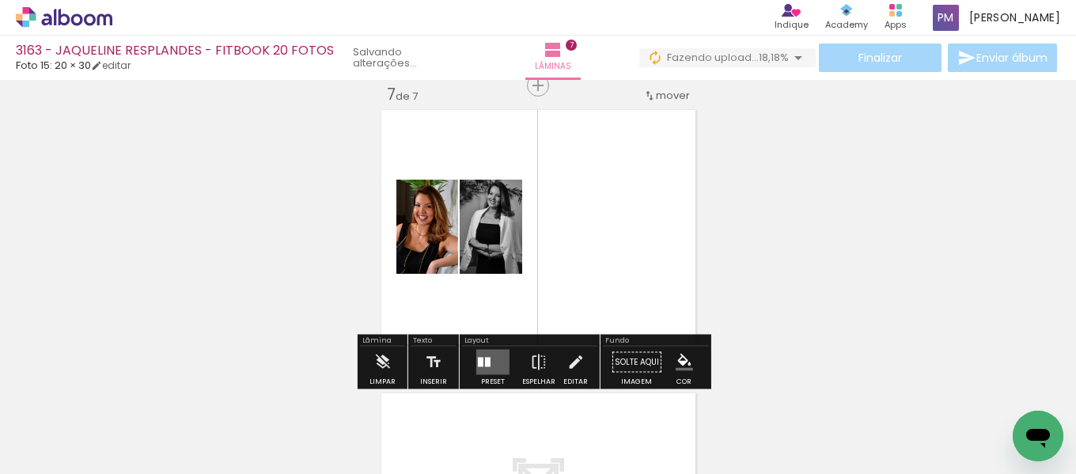
scroll to position [1853, 0]
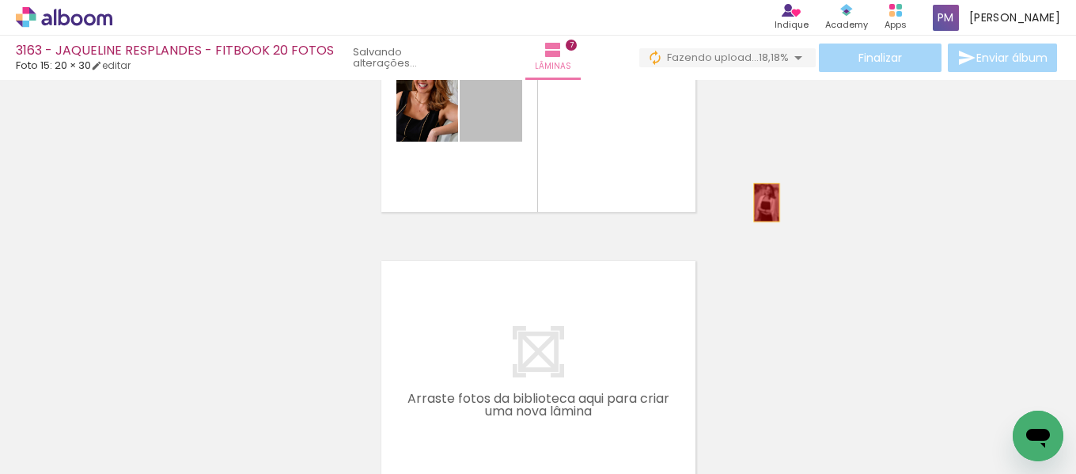
drag, startPoint x: 480, startPoint y: 124, endPoint x: 603, endPoint y: 360, distance: 265.8
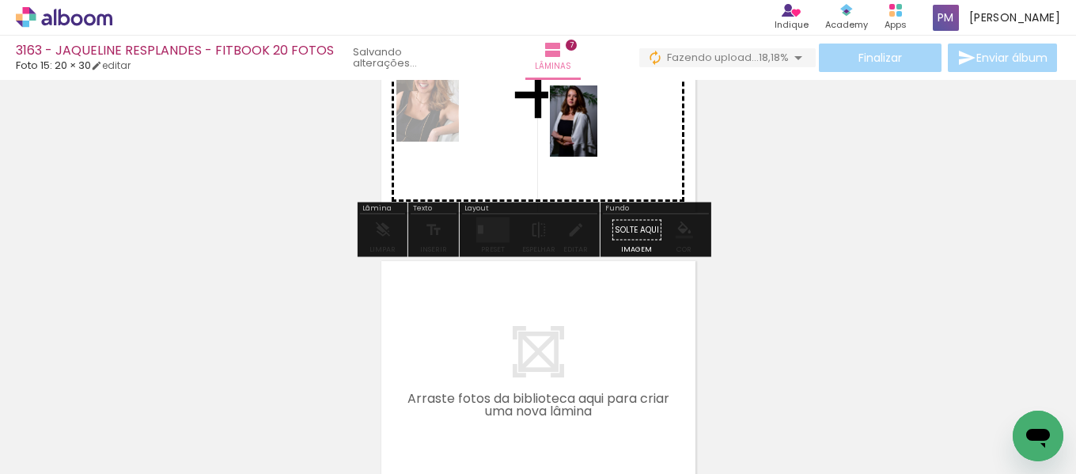
drag, startPoint x: 380, startPoint y: 396, endPoint x: 598, endPoint y: 133, distance: 341.2
click at [598, 133] on quentale-workspace at bounding box center [538, 237] width 1076 height 474
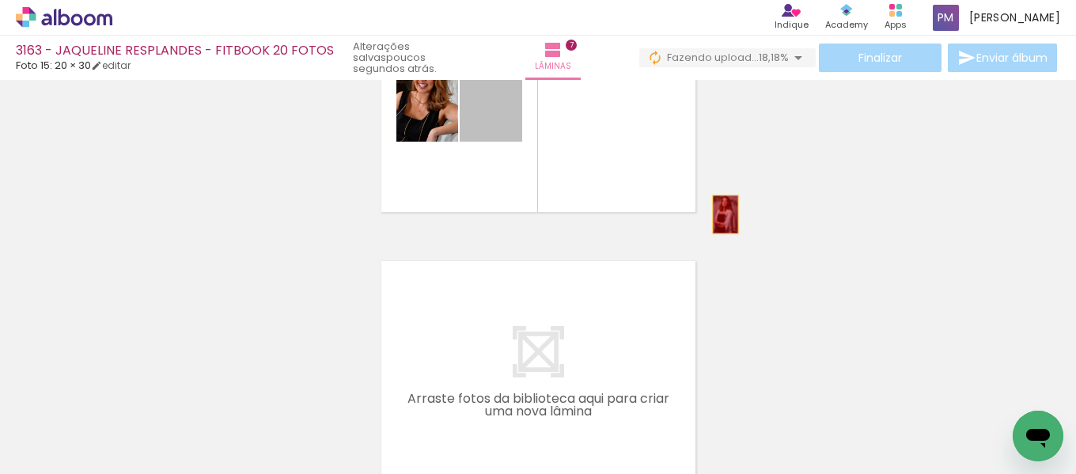
drag, startPoint x: 473, startPoint y: 112, endPoint x: 305, endPoint y: 417, distance: 348.5
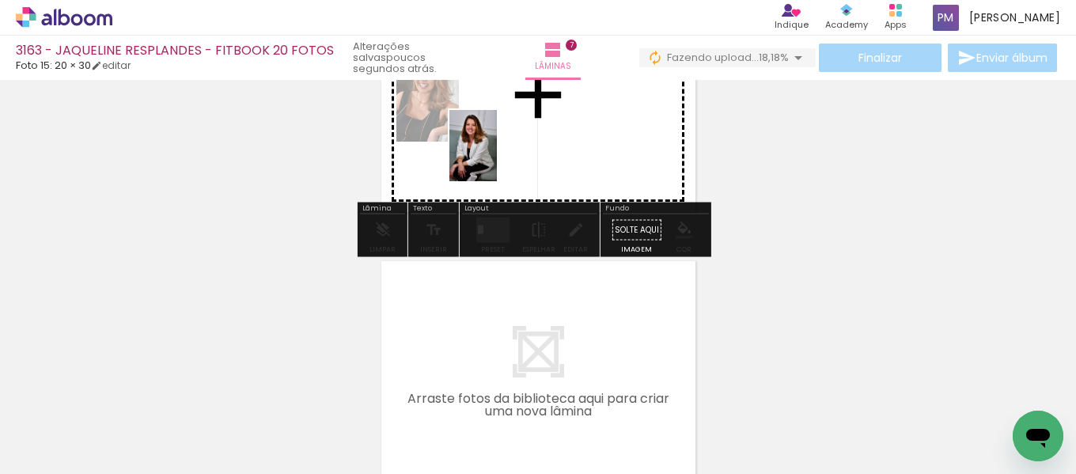
drag, startPoint x: 308, startPoint y: 418, endPoint x: 505, endPoint y: 164, distance: 321.5
click at [503, 155] on quentale-workspace at bounding box center [538, 237] width 1076 height 474
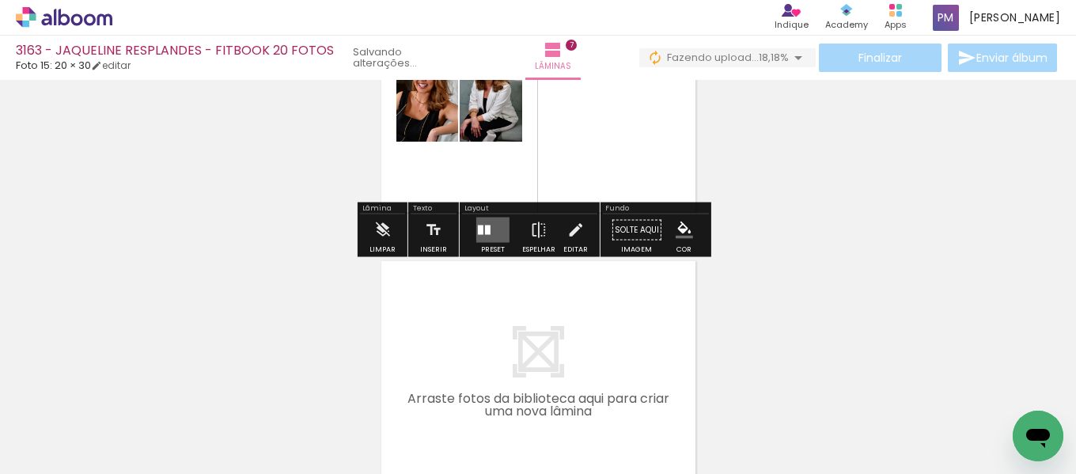
drag, startPoint x: 464, startPoint y: 228, endPoint x: 636, endPoint y: 158, distance: 185.3
click at [473, 224] on paper-button "Preset" at bounding box center [493, 234] width 51 height 40
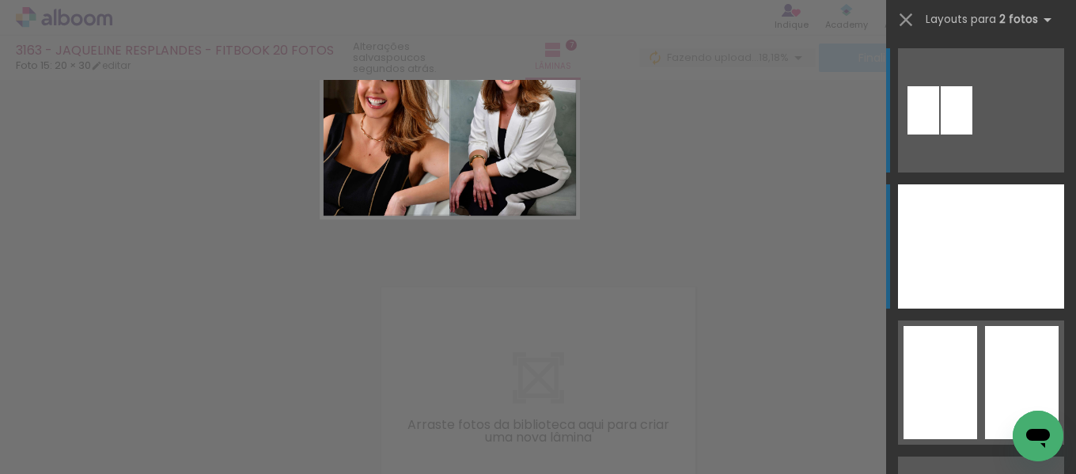
drag, startPoint x: 973, startPoint y: 278, endPoint x: 962, endPoint y: 279, distance: 12.0
click at [971, 278] on div at bounding box center [939, 246] width 83 height 124
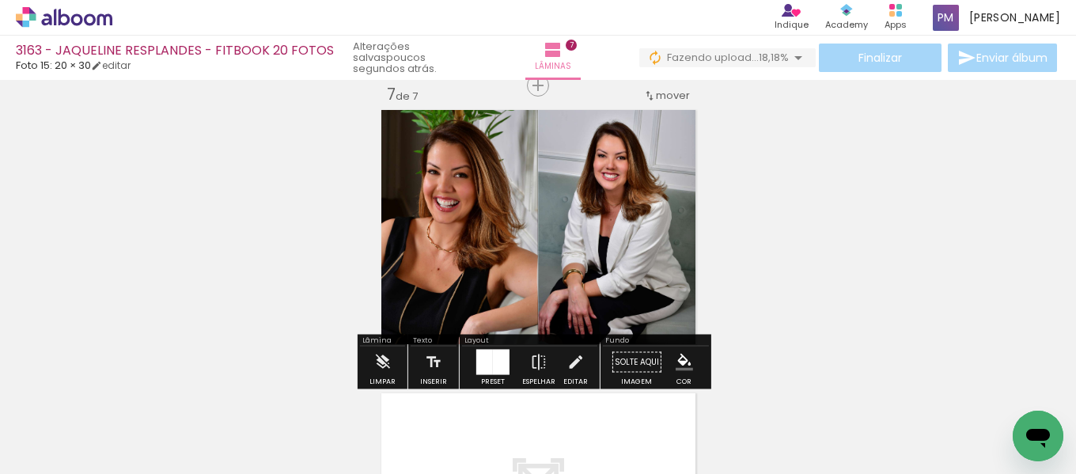
scroll to position [1984, 0]
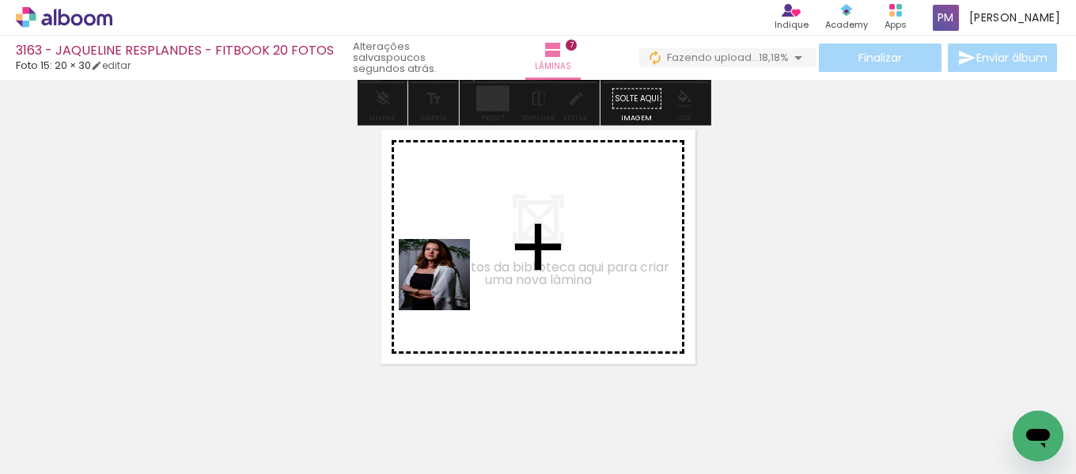
drag, startPoint x: 397, startPoint y: 450, endPoint x: 446, endPoint y: 287, distance: 171.0
click at [446, 287] on quentale-workspace at bounding box center [538, 237] width 1076 height 474
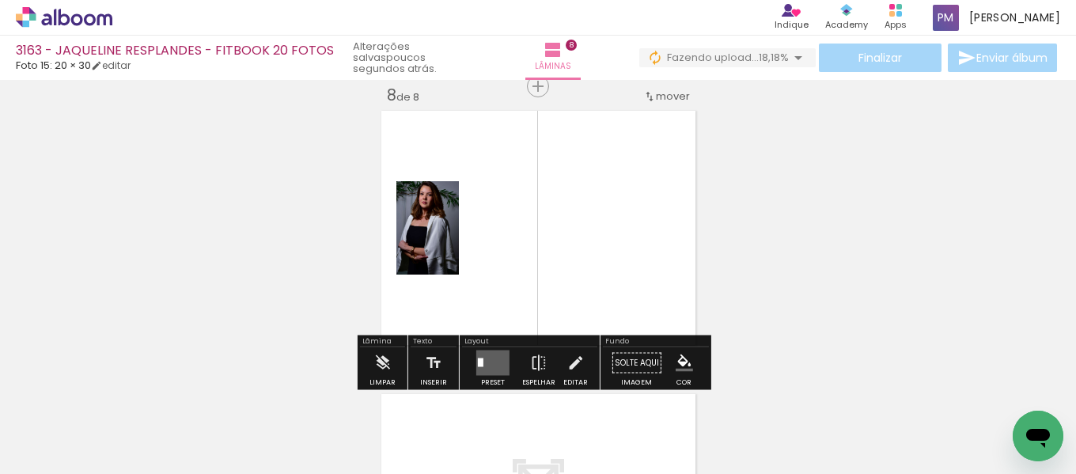
scroll to position [2004, 0]
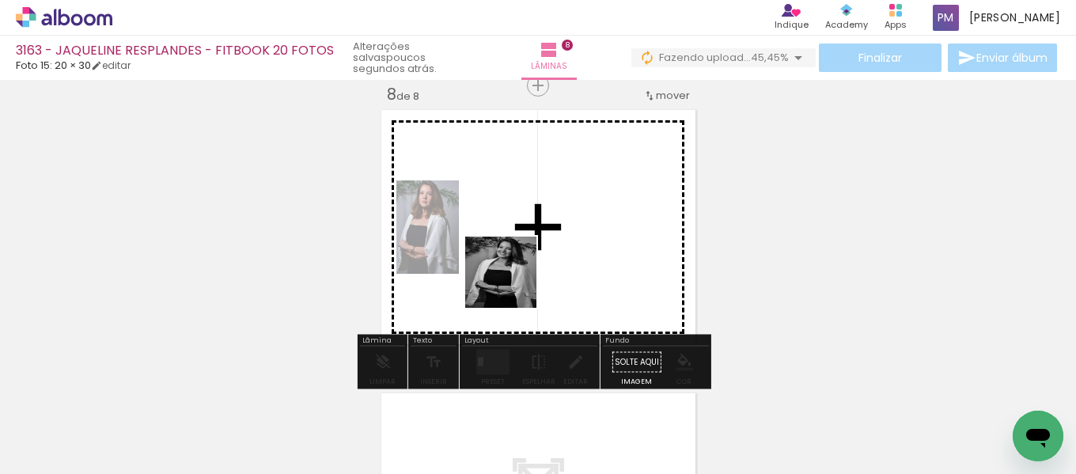
drag, startPoint x: 548, startPoint y: 430, endPoint x: 509, endPoint y: 277, distance: 157.6
click at [509, 277] on quentale-workspace at bounding box center [538, 237] width 1076 height 474
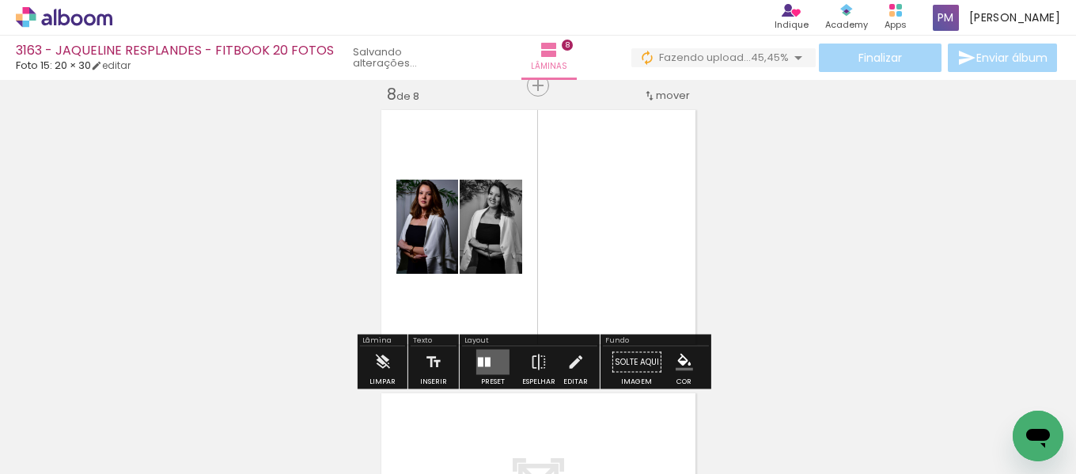
drag, startPoint x: 481, startPoint y: 358, endPoint x: 568, endPoint y: 307, distance: 100.7
click at [488, 356] on quentale-layouter at bounding box center [492, 362] width 33 height 25
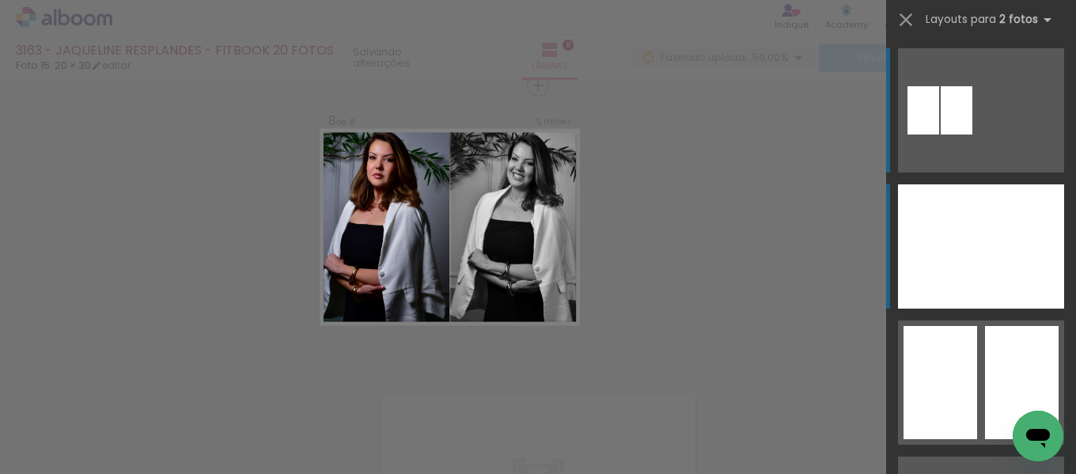
click at [1032, 253] on div at bounding box center [1022, 246] width 83 height 124
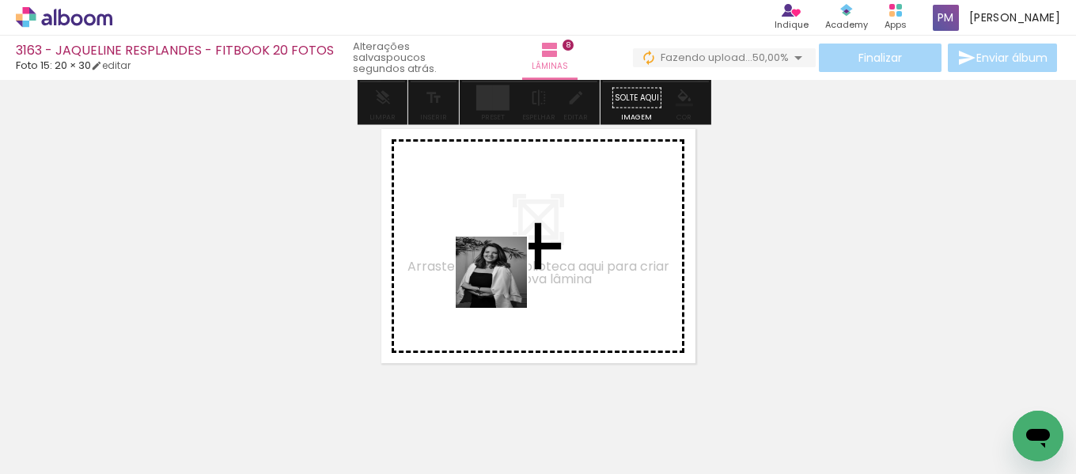
drag, startPoint x: 496, startPoint y: 306, endPoint x: 620, endPoint y: 404, distance: 157.7
click at [507, 282] on quentale-workspace at bounding box center [538, 237] width 1076 height 474
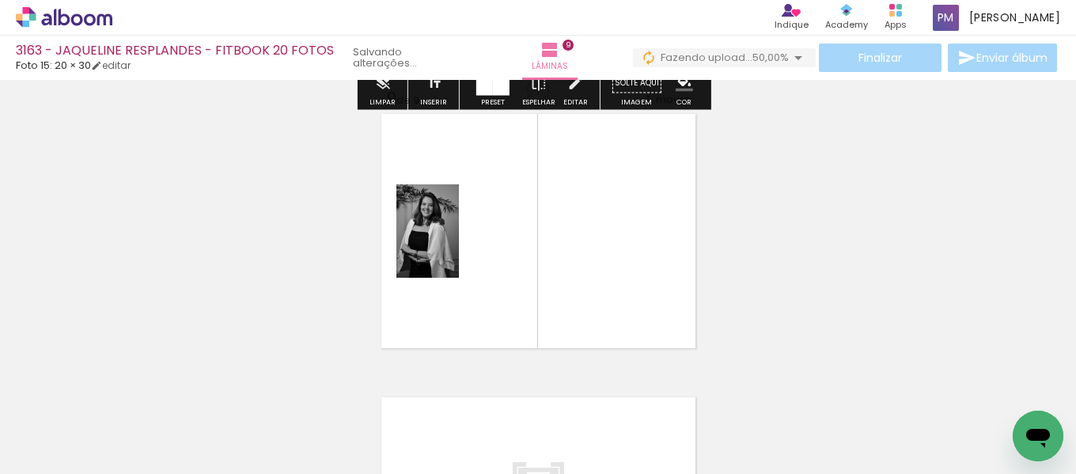
scroll to position [2287, 0]
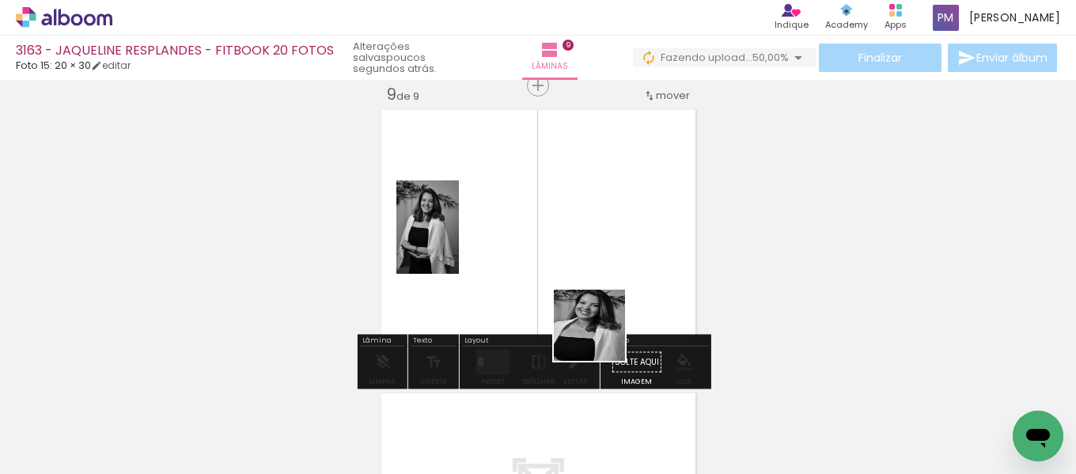
drag, startPoint x: 671, startPoint y: 420, endPoint x: 507, endPoint y: 323, distance: 190.6
click at [554, 256] on quentale-workspace at bounding box center [538, 237] width 1076 height 474
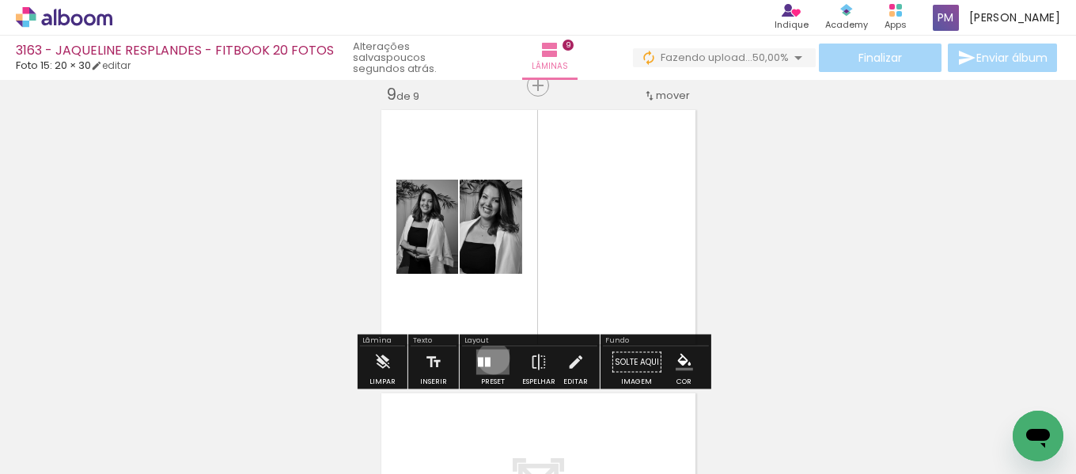
drag, startPoint x: 490, startPoint y: 358, endPoint x: 793, endPoint y: 255, distance: 320.1
click at [492, 355] on quentale-layouter at bounding box center [492, 362] width 33 height 25
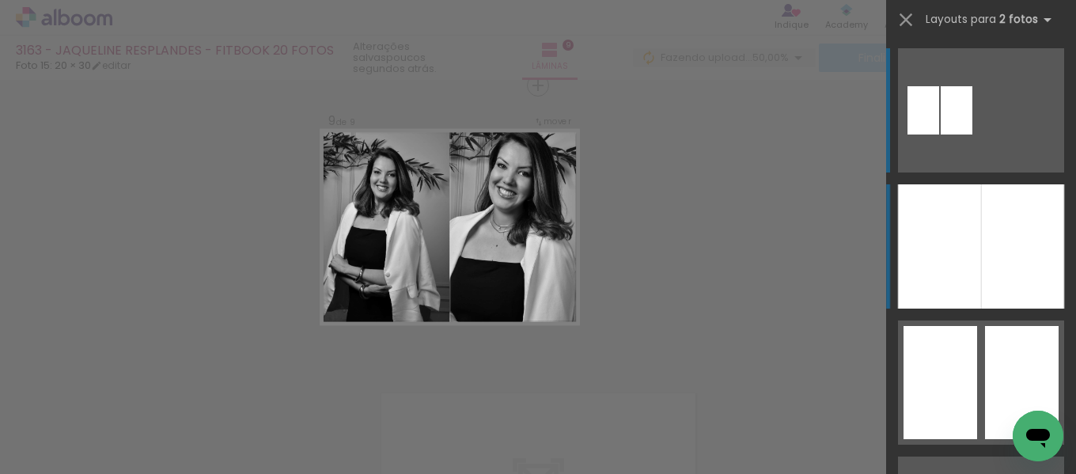
click at [969, 264] on div at bounding box center [939, 246] width 83 height 124
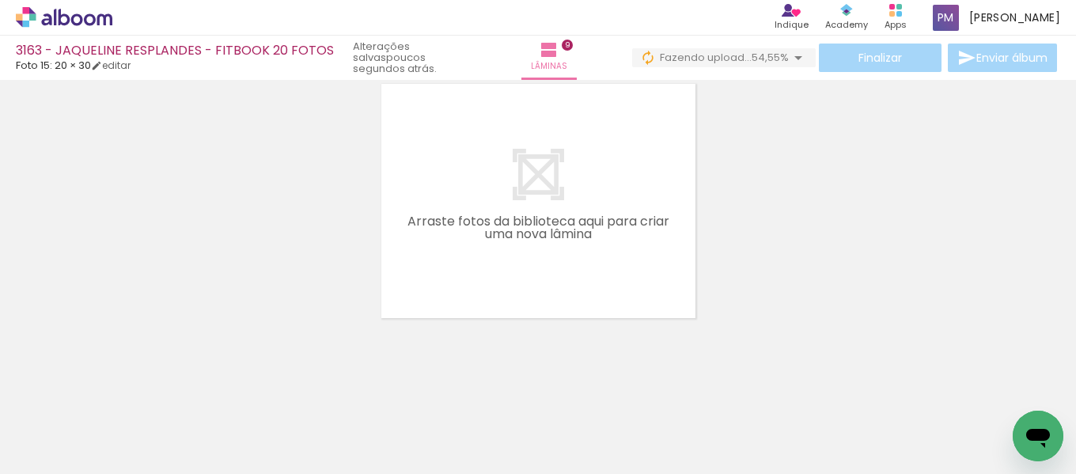
scroll to position [2600, 0]
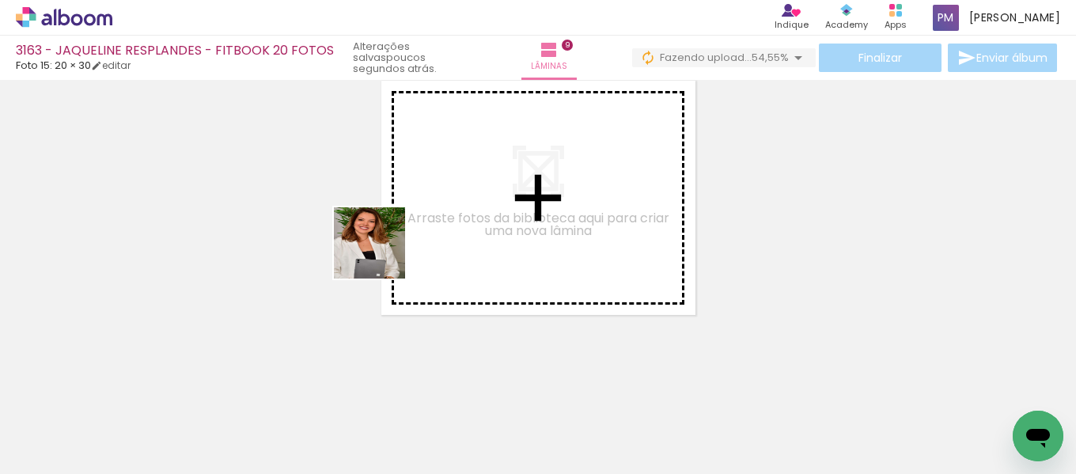
drag, startPoint x: 361, startPoint y: 271, endPoint x: 142, endPoint y: 461, distance: 289.6
click at [440, 198] on quentale-workspace at bounding box center [538, 237] width 1076 height 474
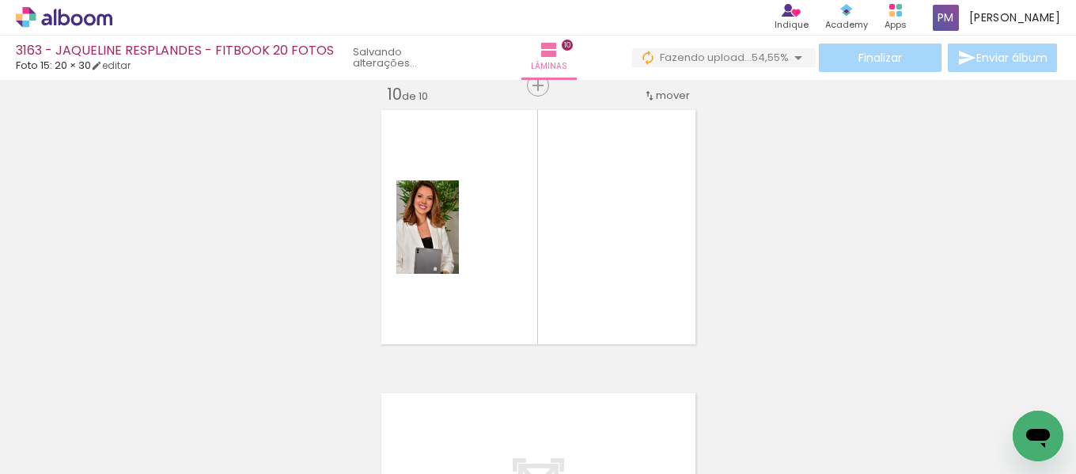
scroll to position [0, 0]
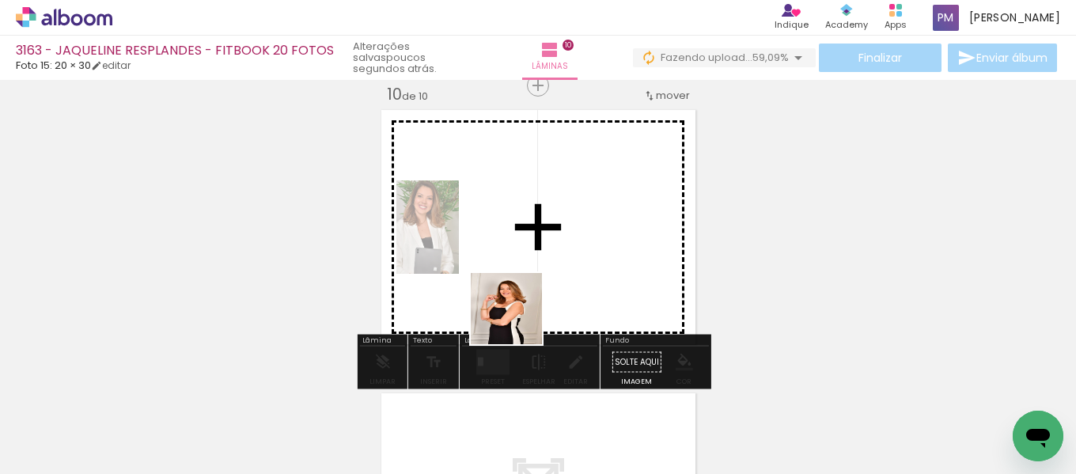
drag, startPoint x: 518, startPoint y: 321, endPoint x: 492, endPoint y: 351, distance: 39.8
click at [541, 282] on quentale-workspace at bounding box center [538, 237] width 1076 height 474
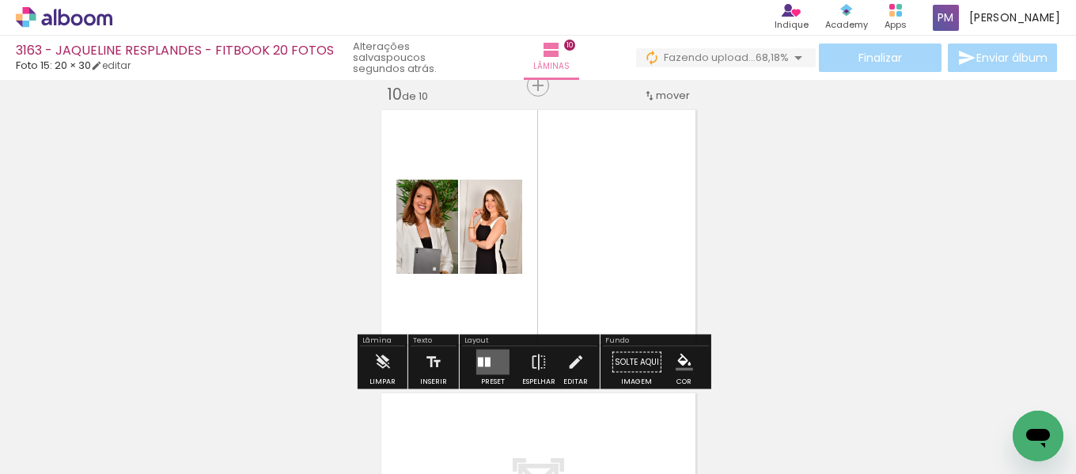
click at [472, 344] on div "Layout" at bounding box center [529, 341] width 135 height 9
click at [463, 352] on div "Preset Espelhar Editar" at bounding box center [529, 367] width 135 height 40
click at [491, 351] on quentale-layouter at bounding box center [492, 362] width 33 height 25
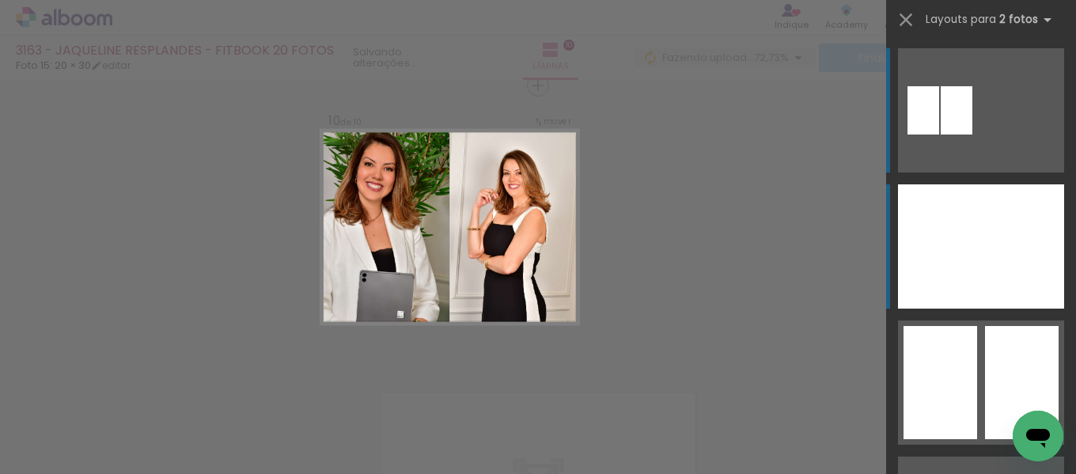
click at [985, 268] on div at bounding box center [1022, 246] width 83 height 124
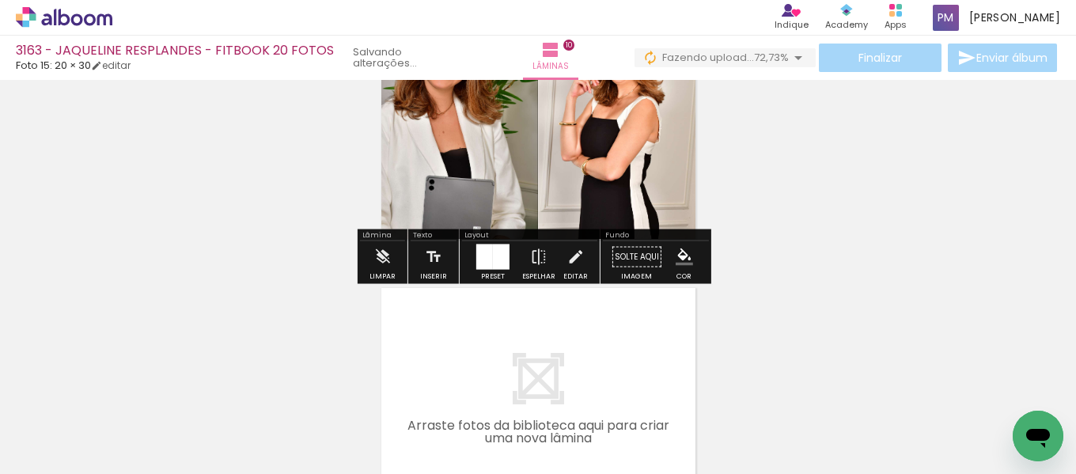
scroll to position [2834, 0]
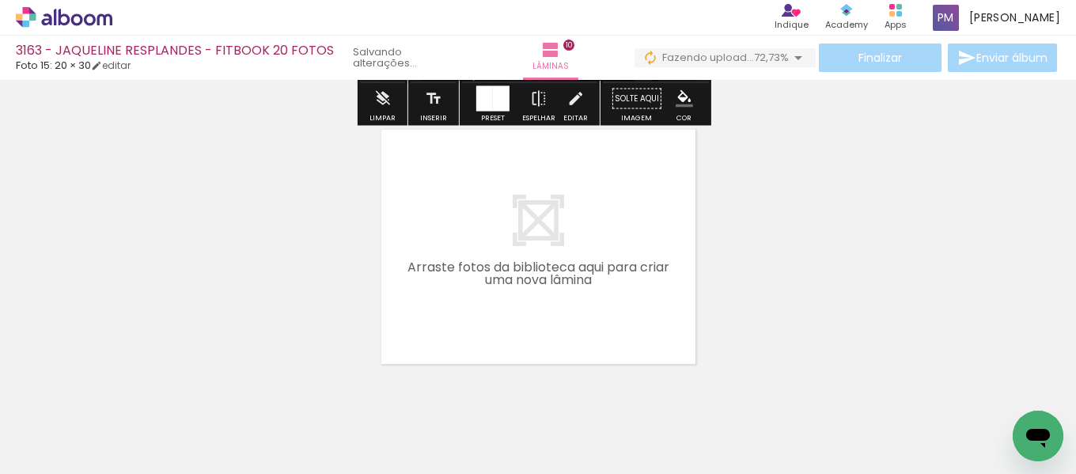
drag, startPoint x: 352, startPoint y: 425, endPoint x: 364, endPoint y: 321, distance: 105.1
click at [461, 227] on quentale-workspace at bounding box center [538, 237] width 1076 height 474
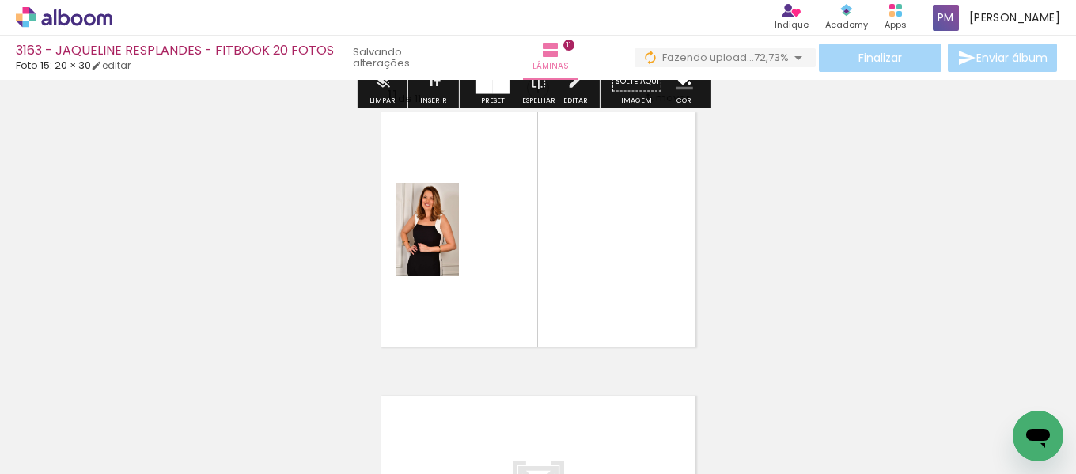
scroll to position [2854, 0]
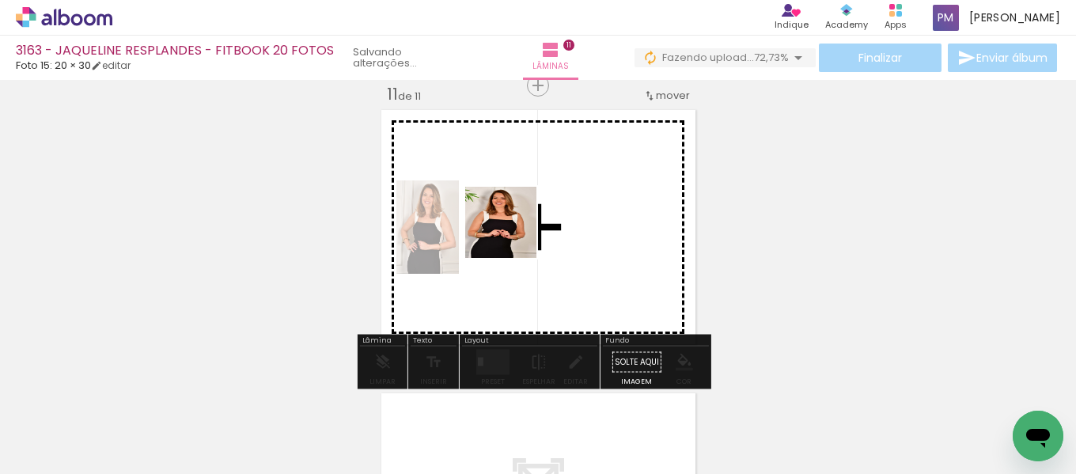
drag, startPoint x: 257, startPoint y: 416, endPoint x: 513, endPoint y: 234, distance: 313.8
click at [513, 234] on quentale-workspace at bounding box center [538, 237] width 1076 height 474
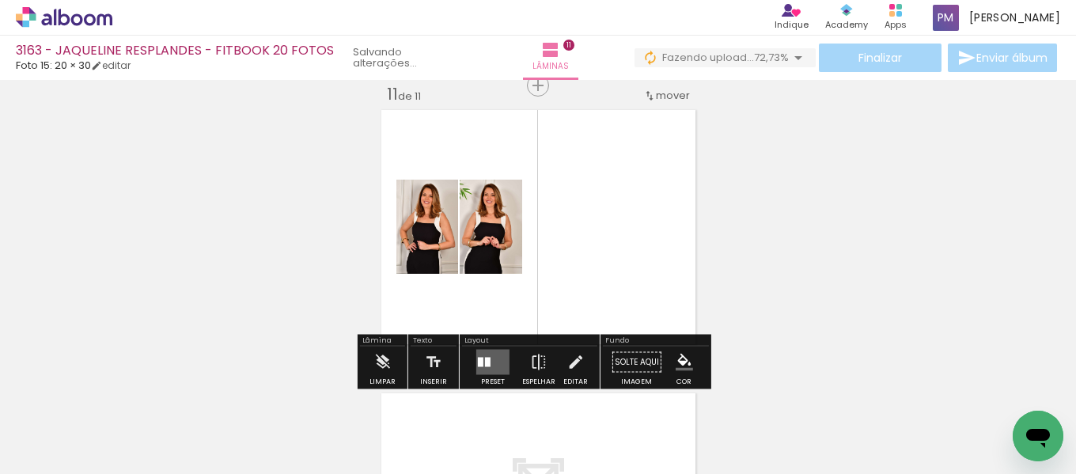
drag, startPoint x: 494, startPoint y: 354, endPoint x: 646, endPoint y: 303, distance: 160.2
click at [496, 353] on quentale-layouter at bounding box center [492, 362] width 33 height 25
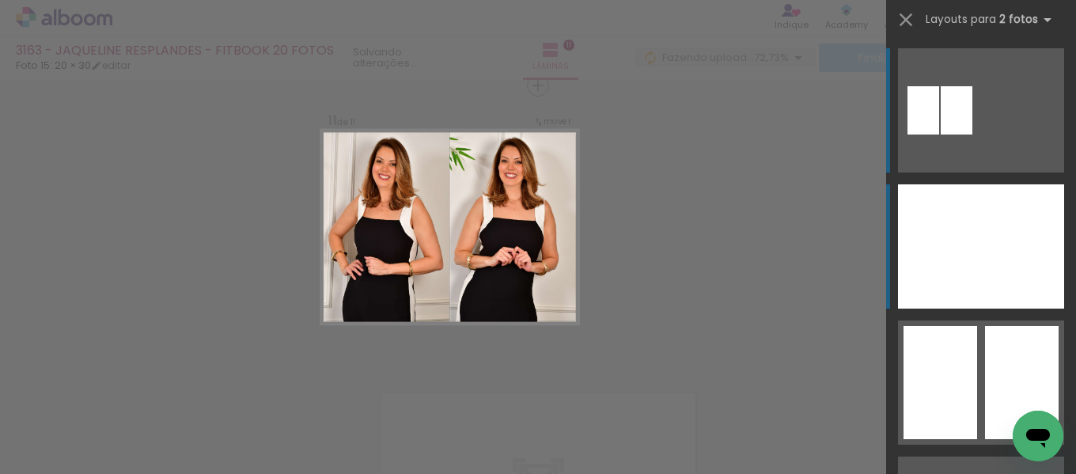
click at [967, 219] on div at bounding box center [939, 246] width 83 height 124
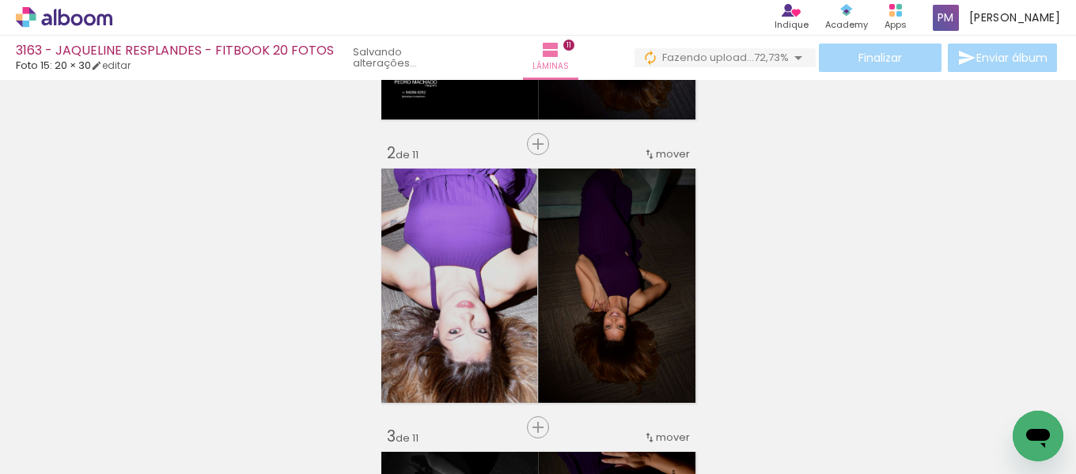
scroll to position [0, 0]
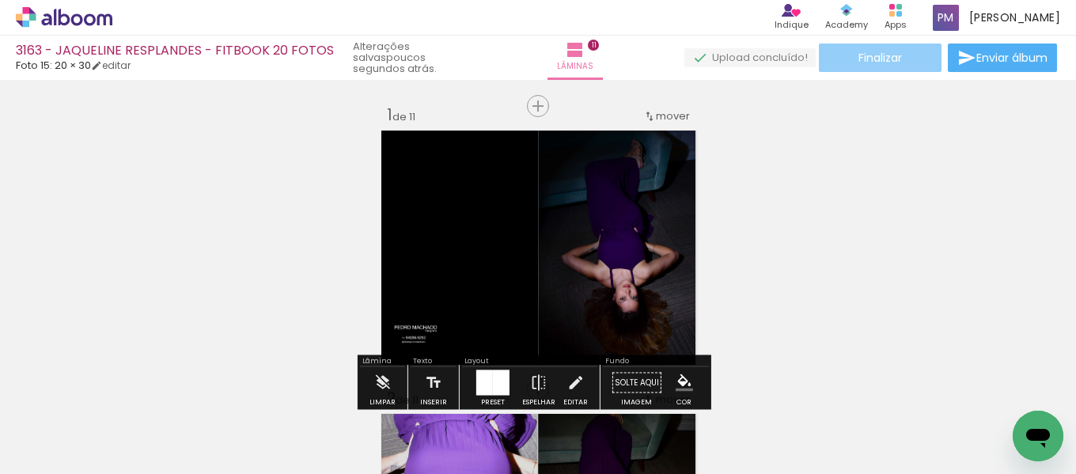
click at [859, 61] on span "Finalizar" at bounding box center [881, 57] width 44 height 11
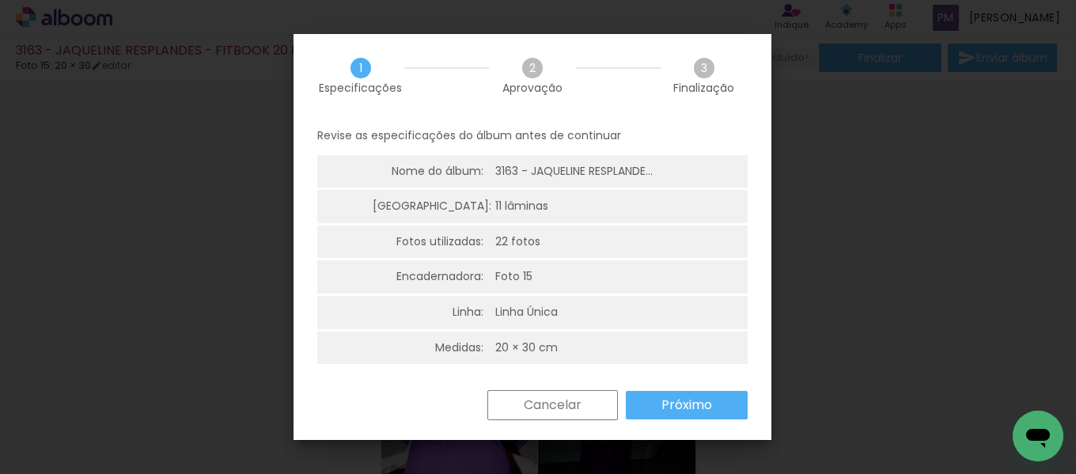
click at [713, 405] on paper-button "Próximo" at bounding box center [687, 405] width 122 height 28
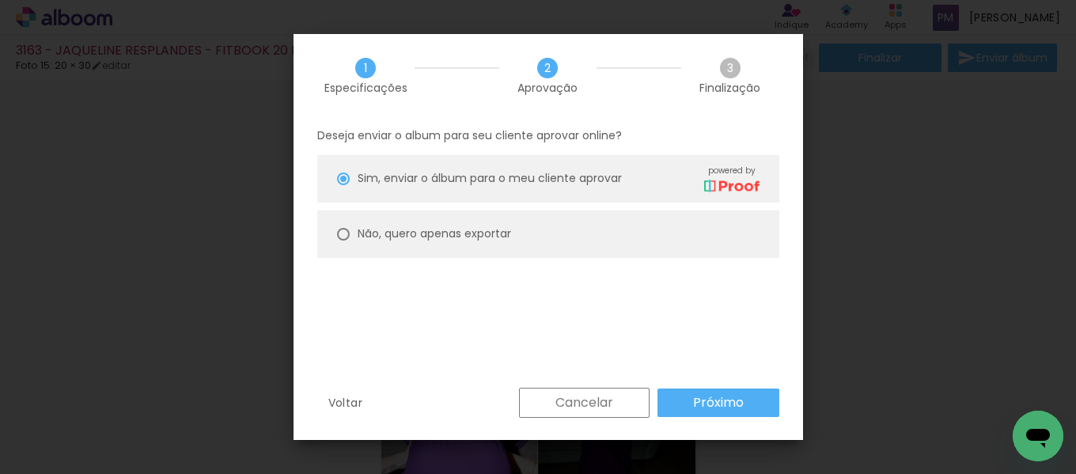
click at [0, 0] on slot "Não, quero apenas exportar" at bounding box center [0, 0] width 0 height 0
type paper-radio-button "on"
click at [745, 405] on paper-button "Próximo" at bounding box center [719, 403] width 122 height 28
type input "Alta, 300 DPI"
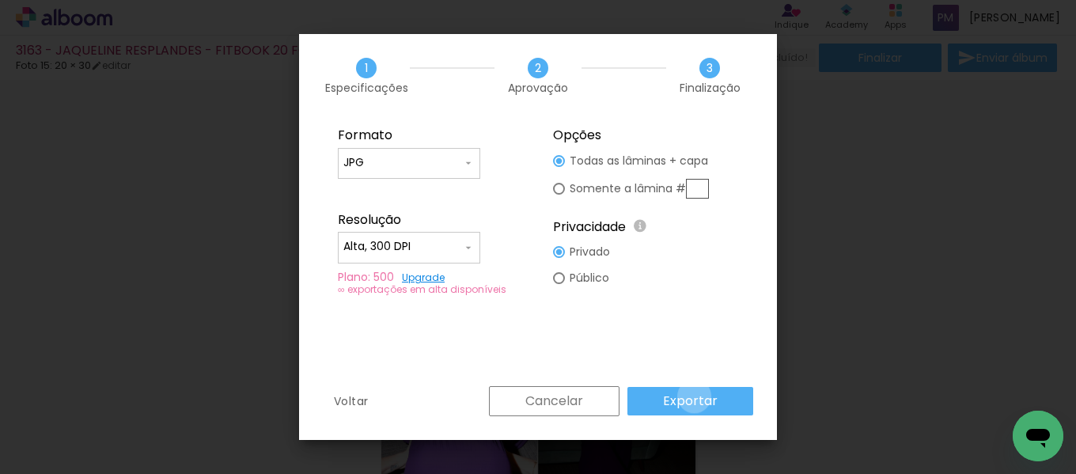
drag, startPoint x: 697, startPoint y: 397, endPoint x: 727, endPoint y: 423, distance: 40.4
click at [0, 0] on slot "Exportar" at bounding box center [0, 0] width 0 height 0
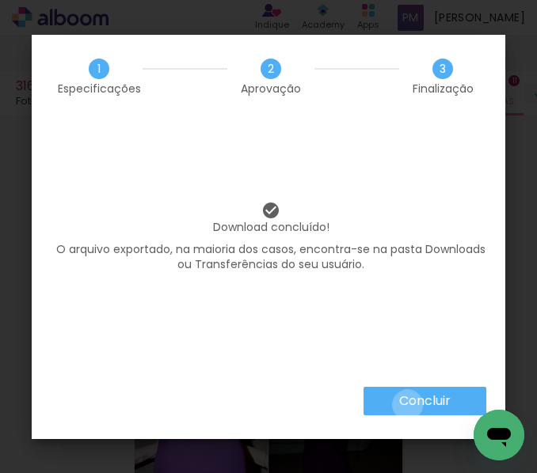
drag, startPoint x: 406, startPoint y: 405, endPoint x: 459, endPoint y: 252, distance: 161.7
click at [0, 0] on slot "Concluir" at bounding box center [0, 0] width 0 height 0
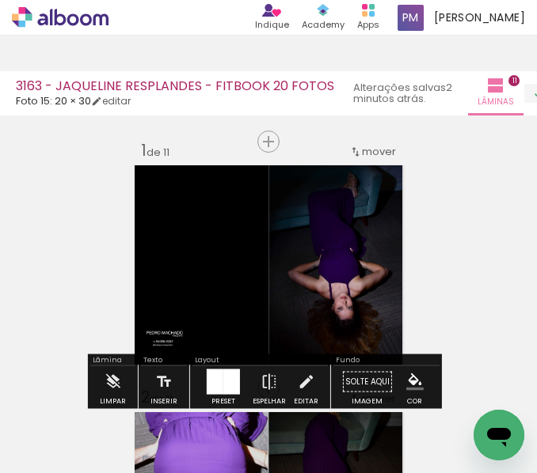
scroll to position [528, 0]
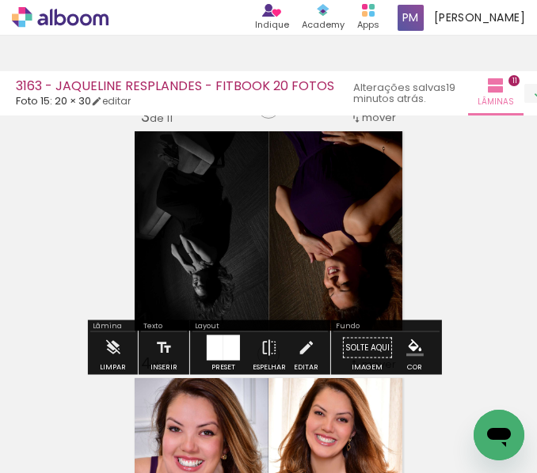
drag, startPoint x: 76, startPoint y: 15, endPoint x: 317, endPoint y: 13, distance: 241.4
click at [76, 15] on icon at bounding box center [73, 19] width 12 height 12
click at [7, 86] on quentale-app at bounding box center [268, 236] width 537 height 473
